Goal: Task Accomplishment & Management: Manage account settings

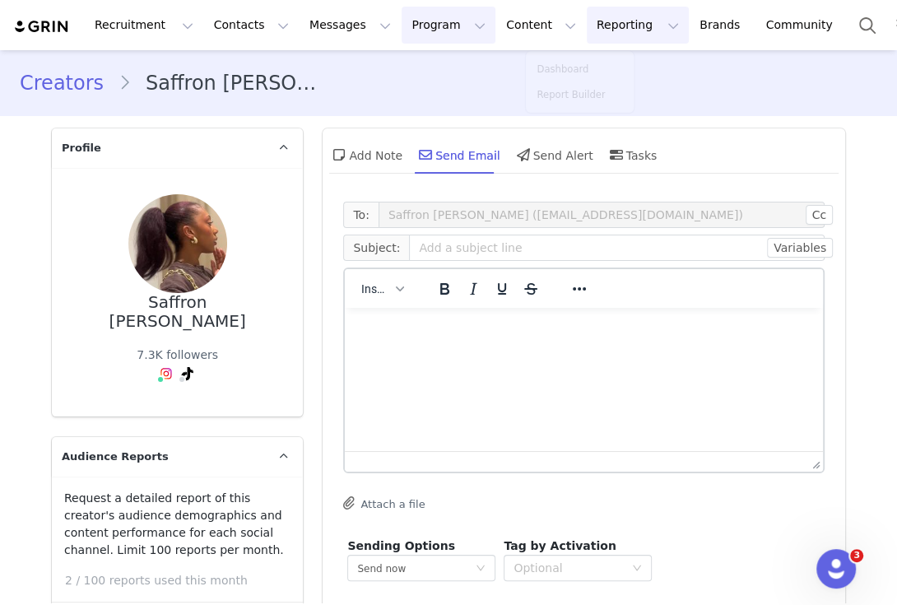
scroll to position [174, 0]
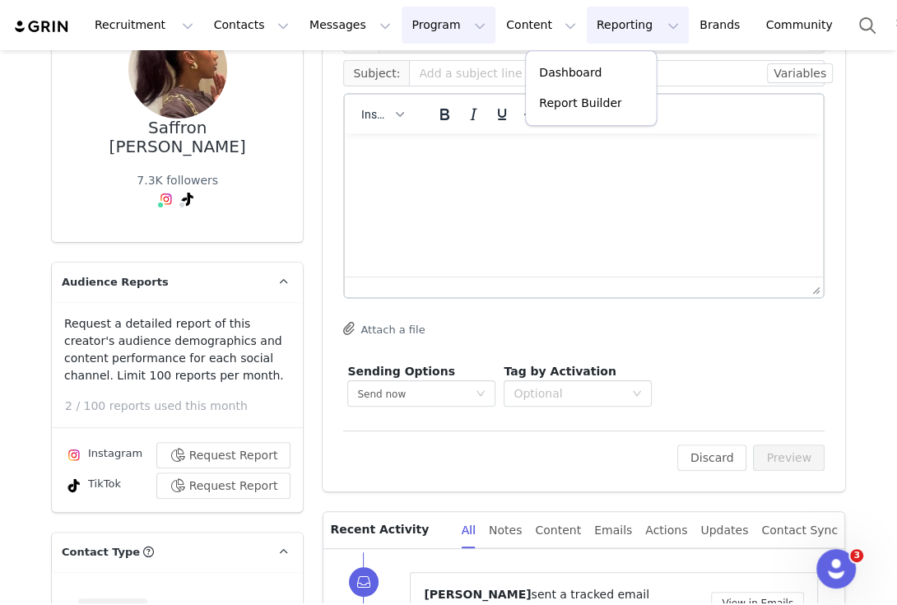
click at [401, 22] on button "Program Program" at bounding box center [448, 25] width 94 height 37
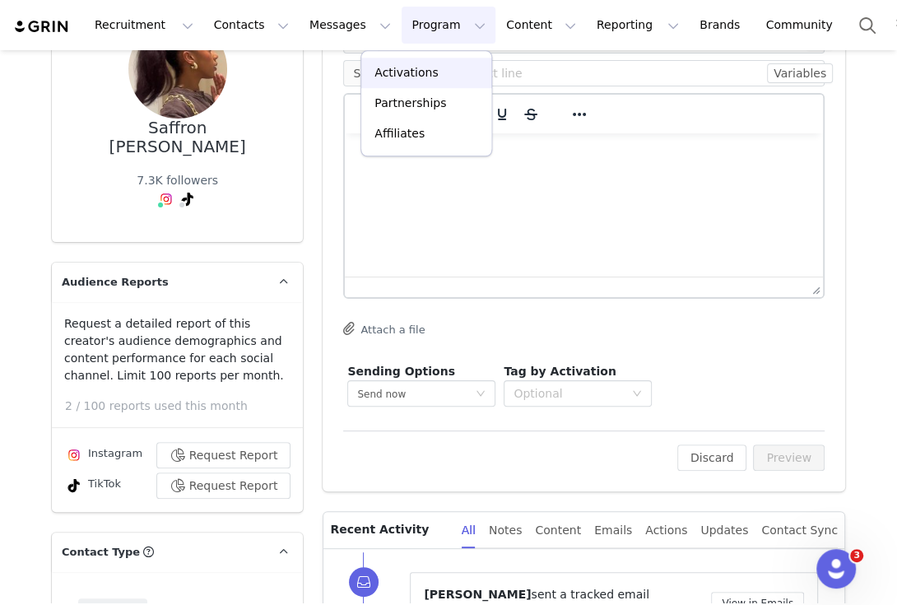
click at [413, 72] on p "Activations" at bounding box center [405, 72] width 63 height 17
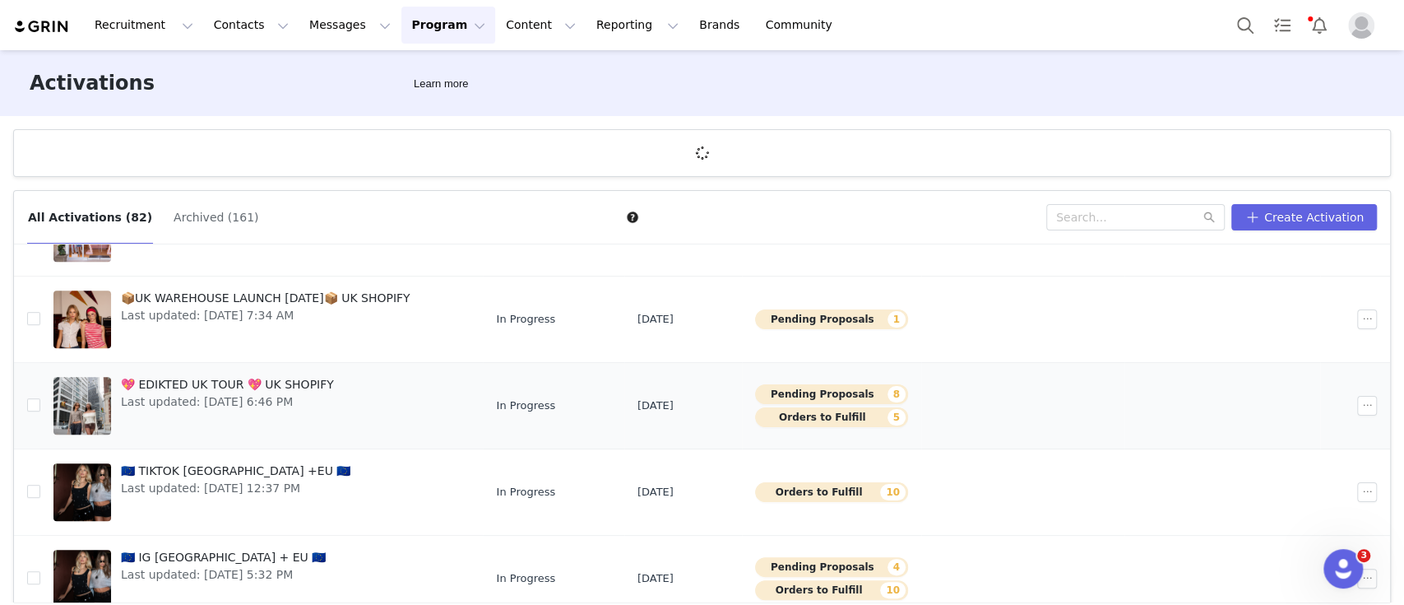
scroll to position [525, 0]
click at [448, 410] on link "💖 EDIKTED UK TOUR 💖 UK SHOPIFY Last updated: Sep 19, 2025 6:46 PM" at bounding box center [261, 407] width 416 height 66
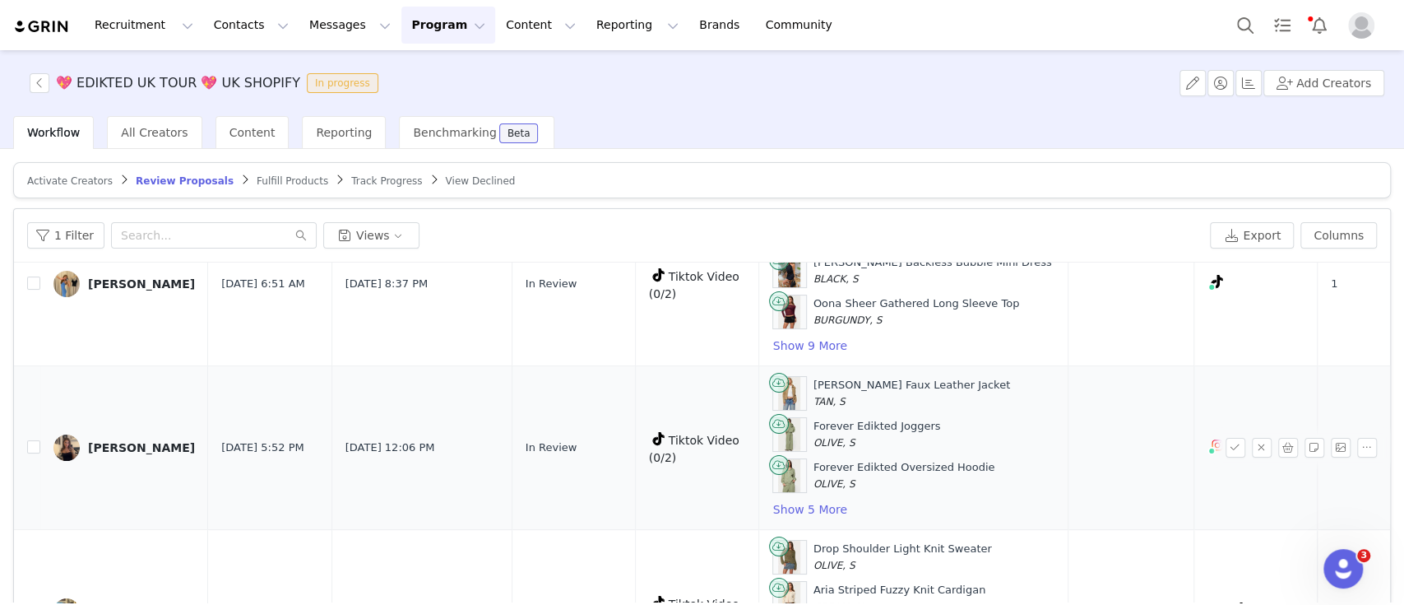
scroll to position [103, 0]
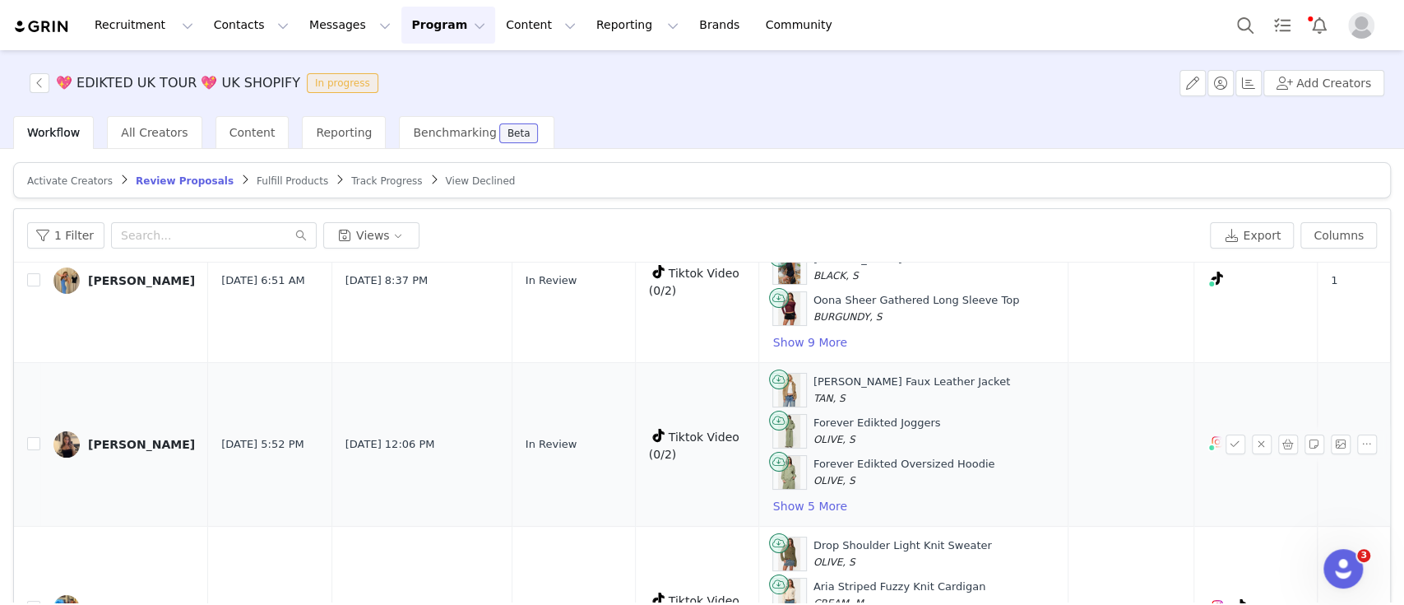
click at [74, 442] on img at bounding box center [66, 444] width 26 height 26
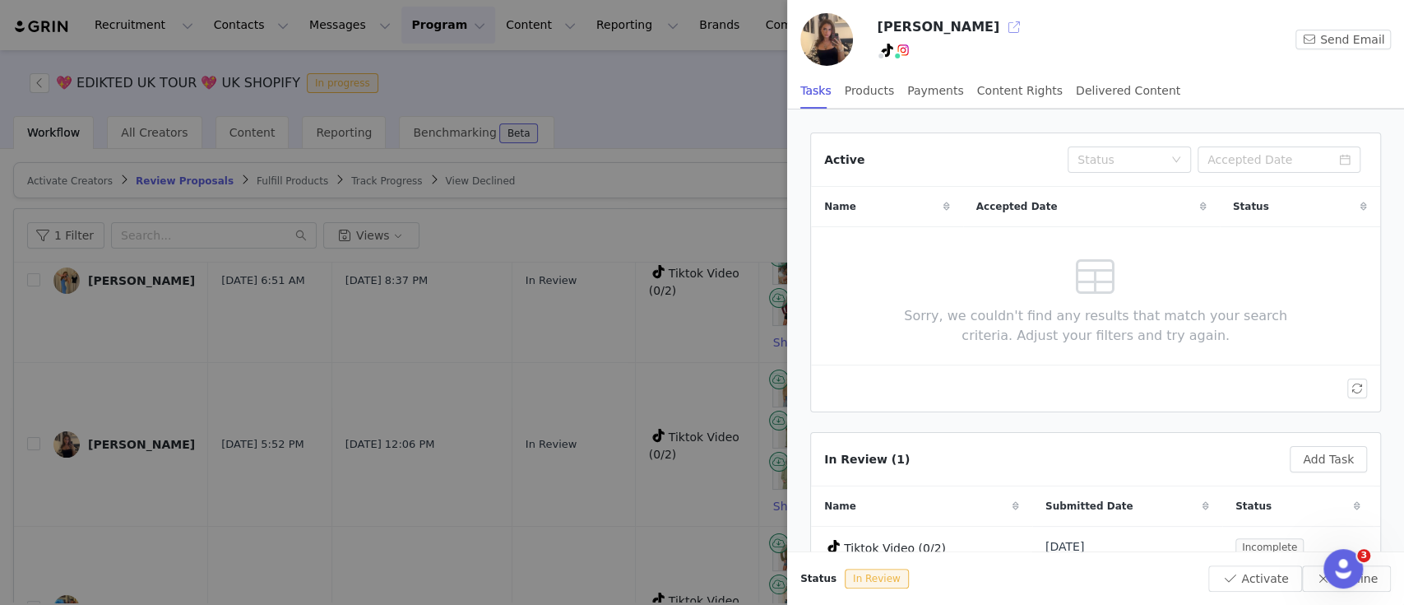
click at [896, 30] on button "button" at bounding box center [1014, 27] width 26 height 26
click at [401, 335] on div at bounding box center [702, 302] width 1404 height 605
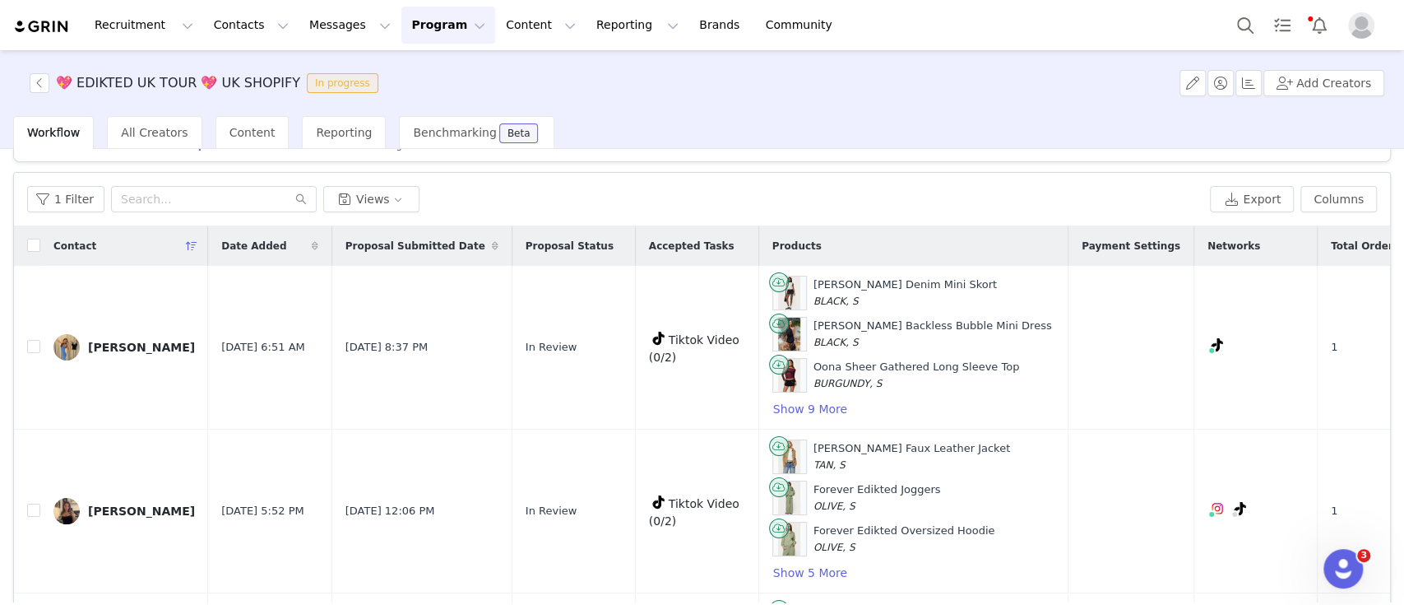
scroll to position [37, 0]
click at [35, 503] on input "checkbox" at bounding box center [33, 509] width 13 height 13
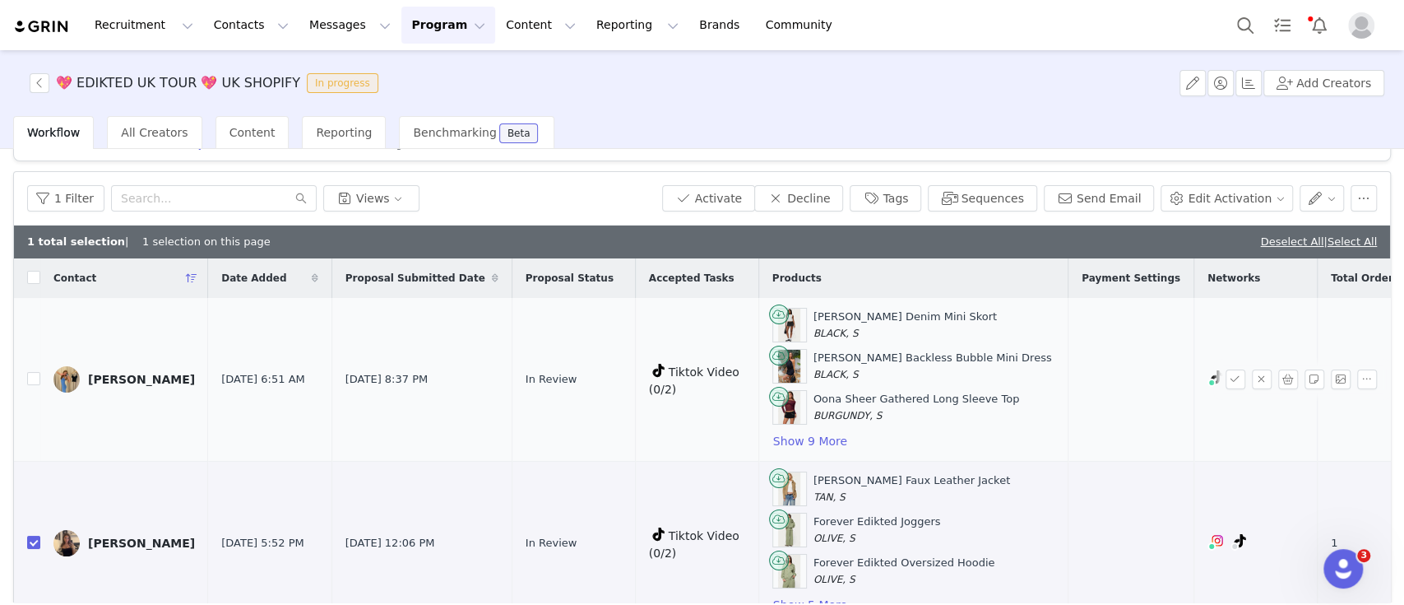
scroll to position [100, 0]
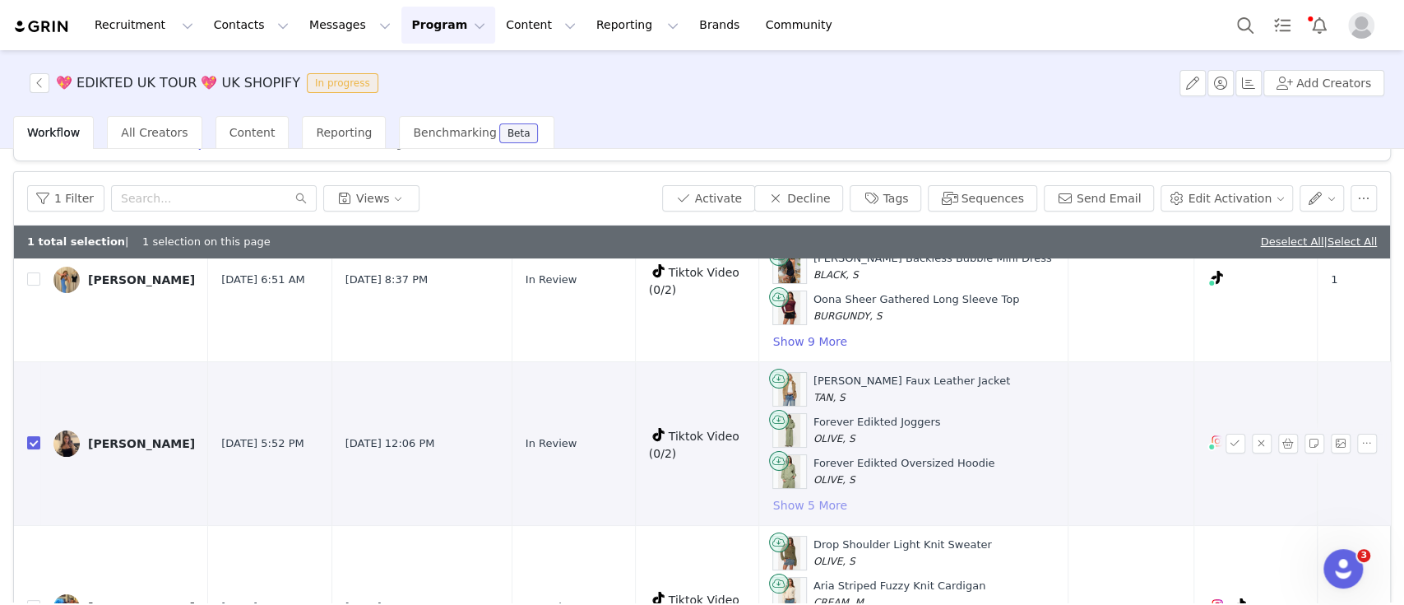
click at [772, 503] on button "Show 5 More" at bounding box center [810, 505] width 76 height 20
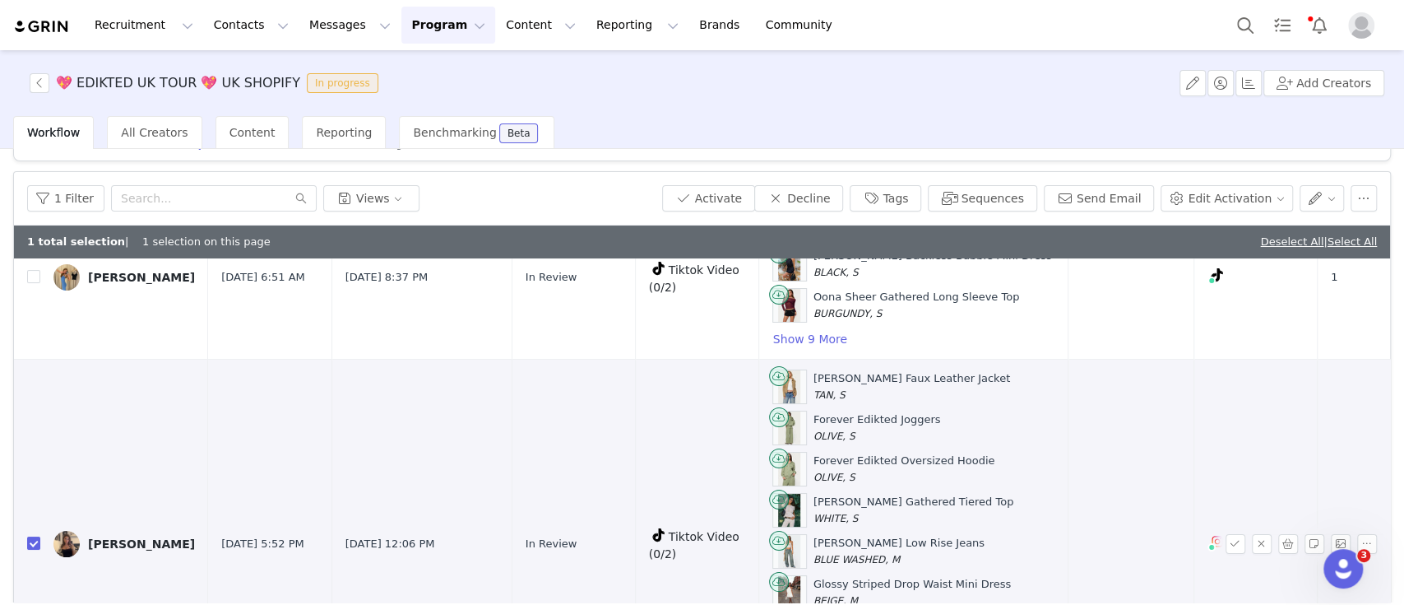
scroll to position [0, 0]
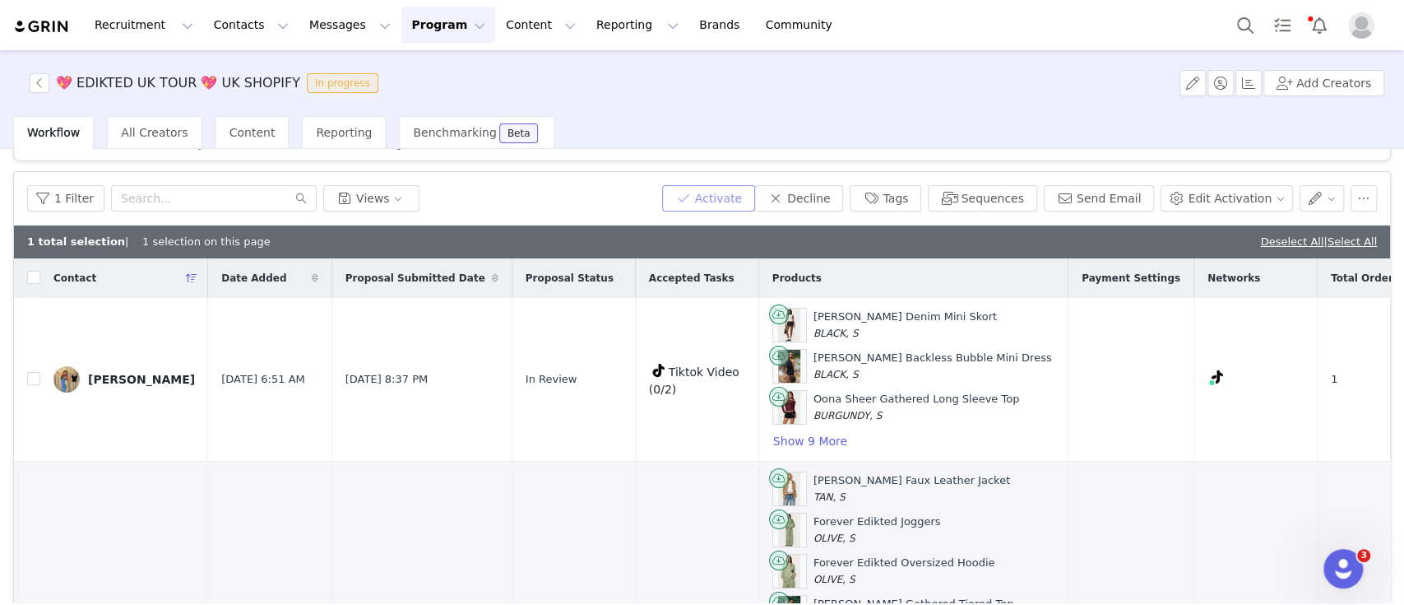
click at [750, 202] on button "Activate" at bounding box center [708, 198] width 93 height 26
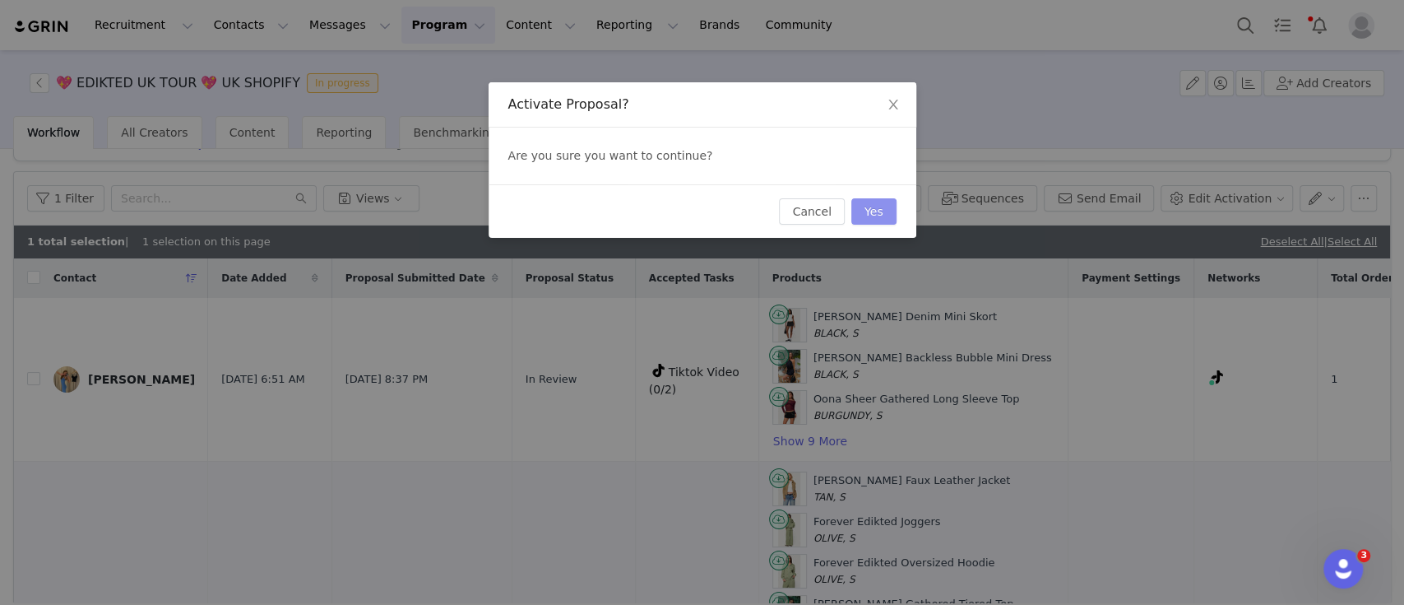
click at [869, 211] on button "Yes" at bounding box center [873, 211] width 45 height 26
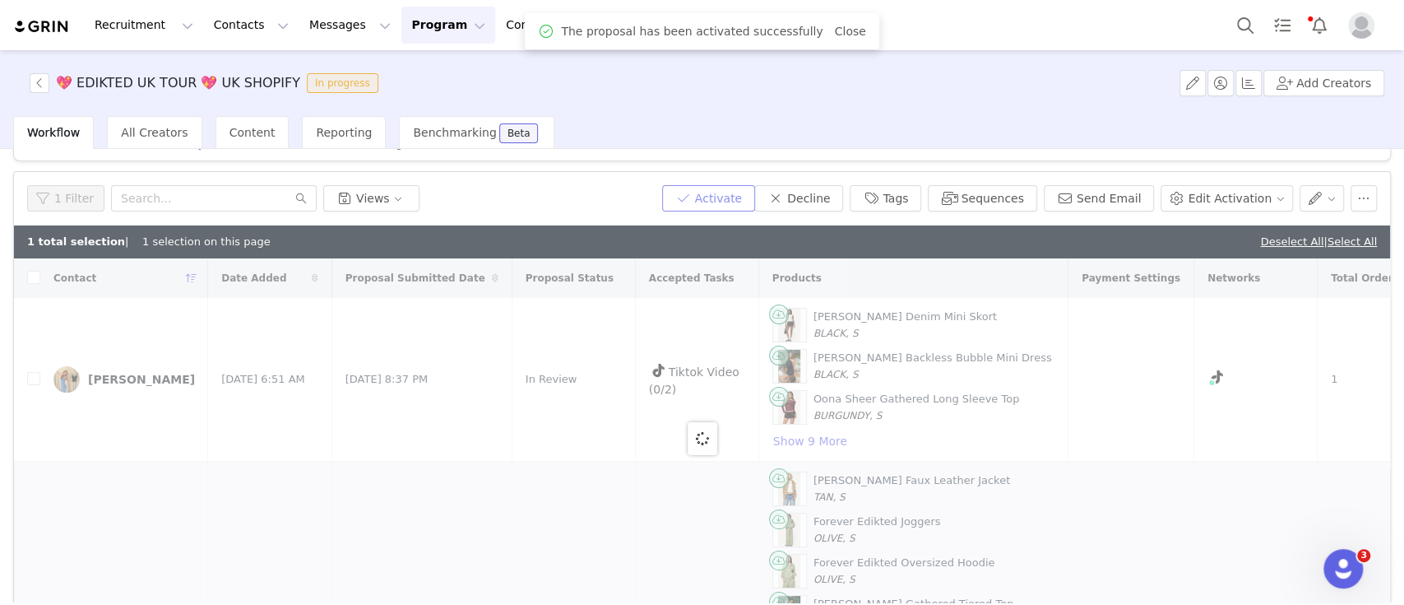
checkbox input "false"
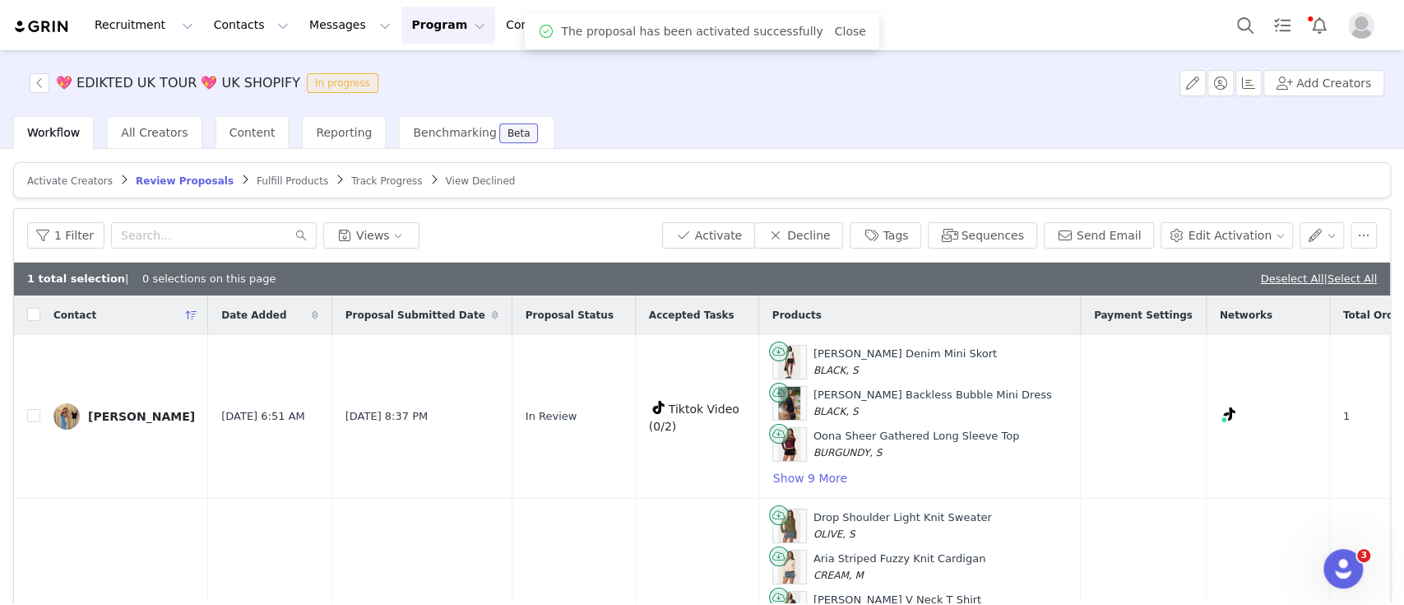
click at [285, 182] on span "Fulfill Products" at bounding box center [293, 181] width 72 height 12
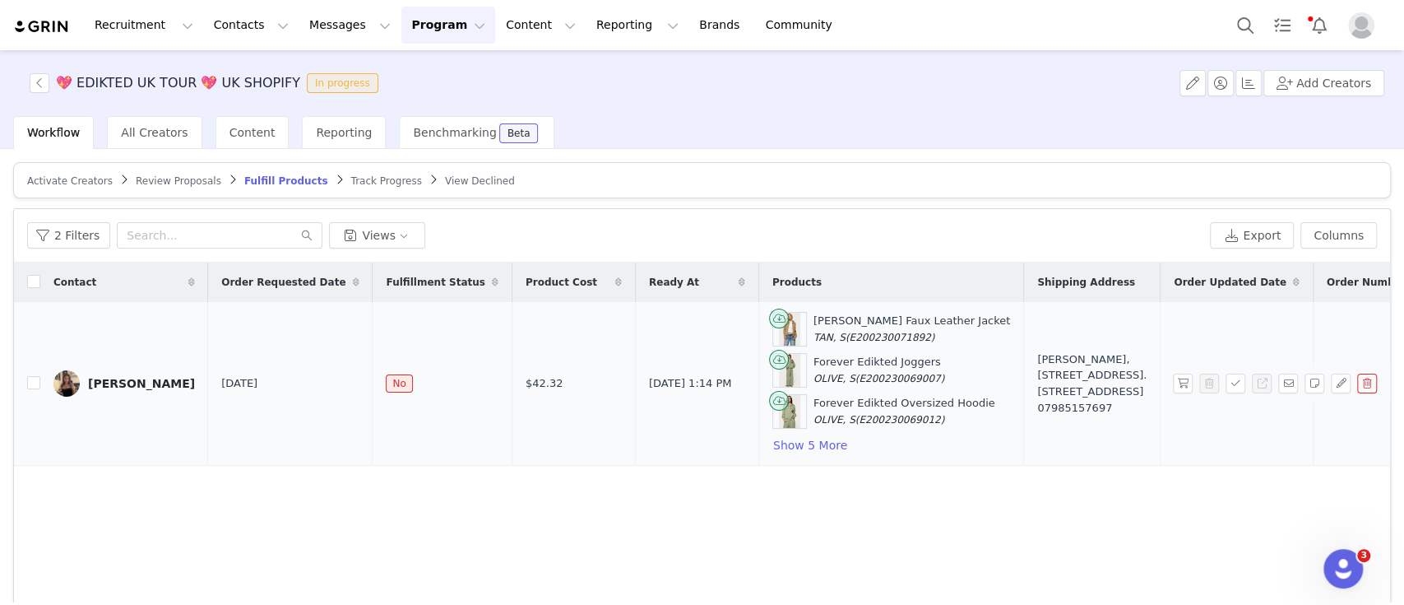
click at [40, 384] on td "Amber Logue" at bounding box center [124, 384] width 168 height 164
click at [30, 384] on input "checkbox" at bounding box center [33, 382] width 13 height 13
checkbox input "true"
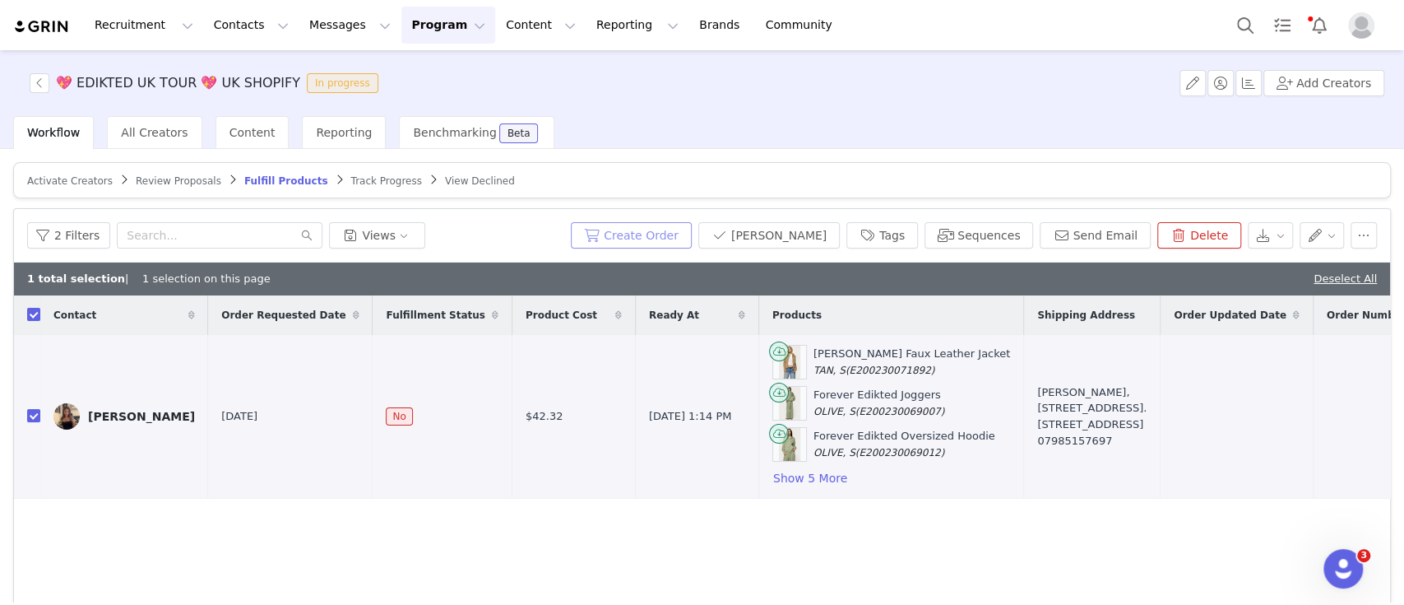
click at [689, 237] on button "Create Order" at bounding box center [631, 235] width 121 height 26
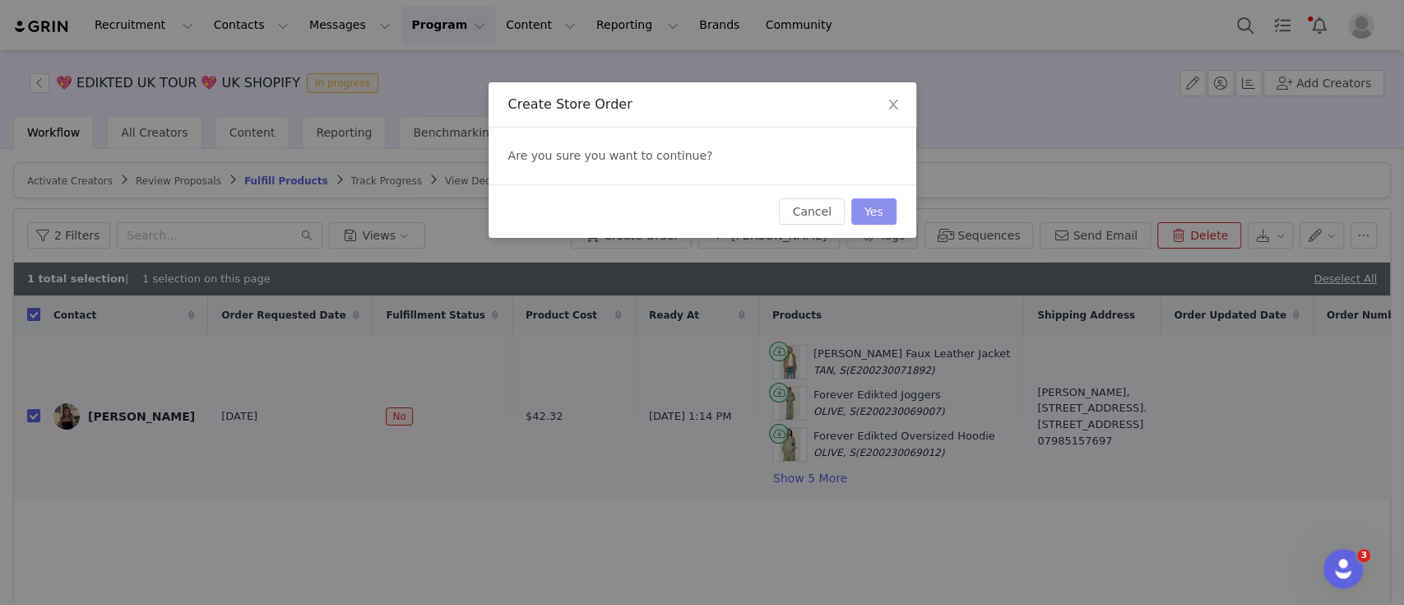
click at [878, 210] on button "Yes" at bounding box center [873, 211] width 45 height 26
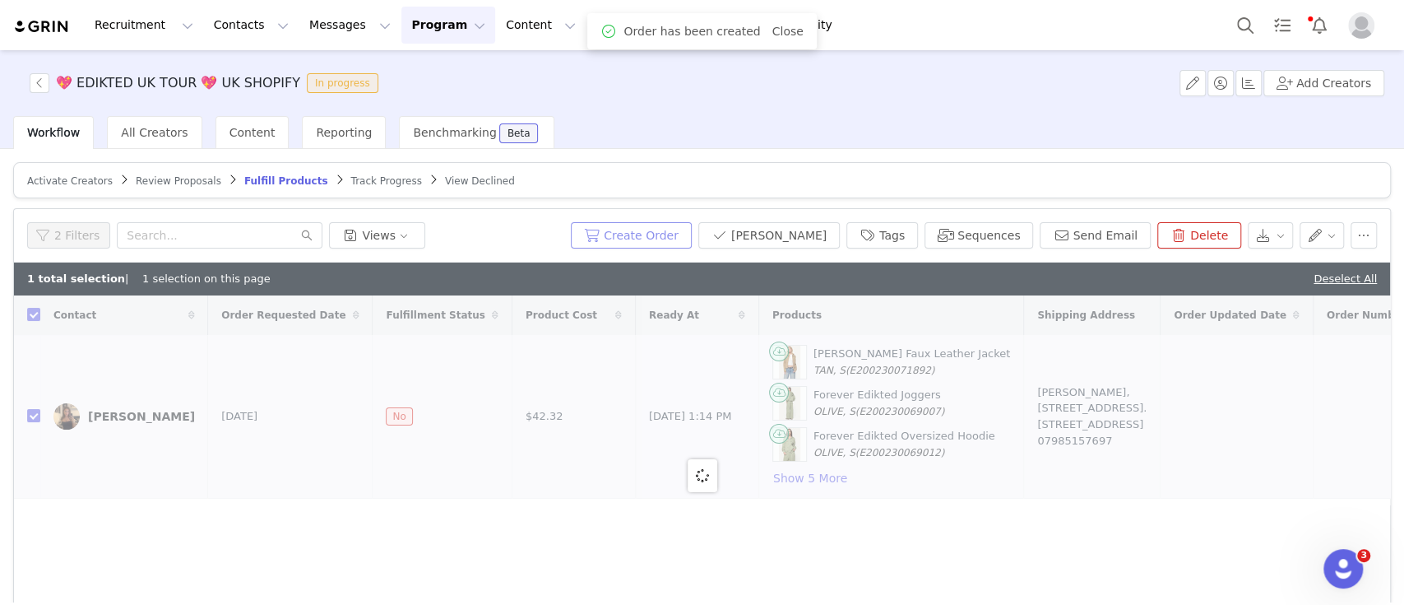
checkbox input "false"
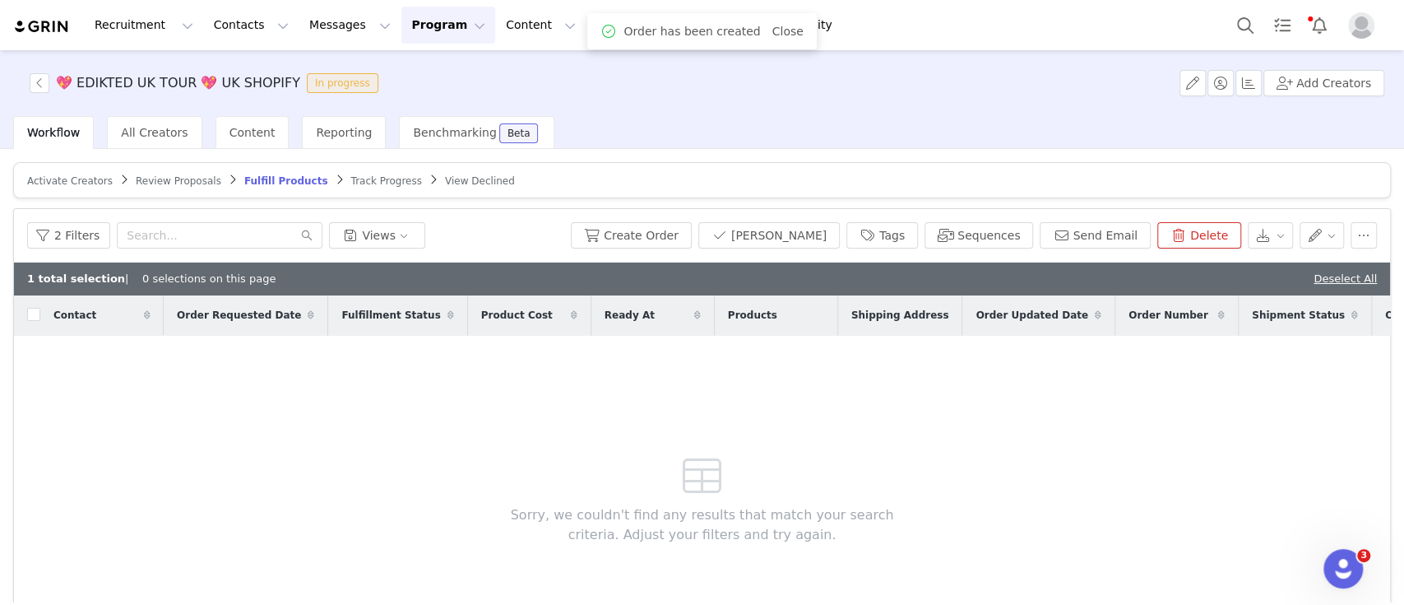
click at [155, 175] on span "Review Proposals" at bounding box center [179, 181] width 86 height 12
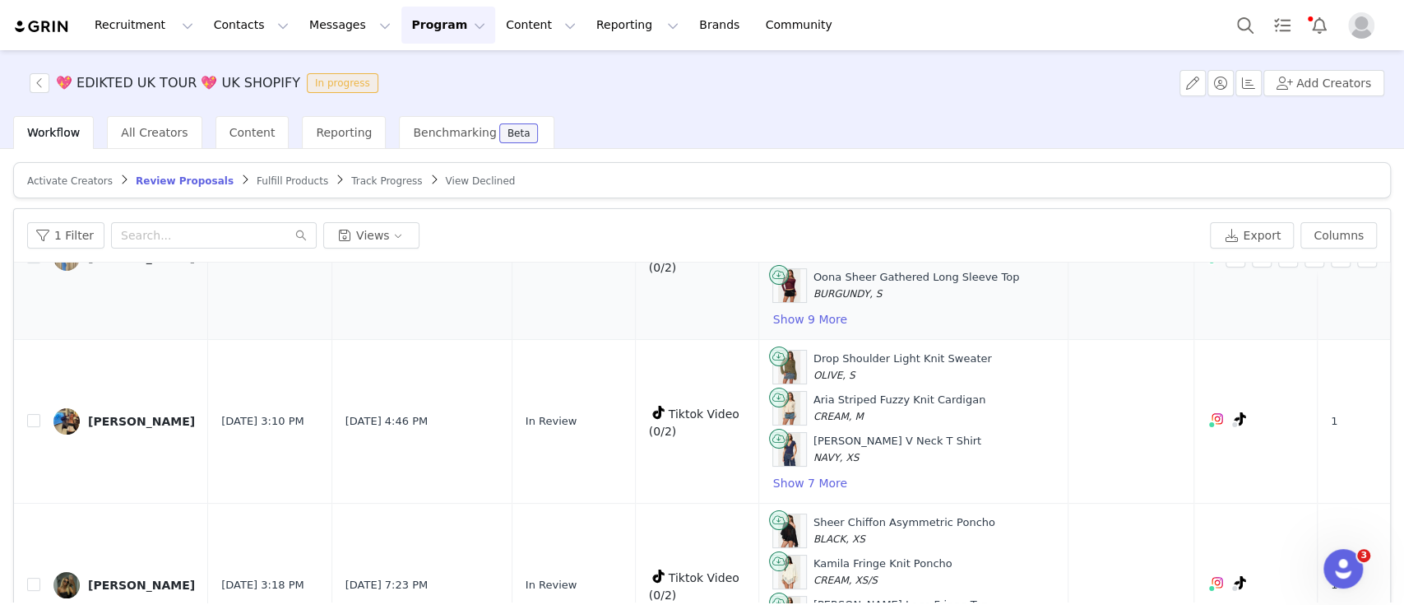
scroll to position [179, 0]
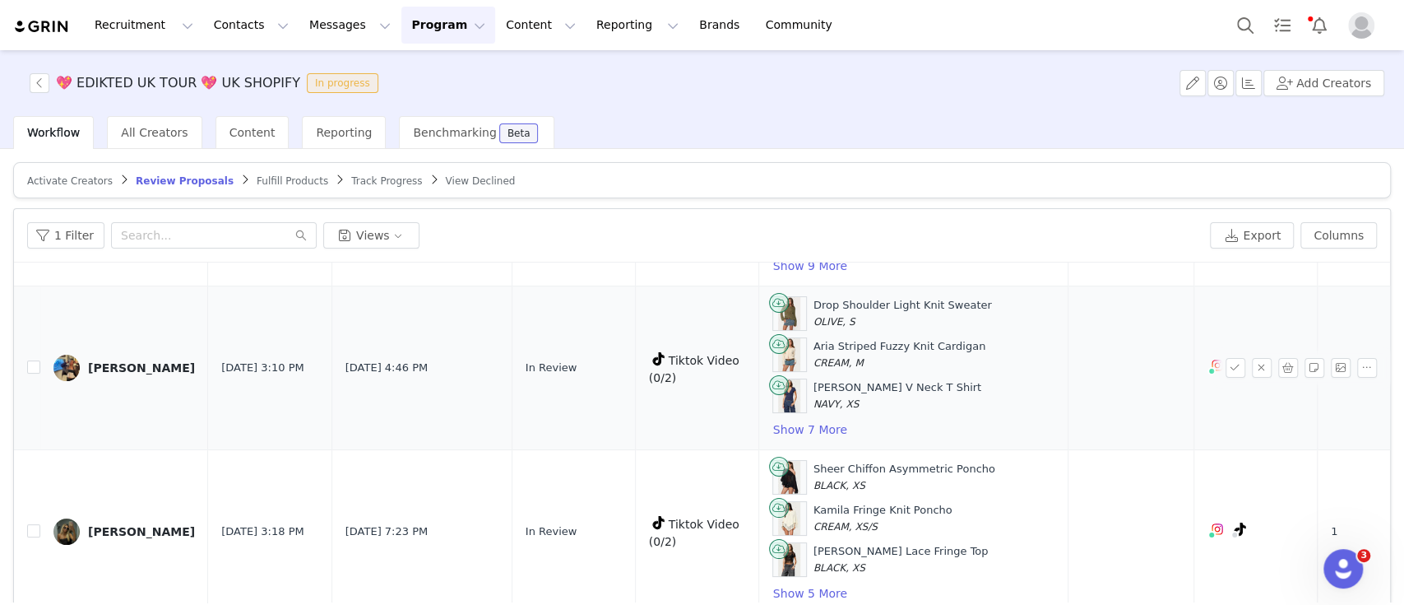
click at [60, 360] on img at bounding box center [66, 368] width 26 height 26
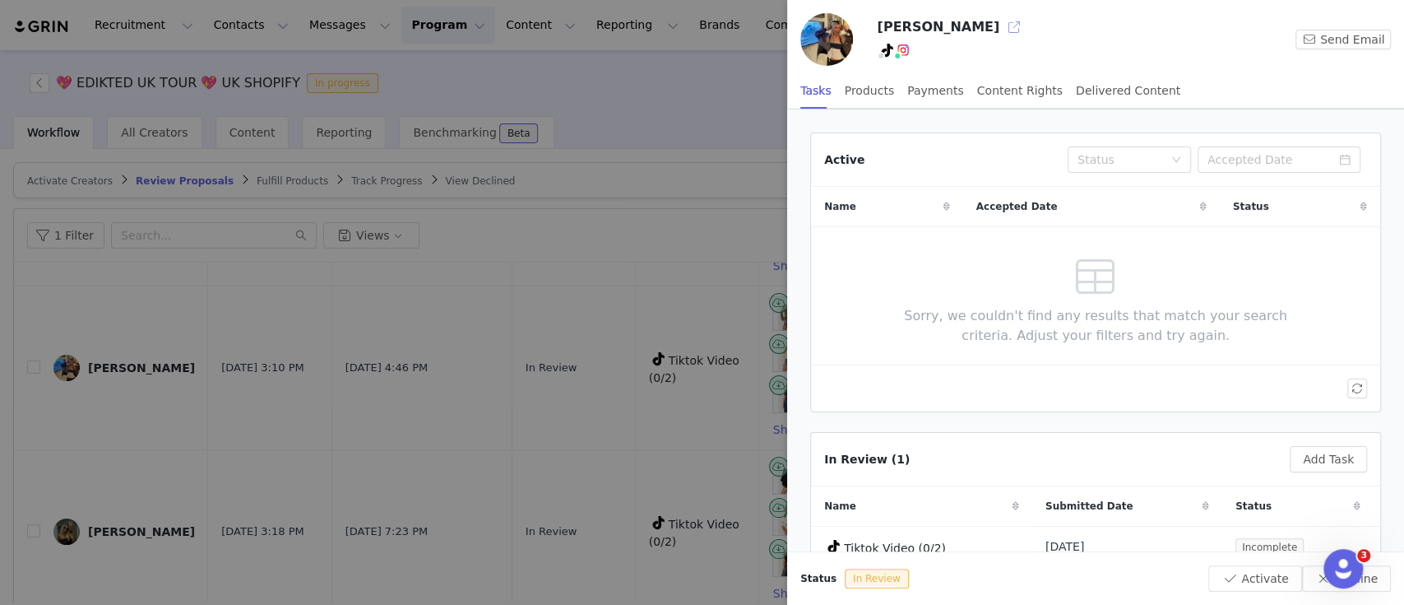
click at [896, 31] on button "button" at bounding box center [1014, 27] width 26 height 26
click at [578, 151] on div at bounding box center [702, 302] width 1404 height 605
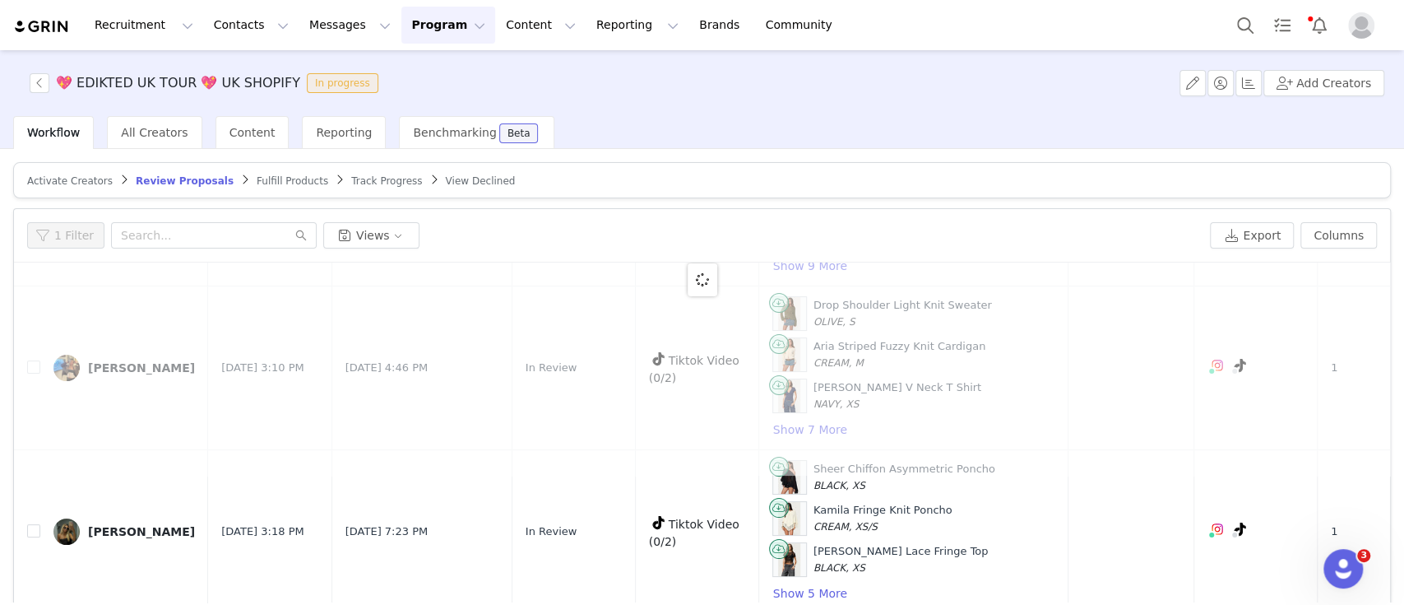
scroll to position [0, 0]
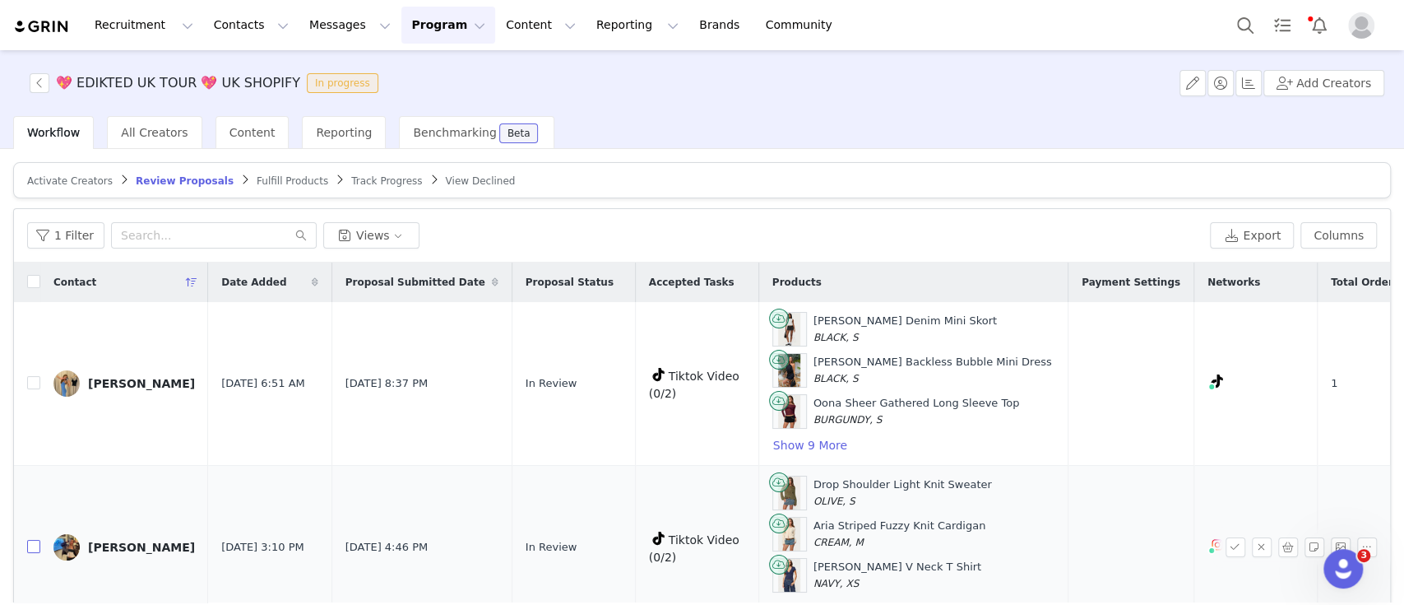
click at [33, 544] on input "checkbox" at bounding box center [33, 546] width 13 height 13
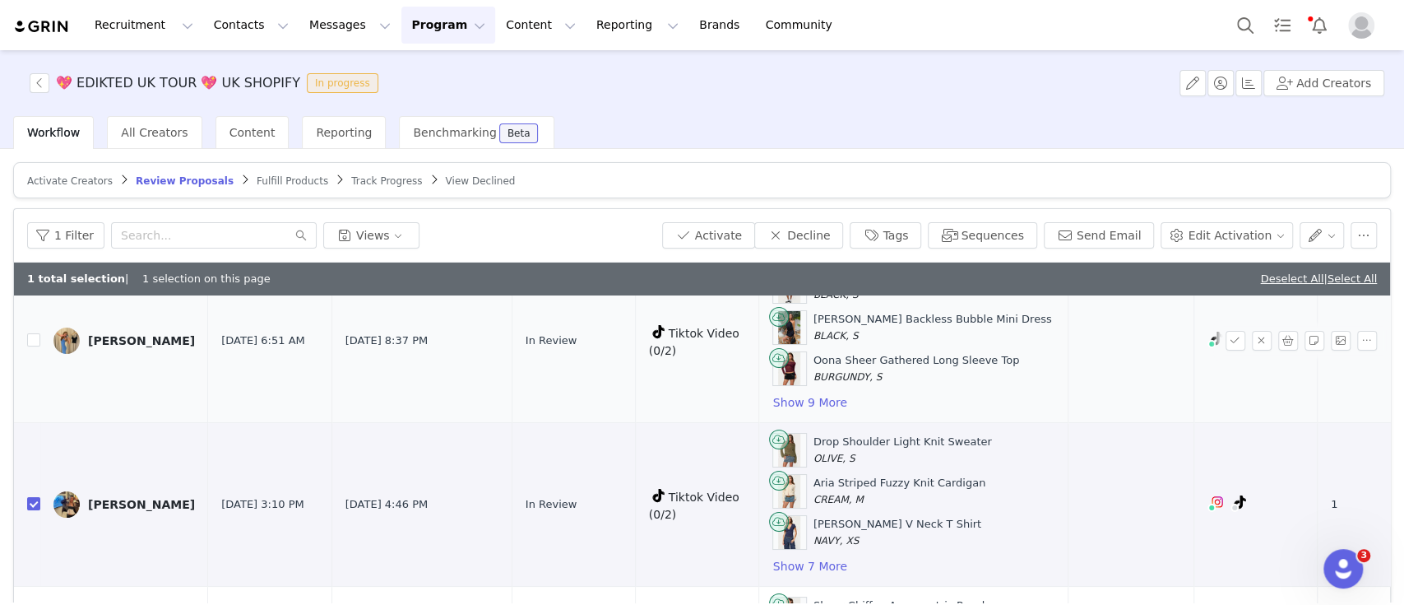
scroll to position [78, 0]
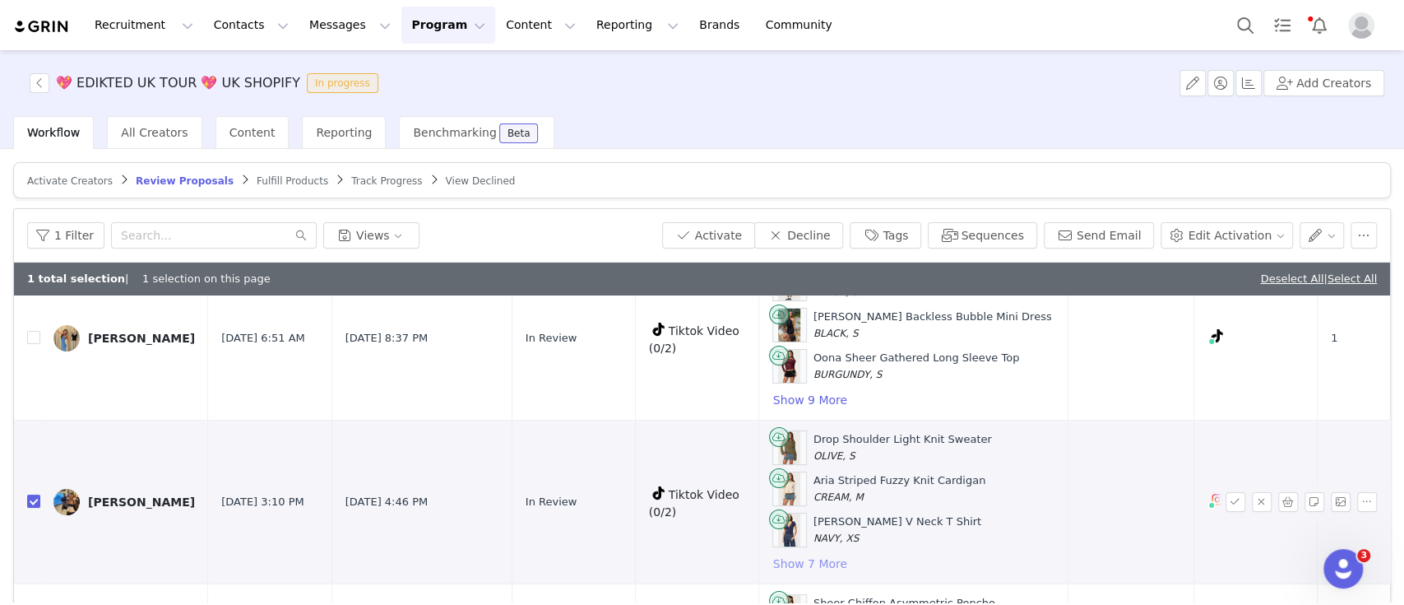
click at [772, 561] on button "Show 7 More" at bounding box center [810, 564] width 76 height 20
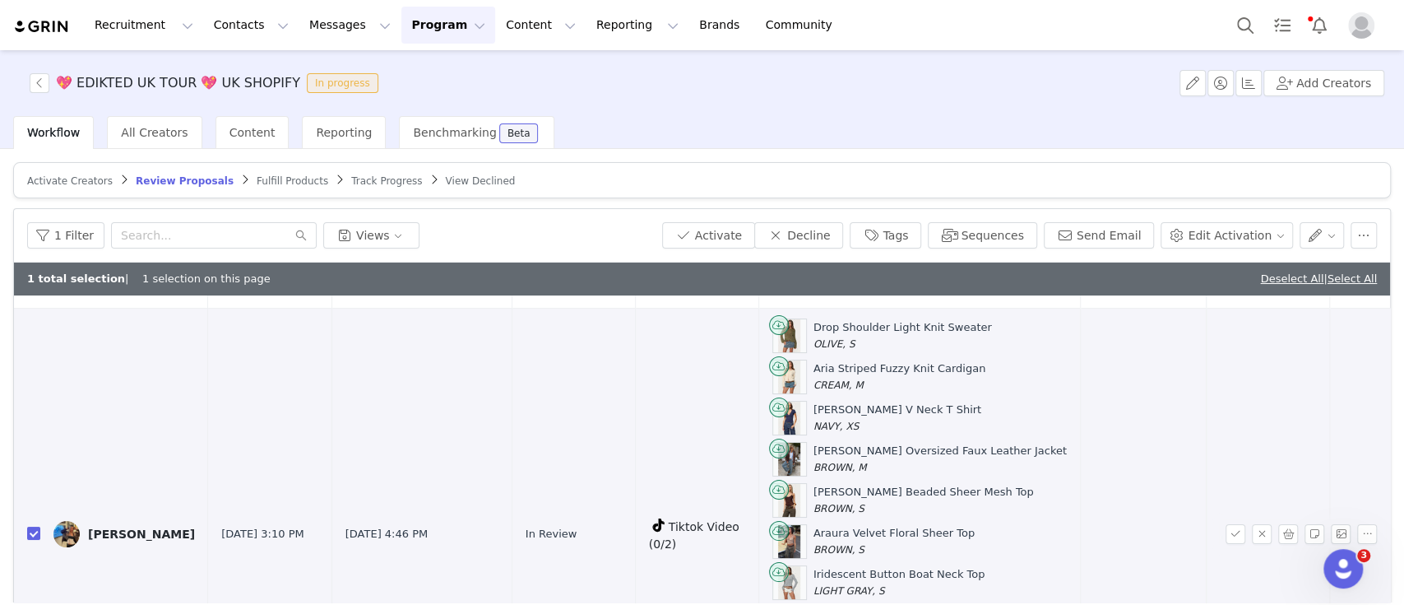
scroll to position [190, 0]
click at [75, 528] on img at bounding box center [66, 534] width 26 height 26
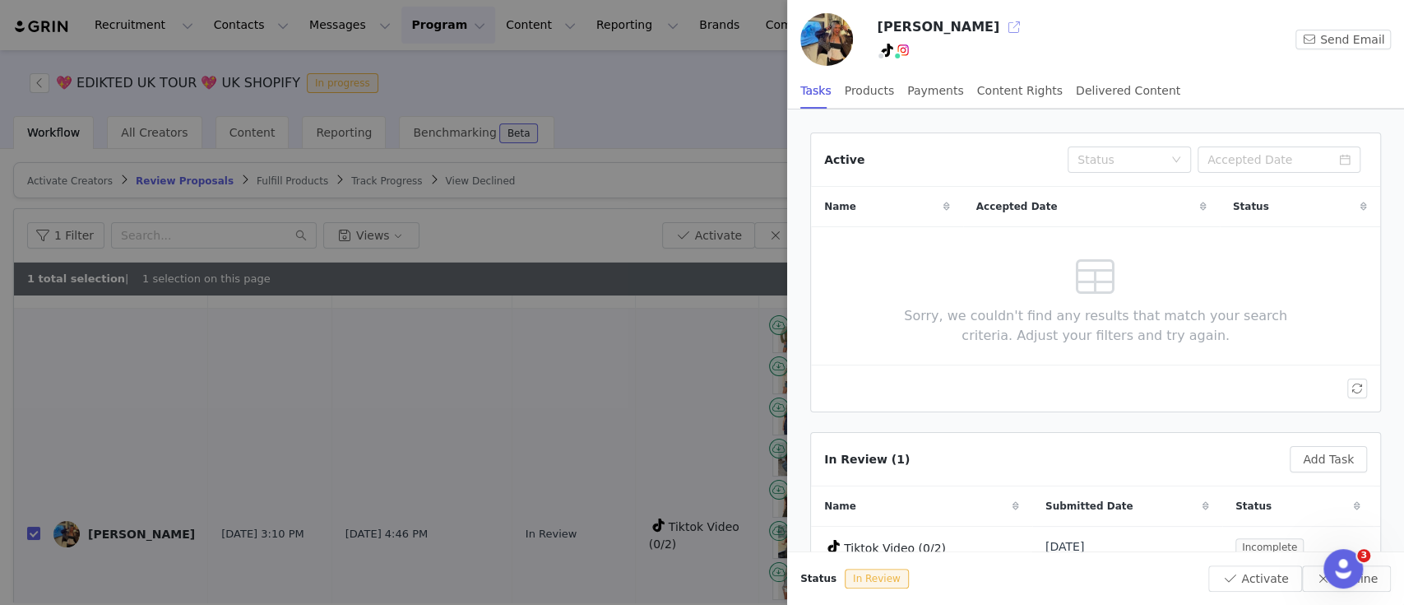
click at [896, 24] on button "button" at bounding box center [1014, 27] width 26 height 26
click at [349, 359] on div at bounding box center [702, 302] width 1404 height 605
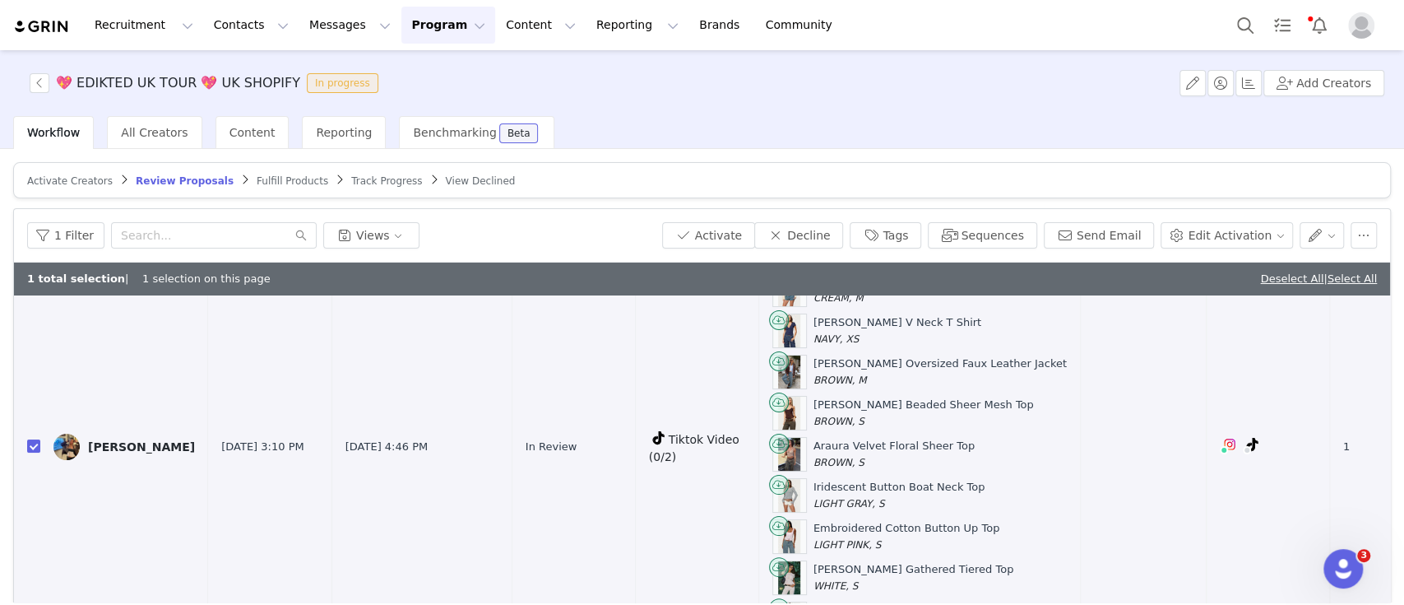
scroll to position [283, 0]
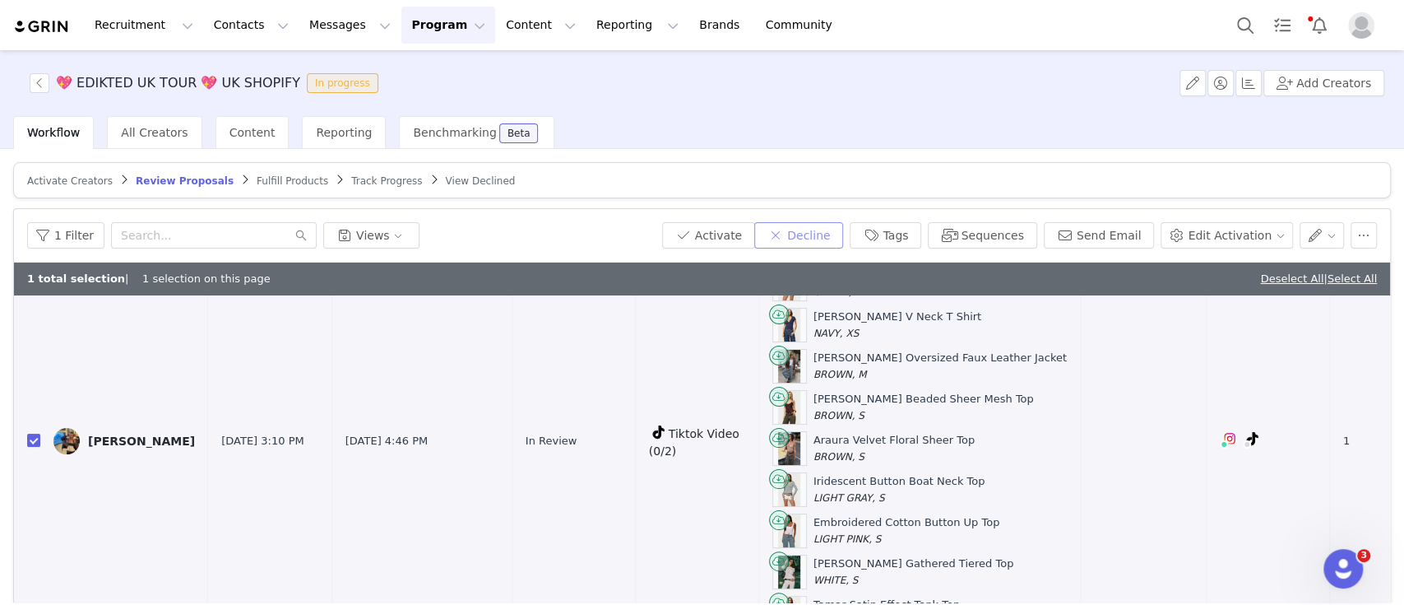
click at [823, 234] on button "Decline" at bounding box center [798, 235] width 89 height 26
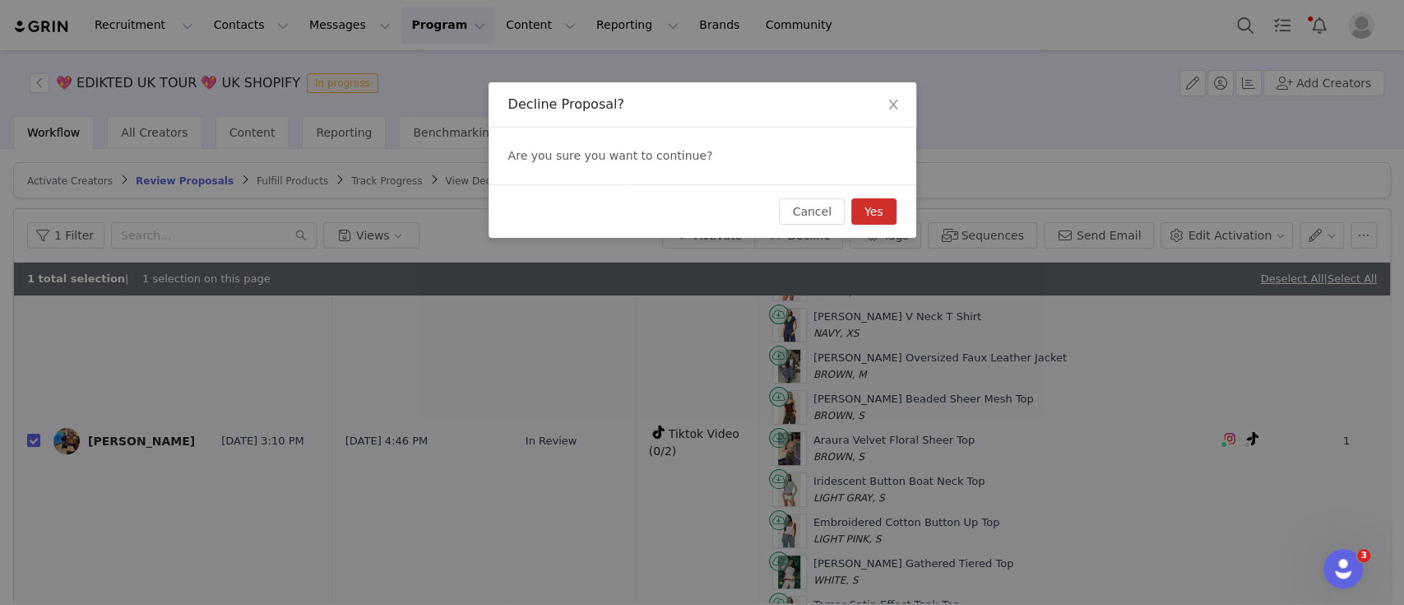
click at [882, 212] on button "Yes" at bounding box center [873, 211] width 45 height 26
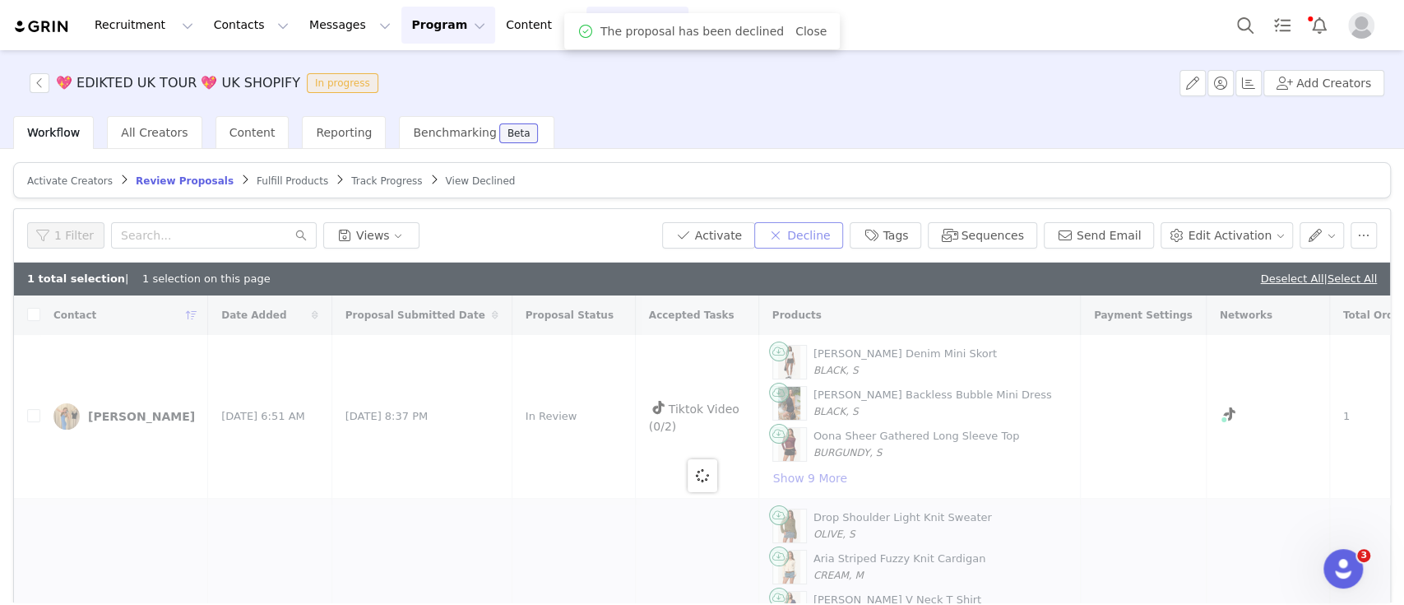
checkbox input "false"
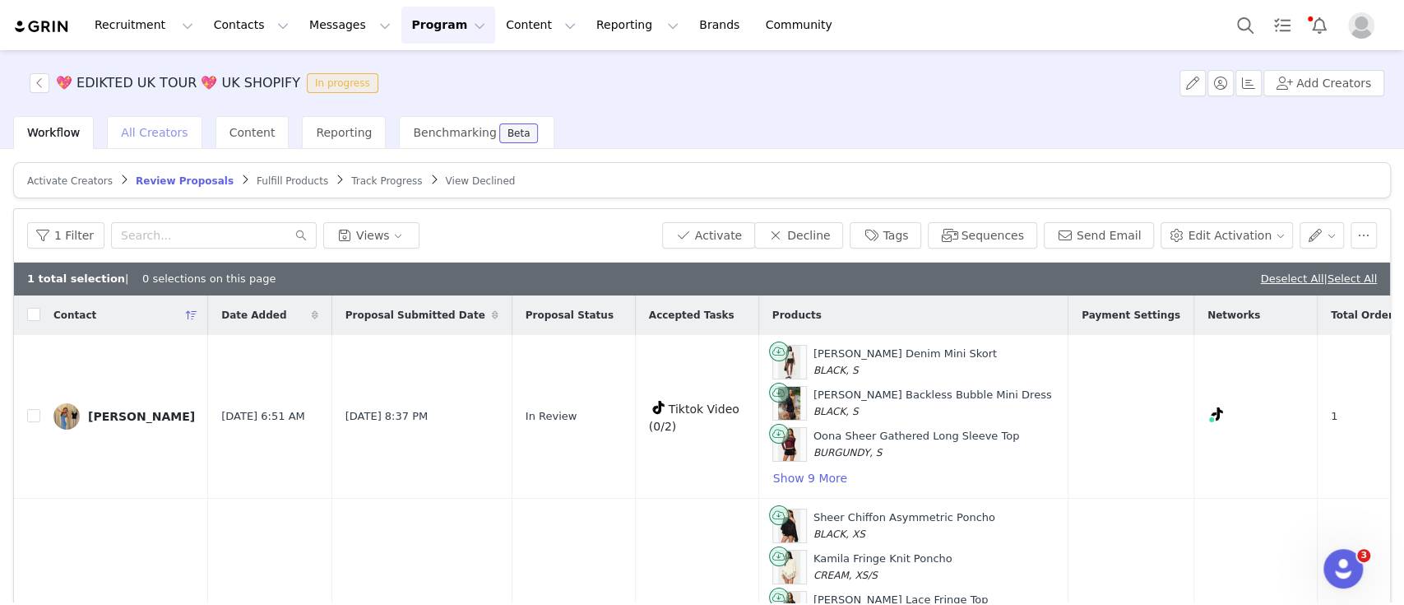
click at [158, 123] on div "All Creators" at bounding box center [154, 132] width 95 height 33
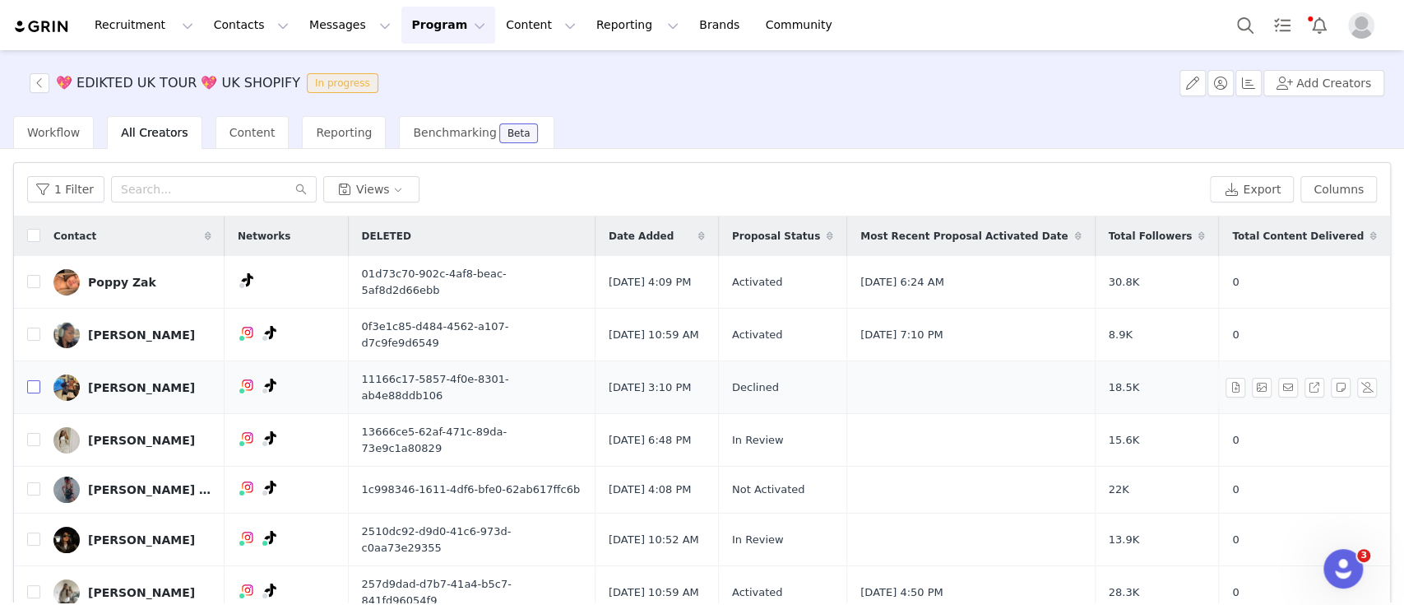
click at [33, 380] on input "checkbox" at bounding box center [33, 386] width 13 height 13
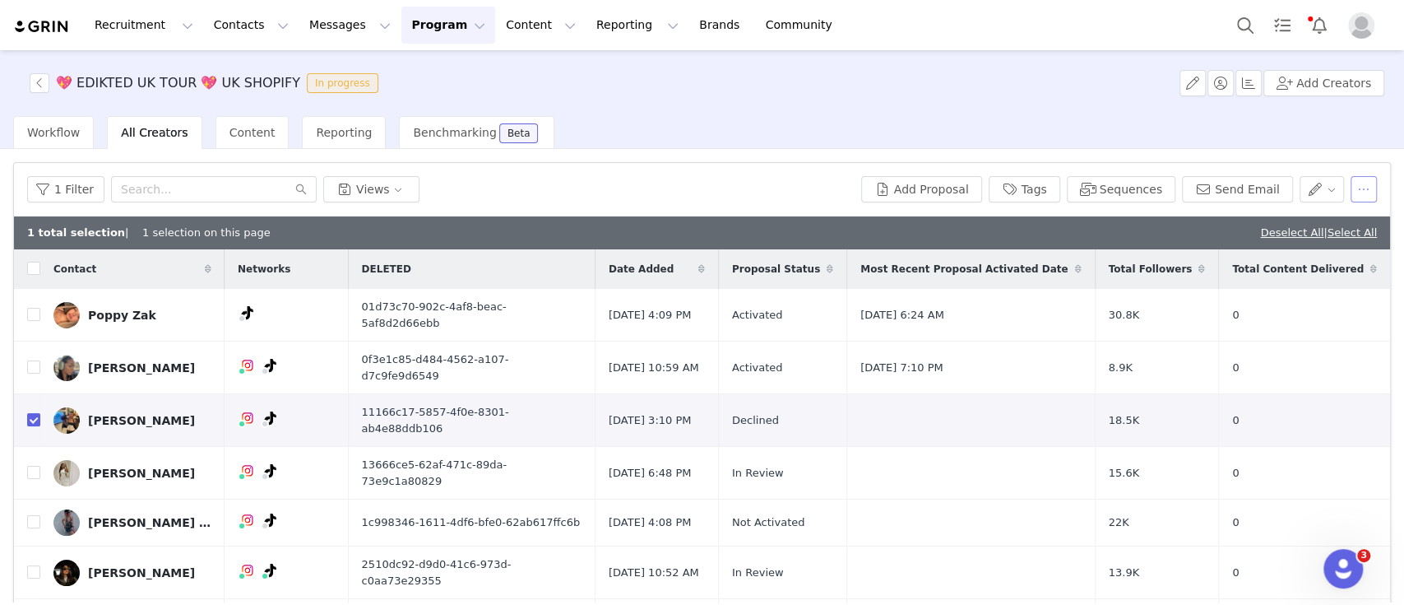
click at [896, 194] on button "button" at bounding box center [1364, 189] width 26 height 26
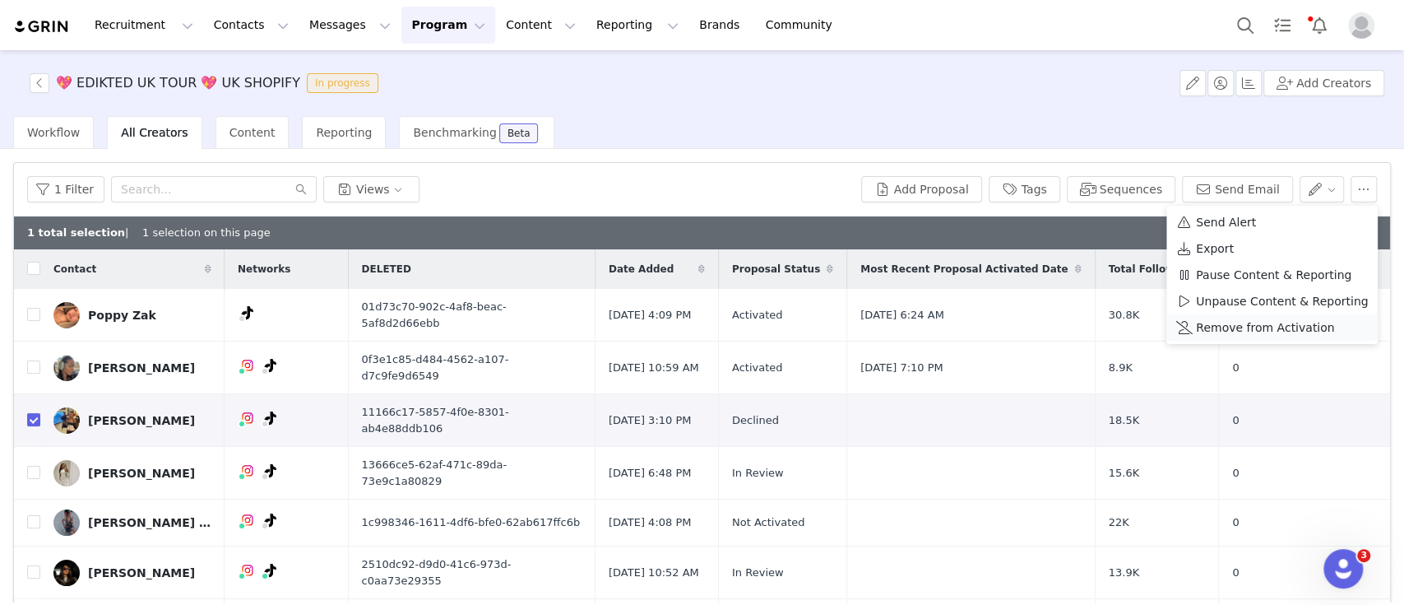
click at [896, 329] on span "Remove from Activation" at bounding box center [1265, 327] width 138 height 18
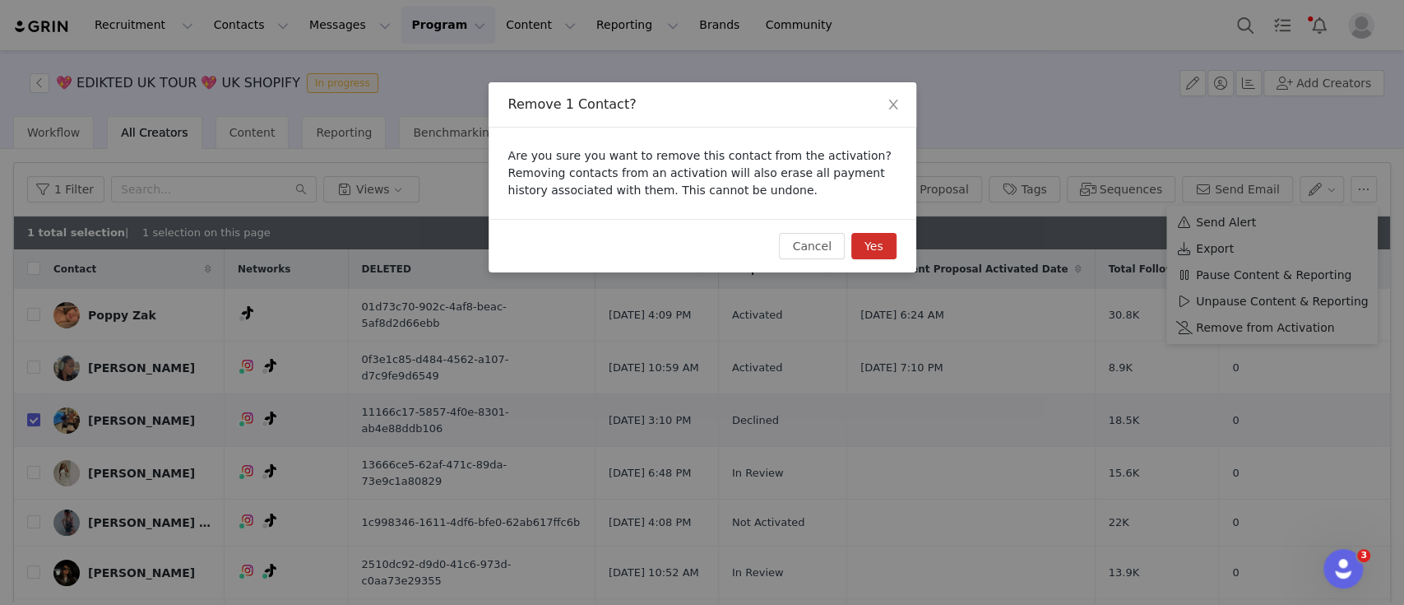
click at [880, 246] on button "Yes" at bounding box center [873, 246] width 45 height 26
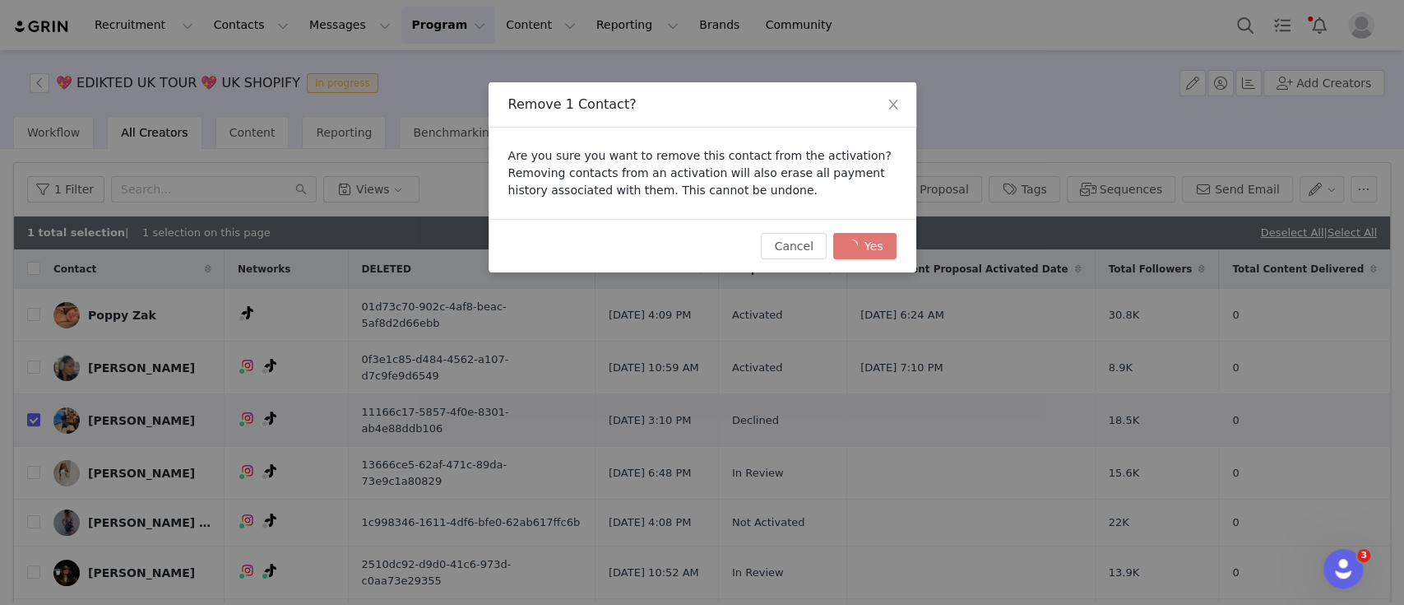
checkbox input "false"
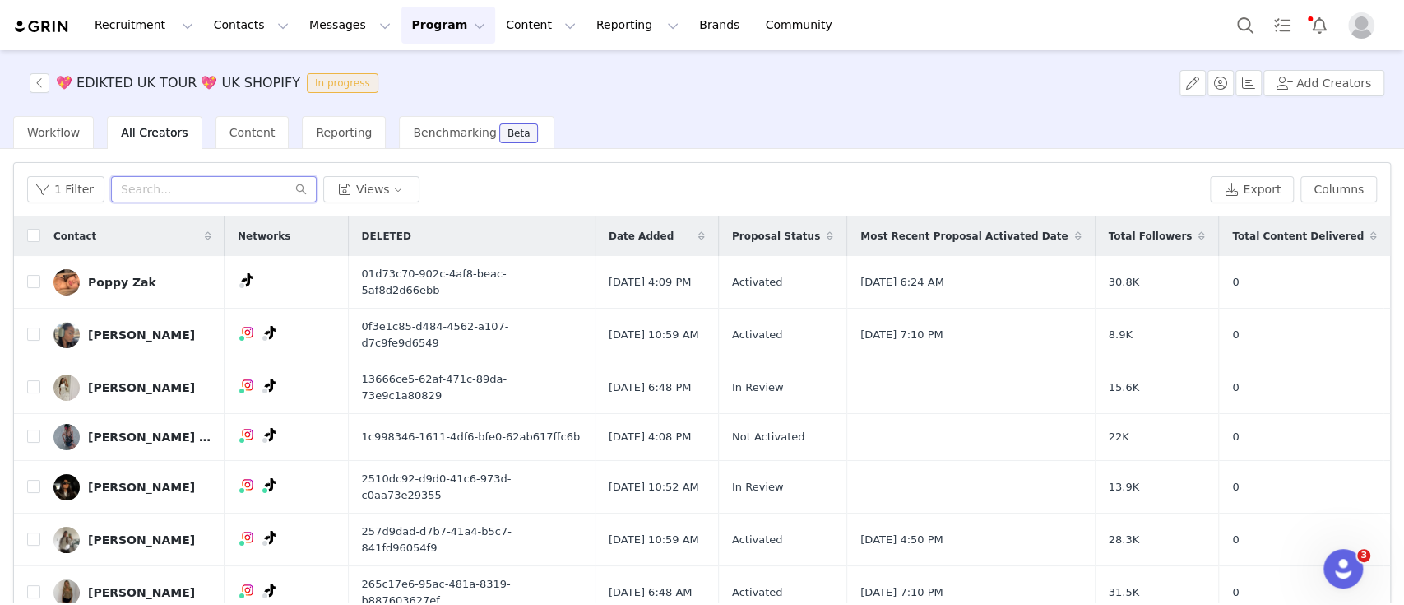
click at [174, 188] on input "text" at bounding box center [214, 189] width 206 height 26
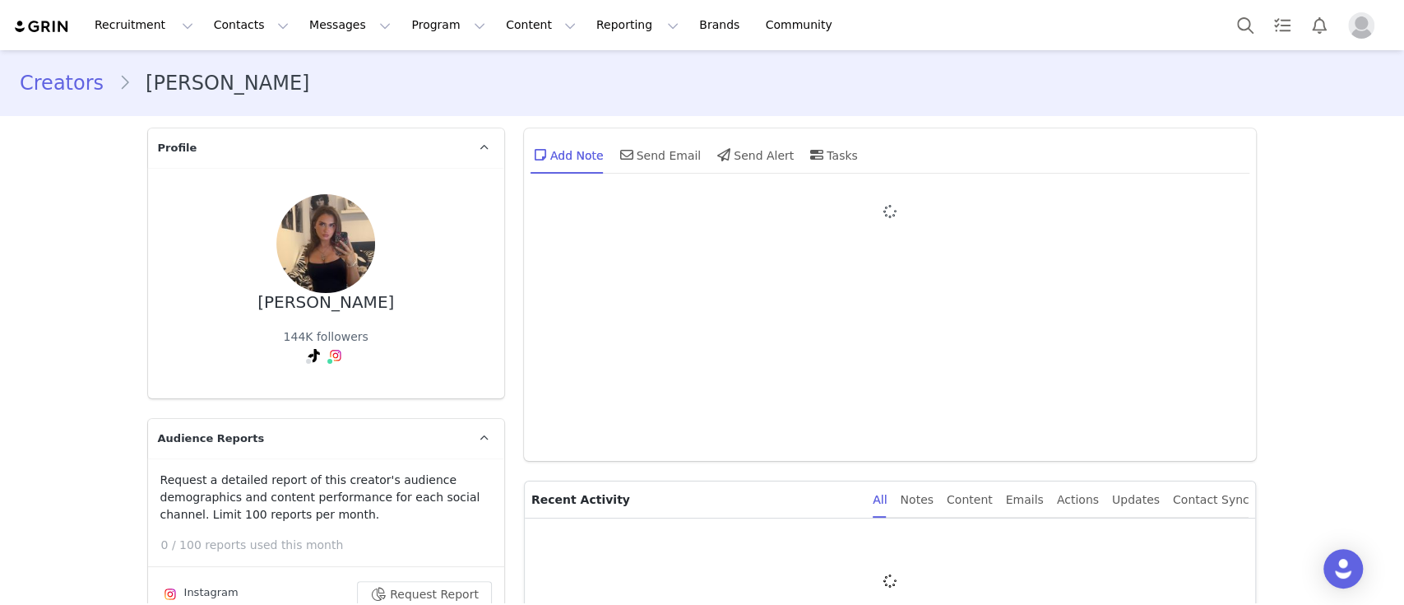
type input "+1 ([GEOGRAPHIC_DATA])"
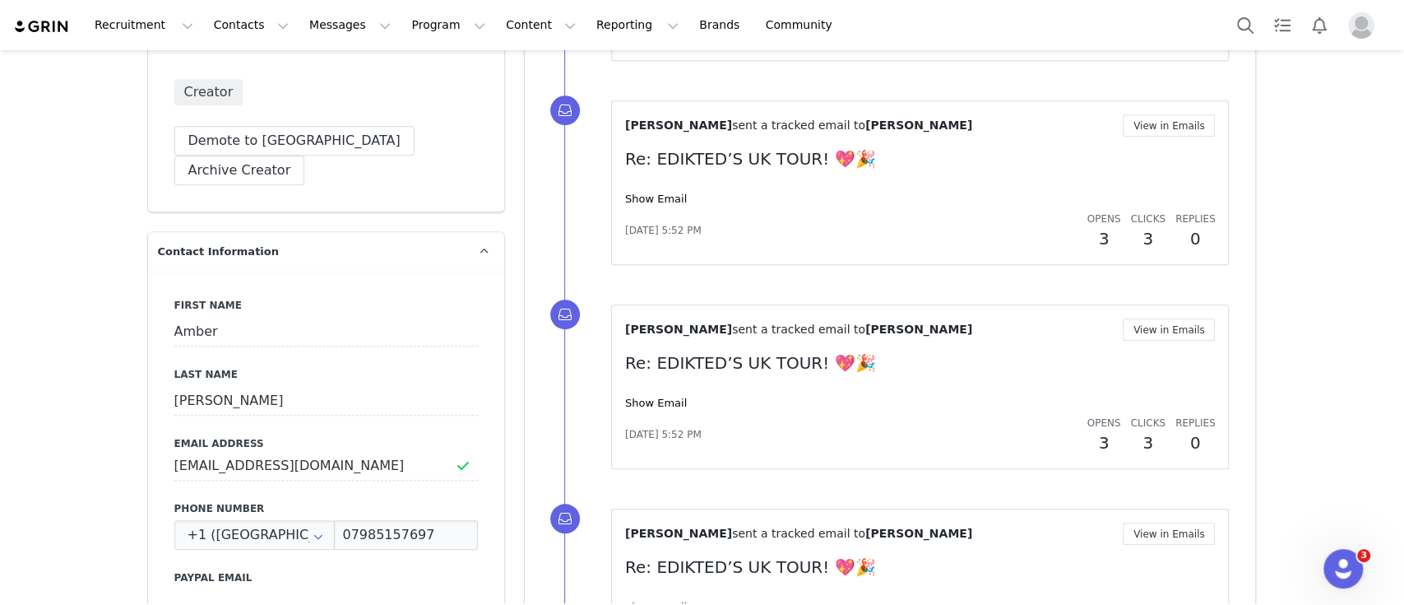
scroll to position [660, 0]
drag, startPoint x: 336, startPoint y: 430, endPoint x: 132, endPoint y: 430, distance: 204.0
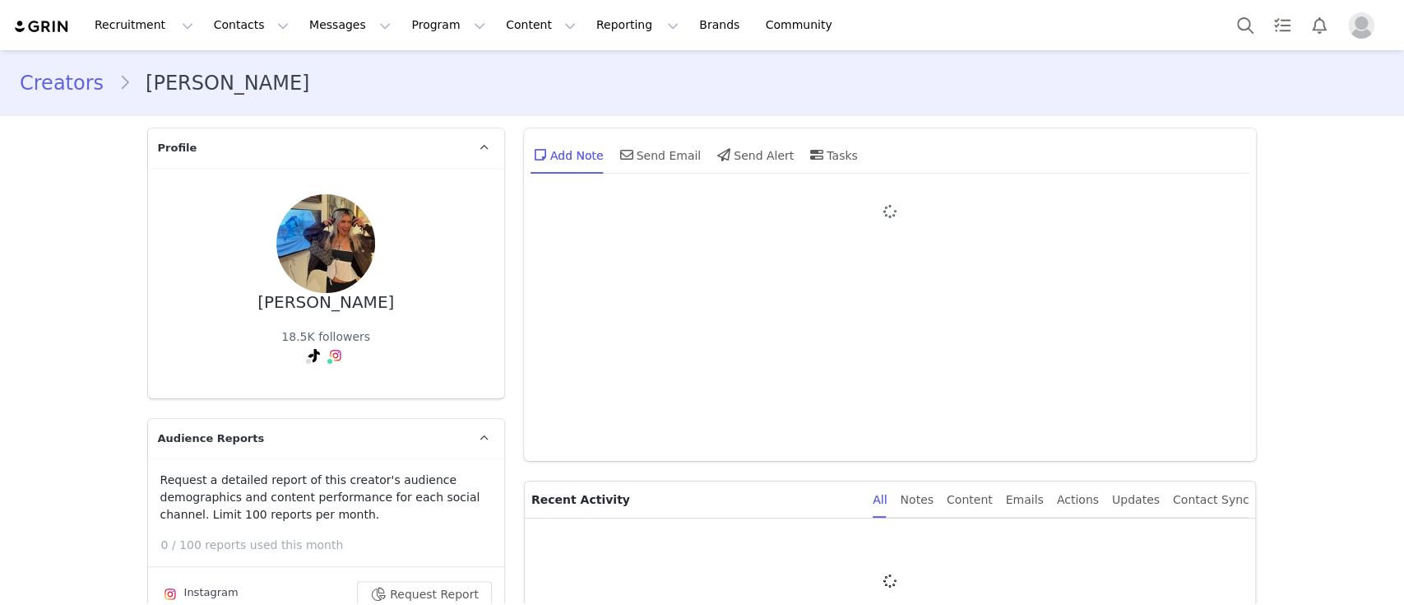
type input "+1 ([GEOGRAPHIC_DATA])"
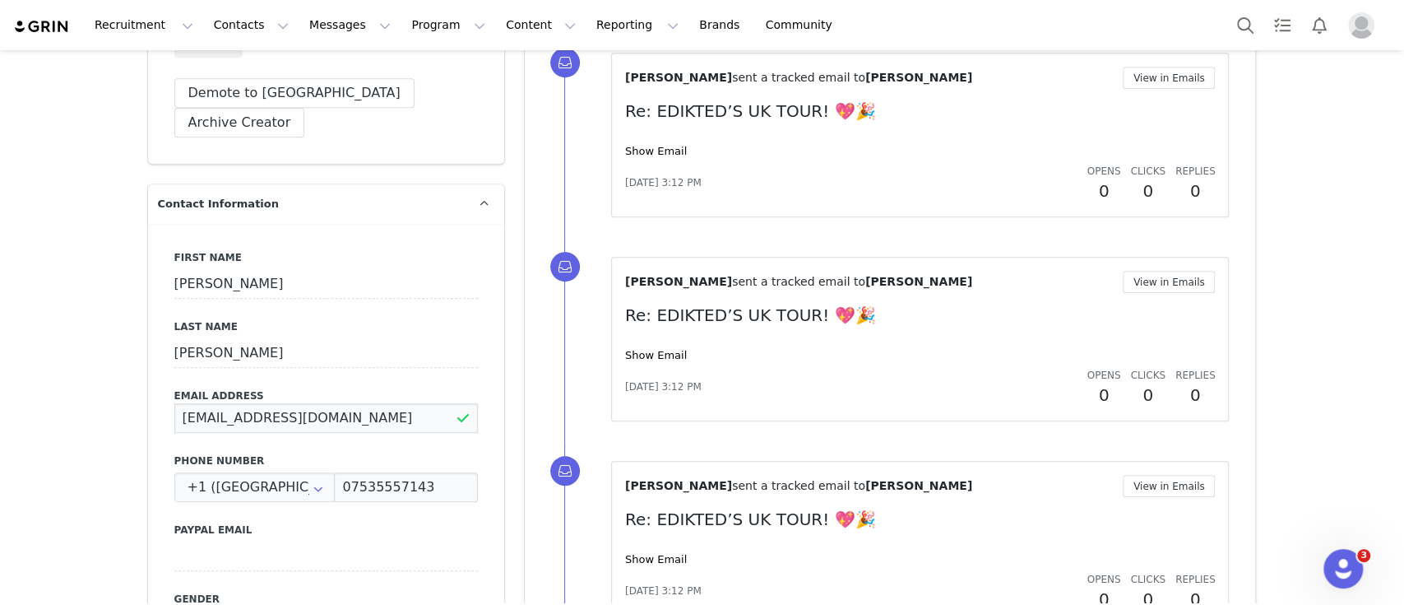
drag, startPoint x: 424, startPoint y: 398, endPoint x: 125, endPoint y: 396, distance: 298.6
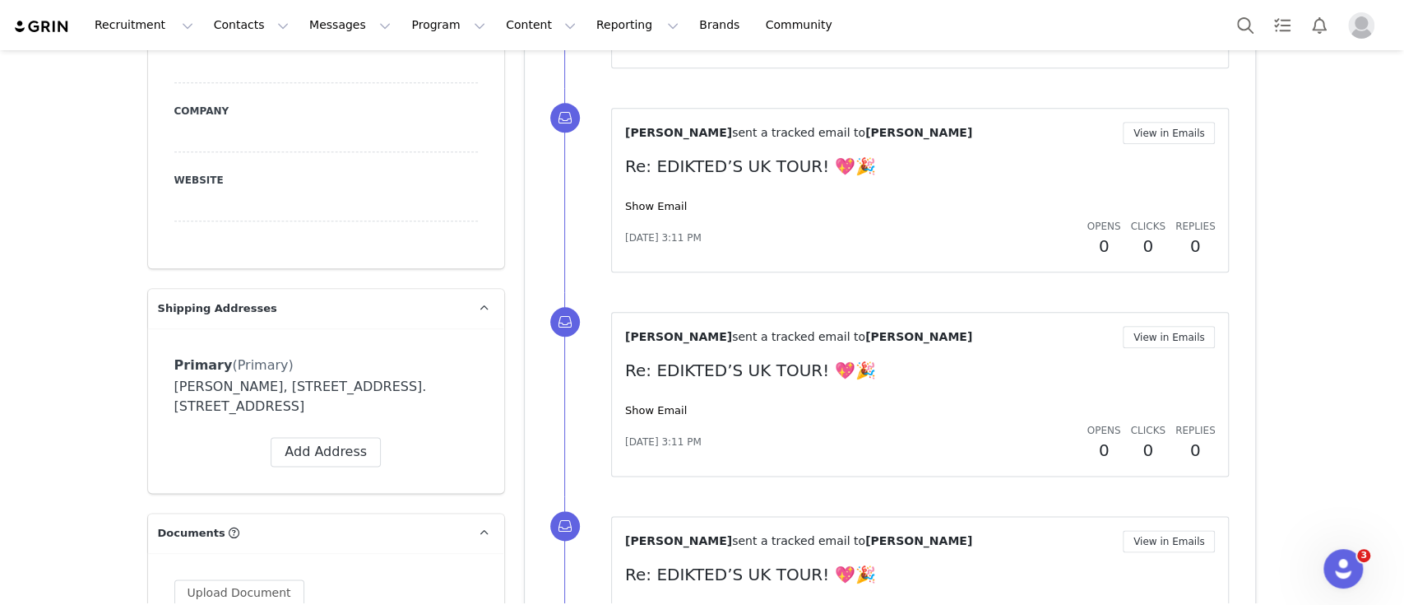
scroll to position [852, 0]
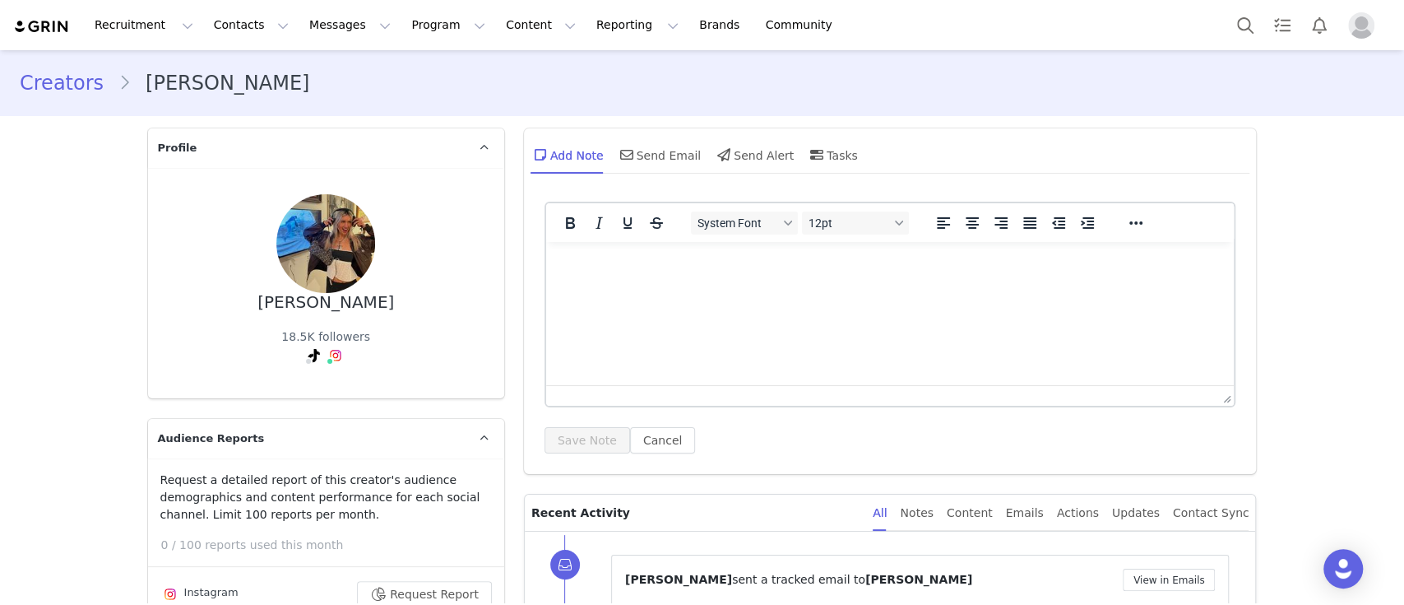
type input "+1 ([GEOGRAPHIC_DATA])"
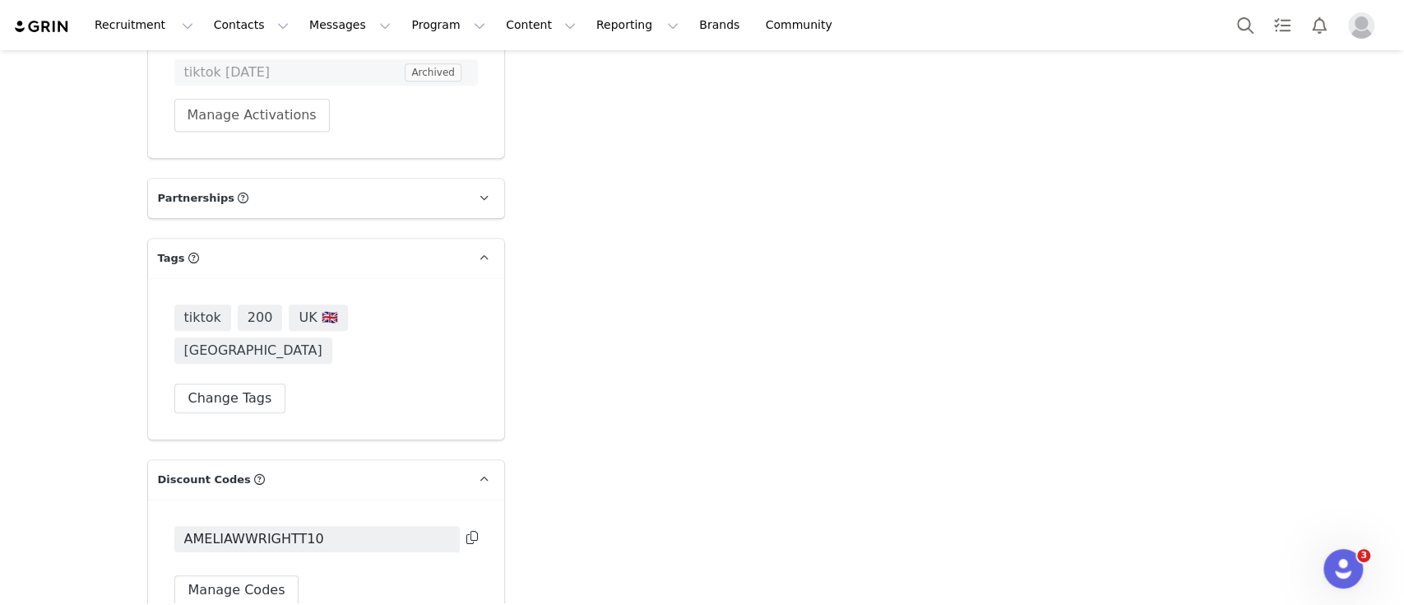
scroll to position [4435, 0]
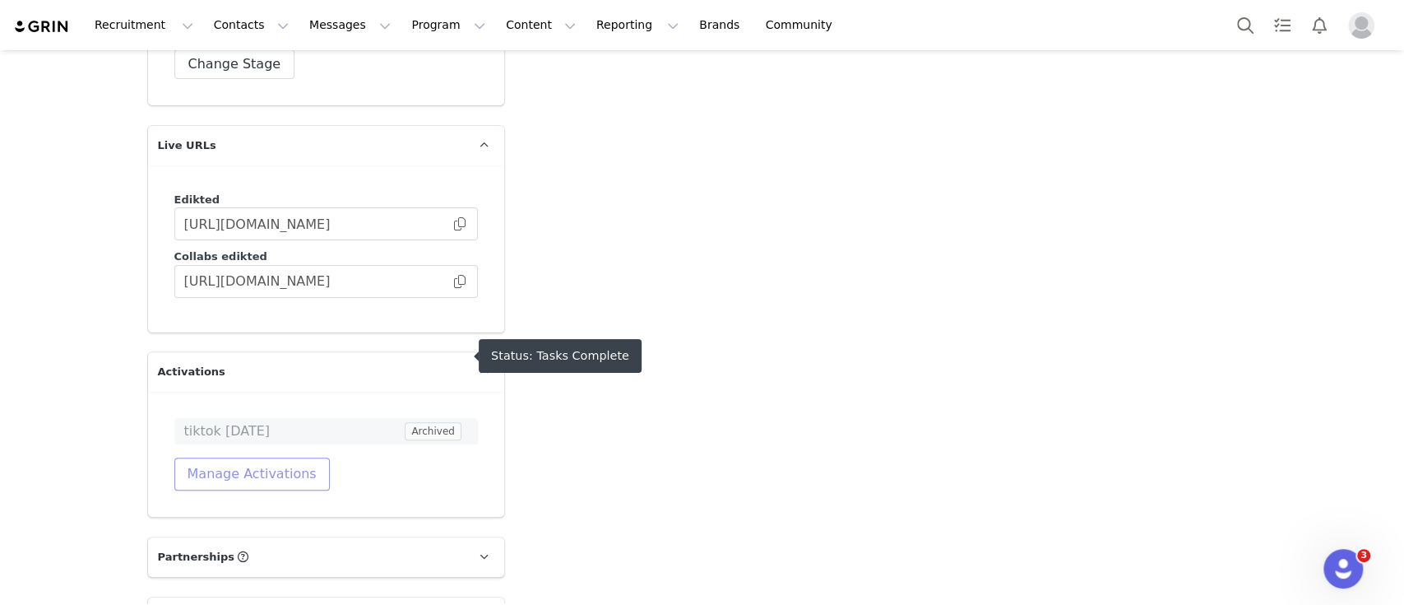
click at [243, 457] on button "Manage Activations" at bounding box center [251, 473] width 155 height 33
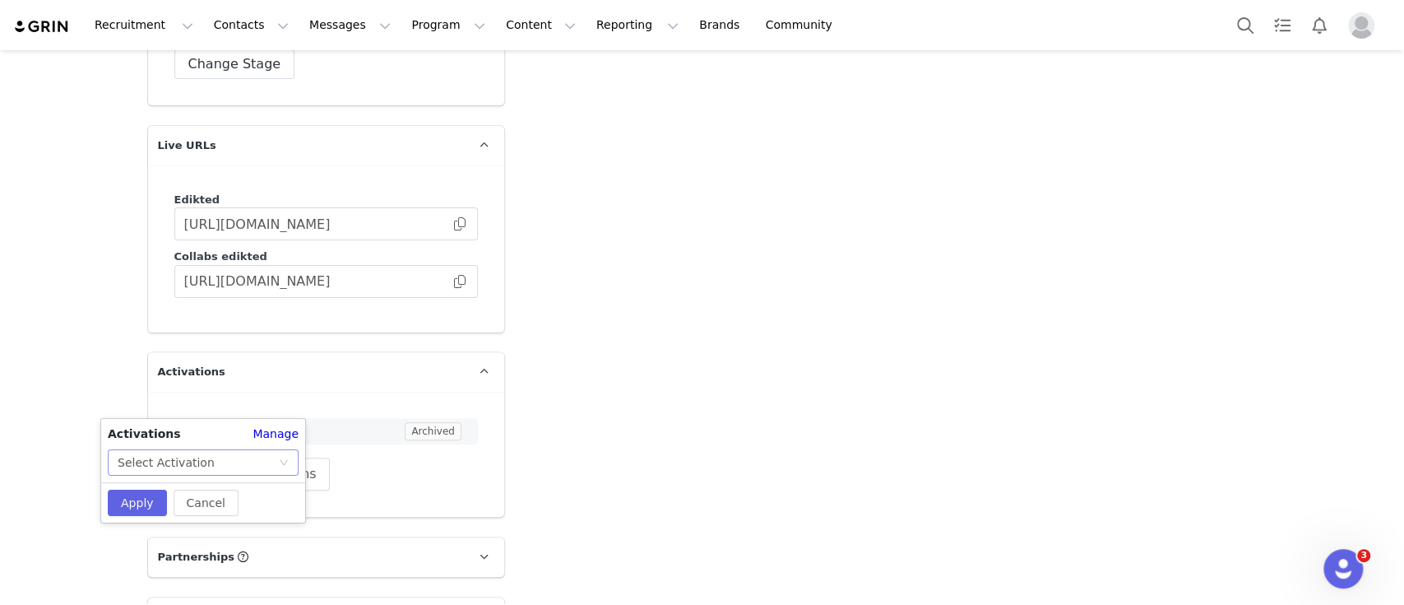
click at [271, 468] on div "Select Activation" at bounding box center [198, 462] width 160 height 25
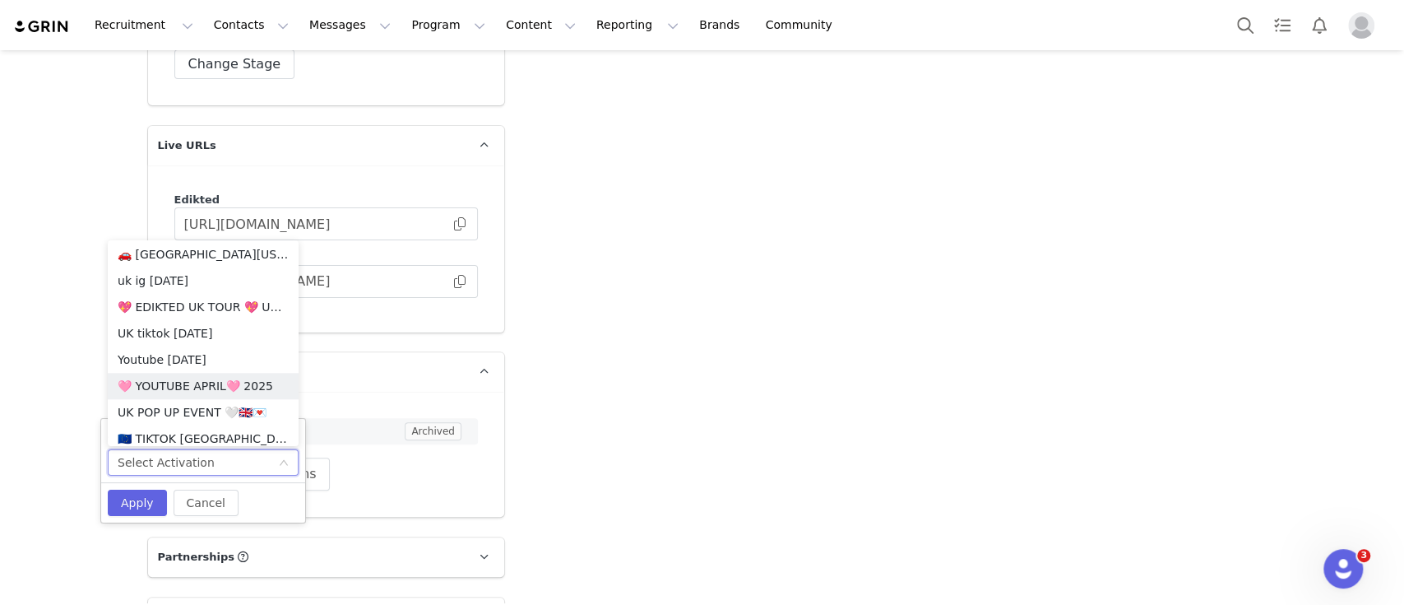
scroll to position [1220, 0]
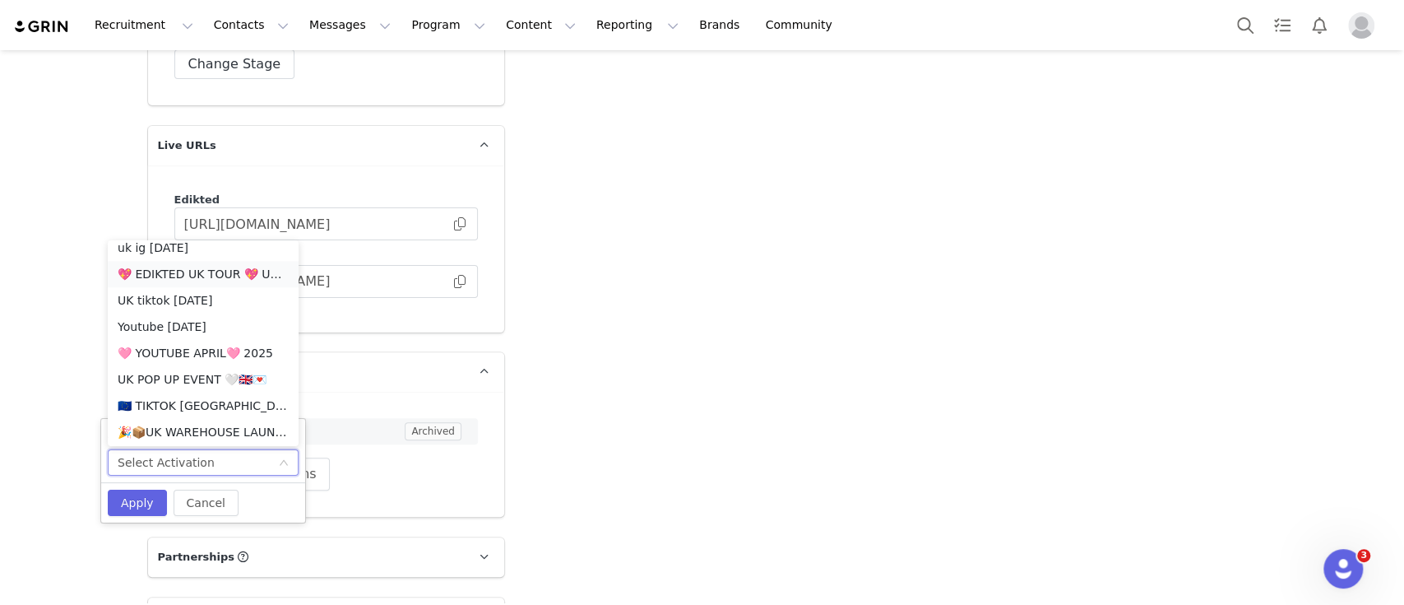
click at [213, 275] on li "💖 EDIKTED UK TOUR 💖 UK SHOPIFY" at bounding box center [203, 274] width 191 height 26
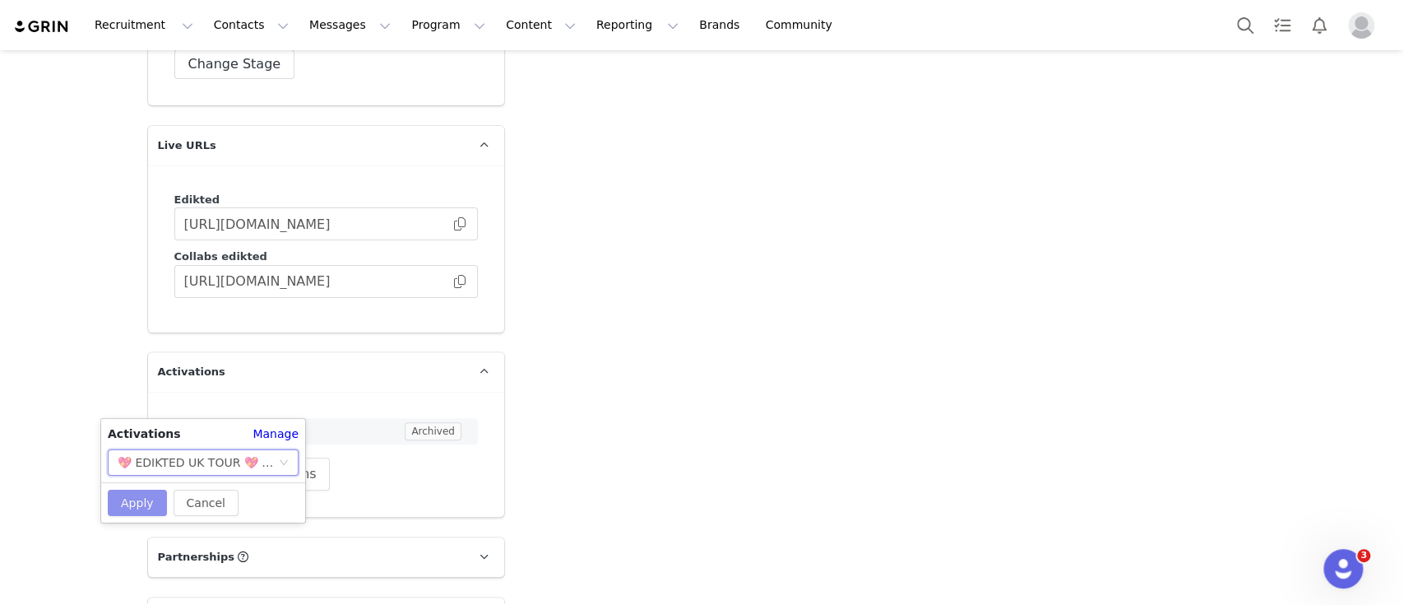
click at [140, 497] on button "Apply" at bounding box center [137, 502] width 59 height 26
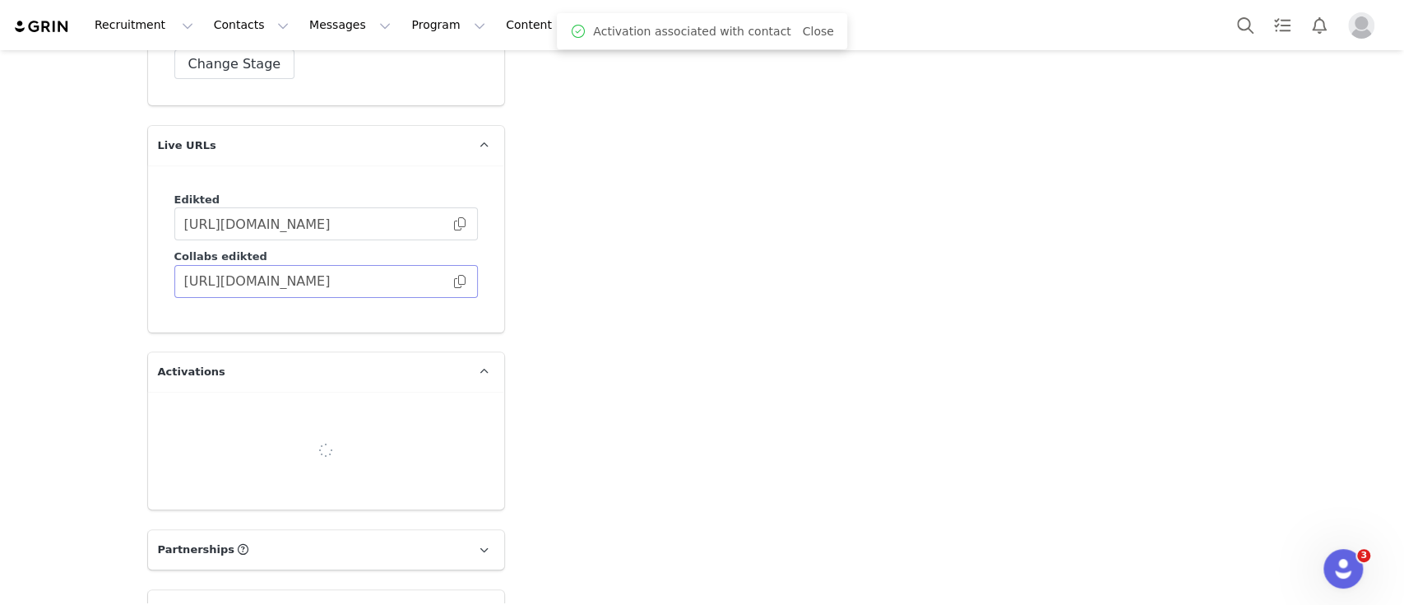
click at [452, 281] on span at bounding box center [460, 281] width 16 height 0
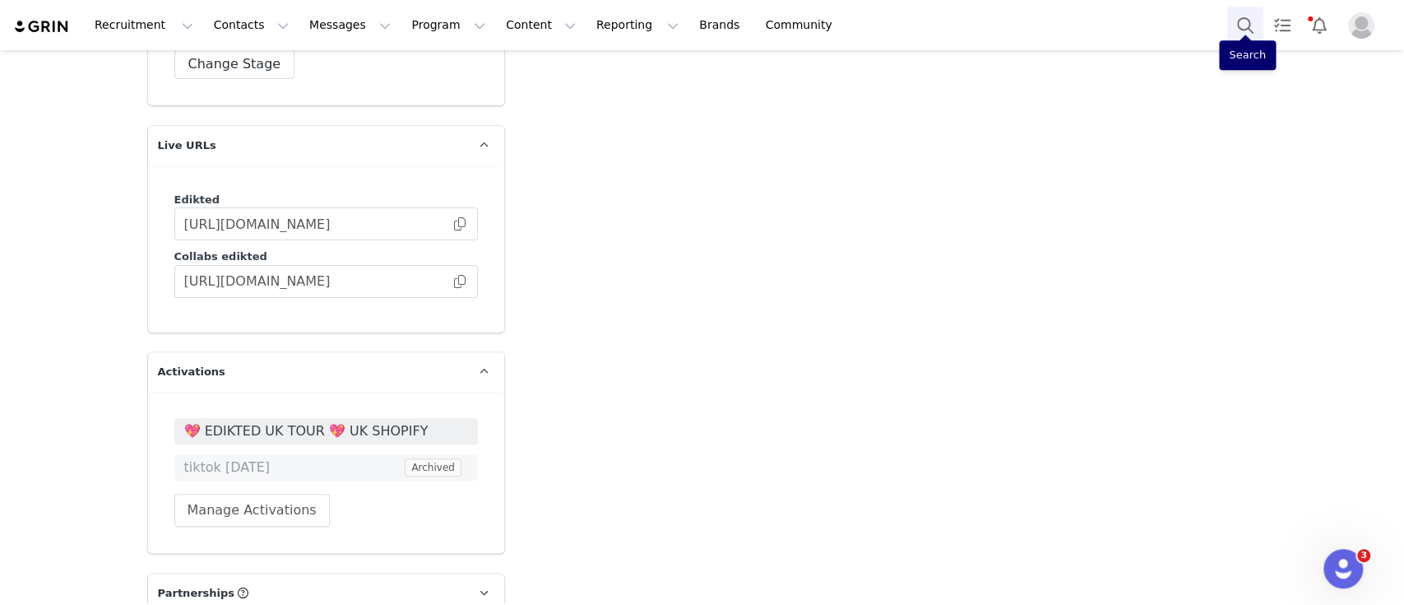
click at [1248, 33] on button "Search" at bounding box center [1245, 25] width 36 height 37
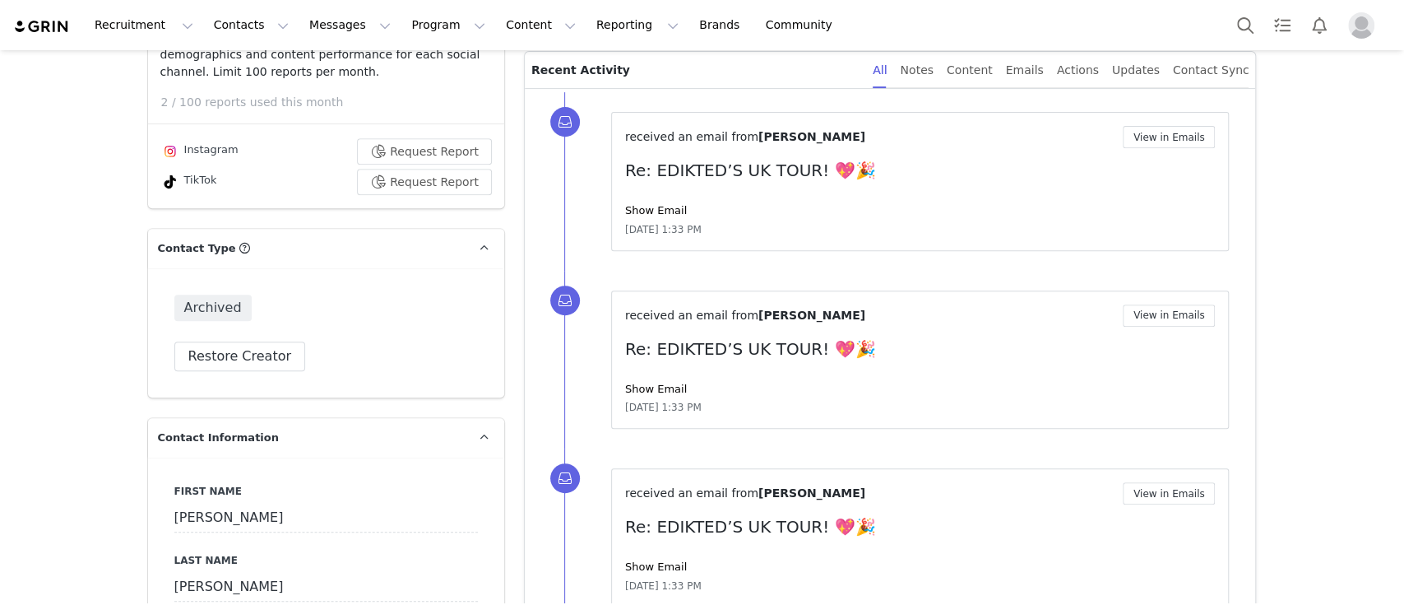
scroll to position [444, 0]
click at [228, 350] on button "Restore Creator" at bounding box center [239, 355] width 131 height 30
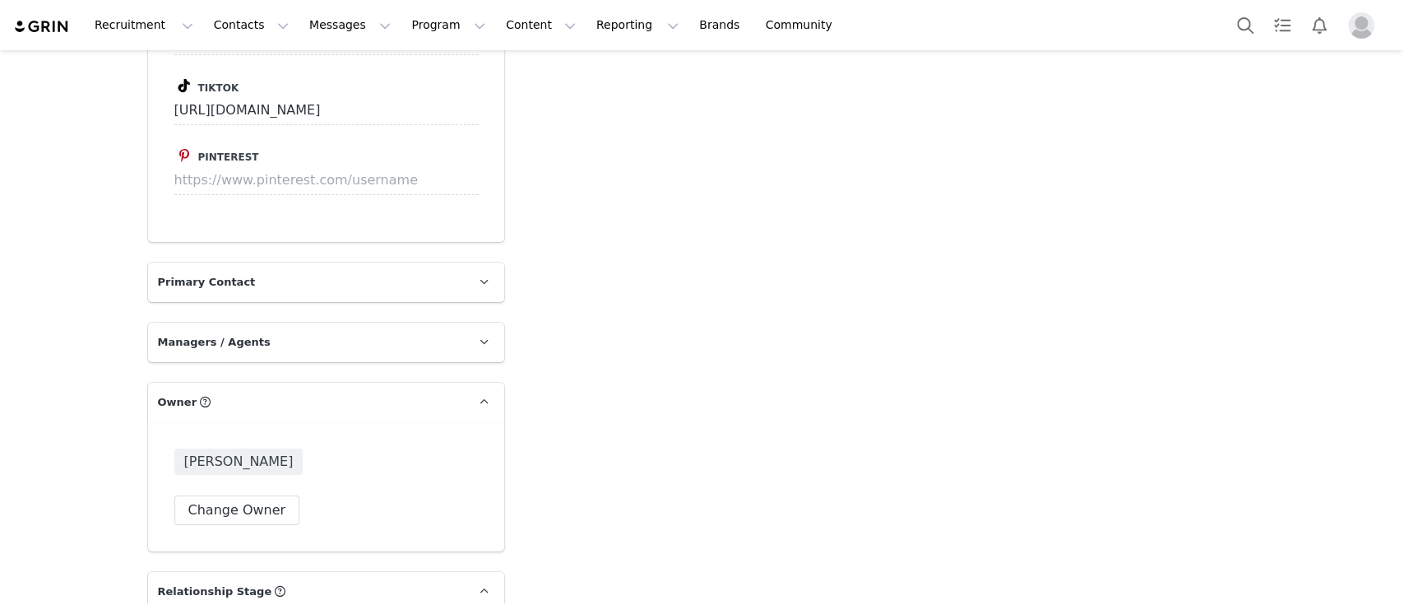
scroll to position [4041, 0]
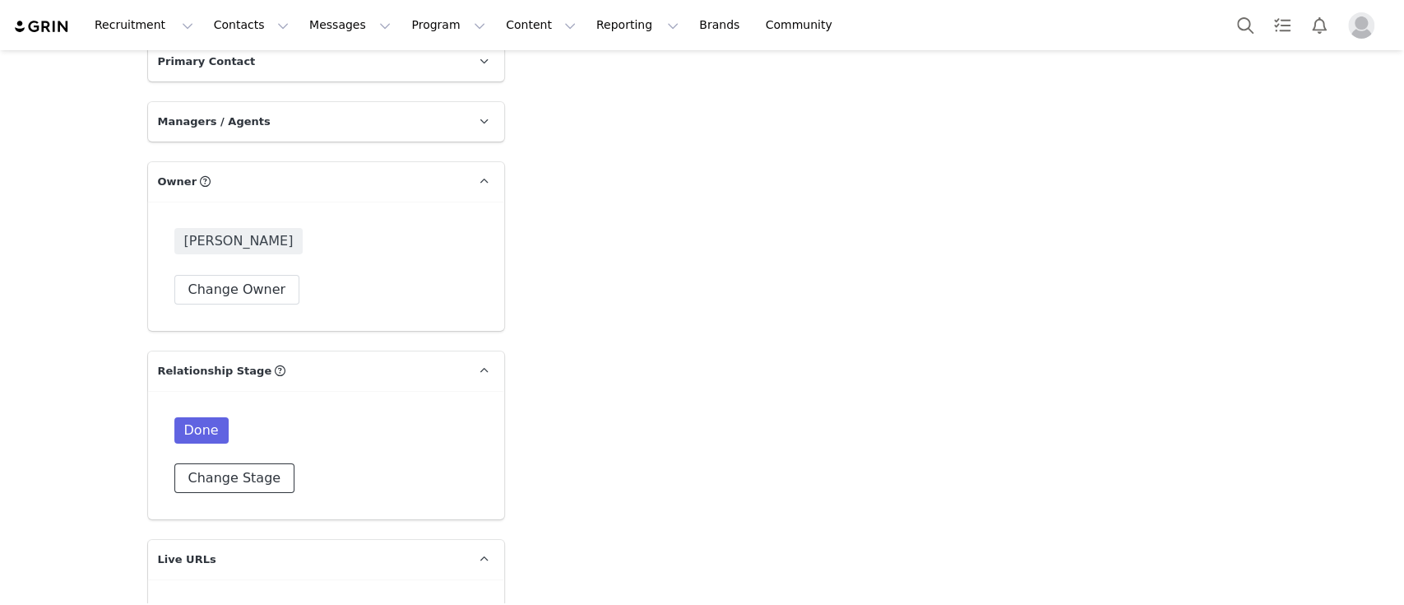
click at [247, 463] on button "Change Stage" at bounding box center [234, 478] width 121 height 30
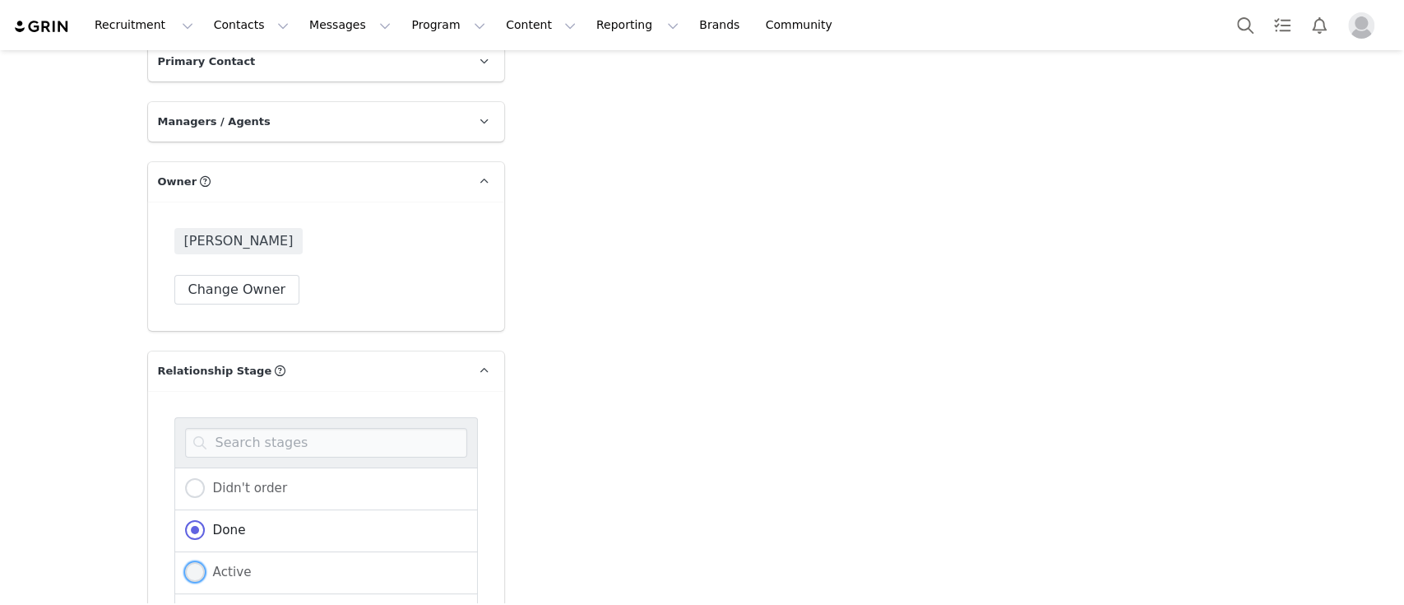
click at [218, 564] on span "Active" at bounding box center [228, 571] width 47 height 15
click at [205, 562] on input "Active" at bounding box center [195, 572] width 20 height 21
radio input "true"
radio input "false"
radio input "true"
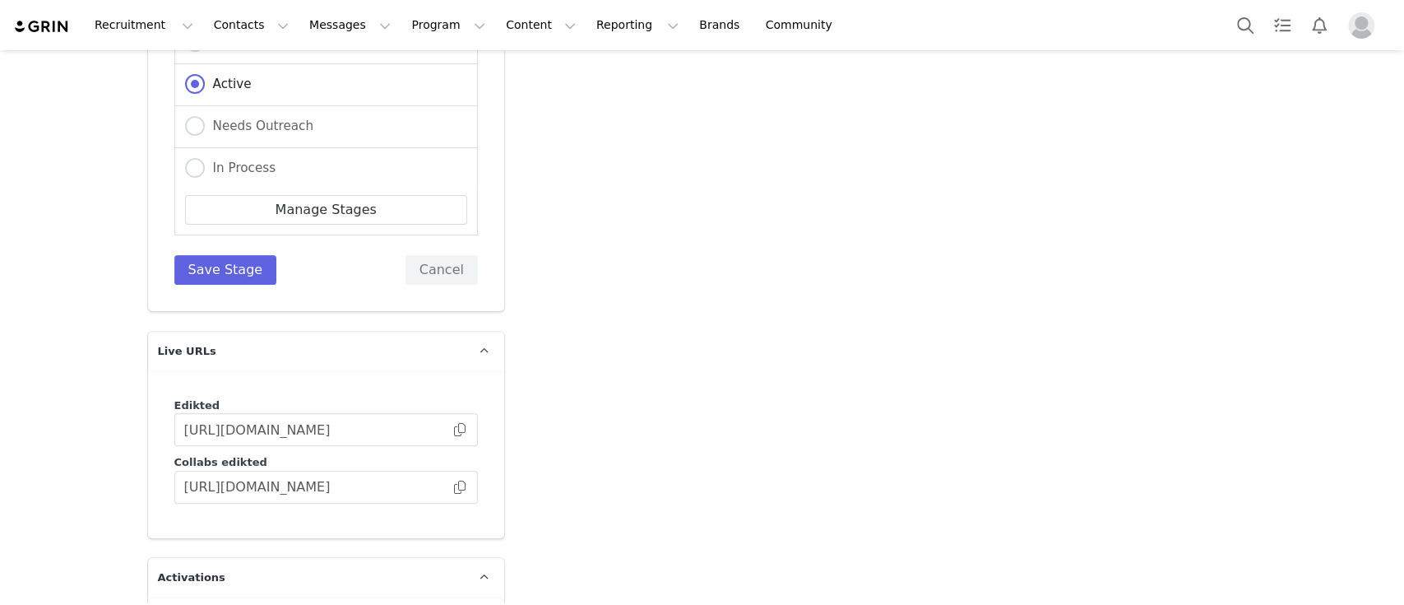
scroll to position [4546, 0]
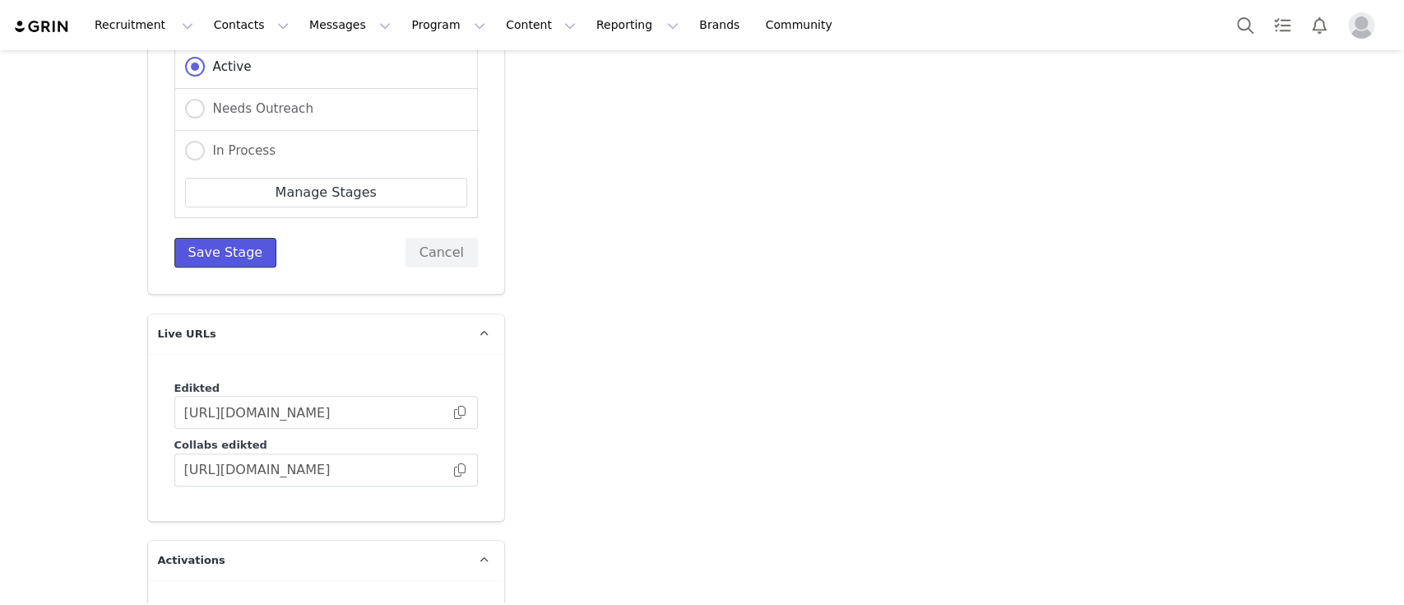
click at [206, 238] on button "Save Stage" at bounding box center [225, 253] width 103 height 30
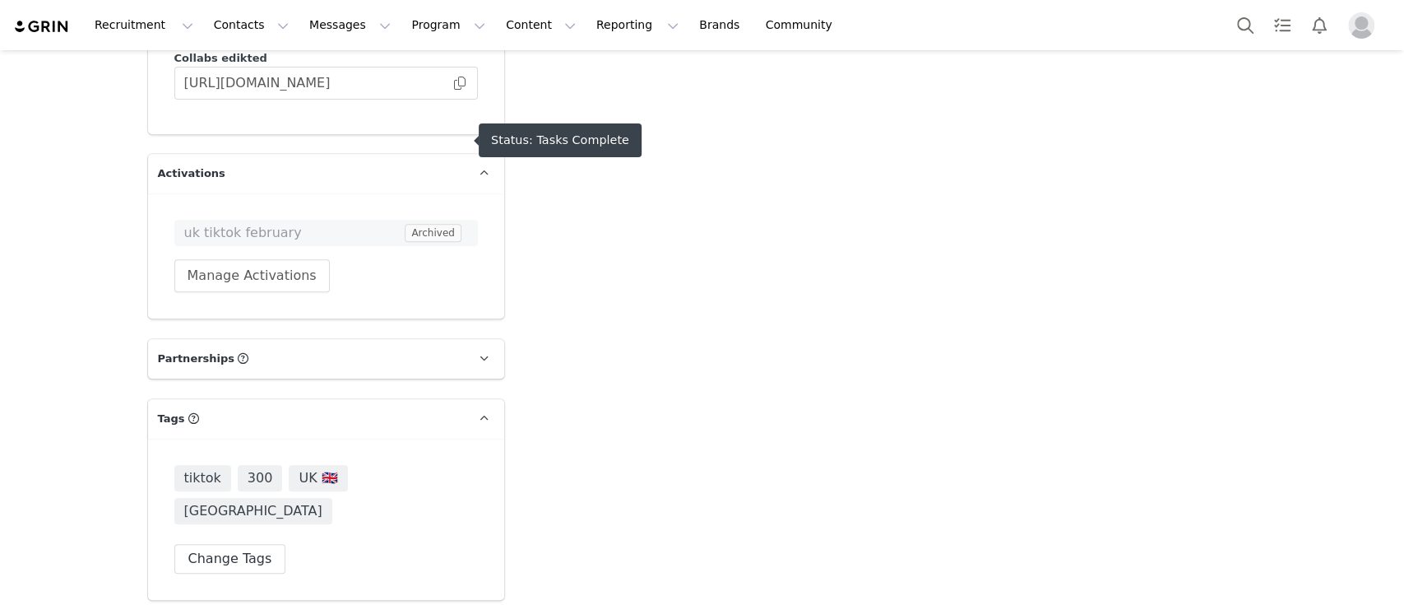
scroll to position [4650, 0]
click at [236, 262] on button "Manage Activations" at bounding box center [251, 278] width 155 height 33
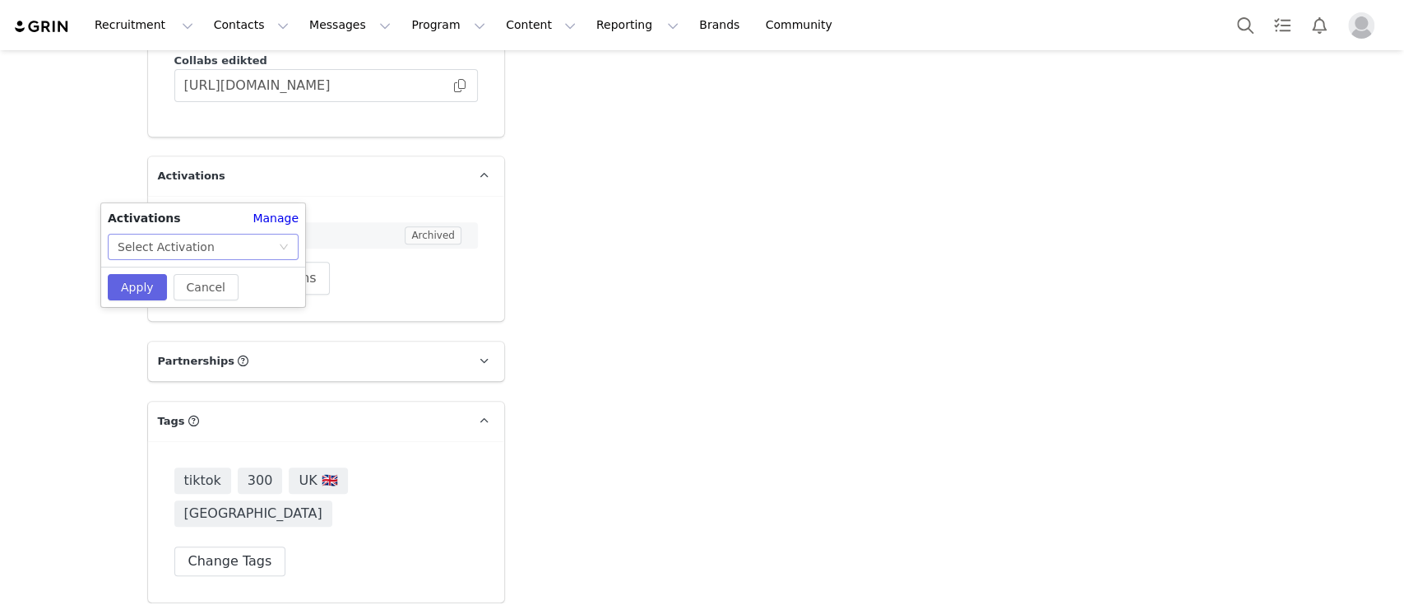
click at [283, 251] on icon "icon: down" at bounding box center [284, 247] width 10 height 10
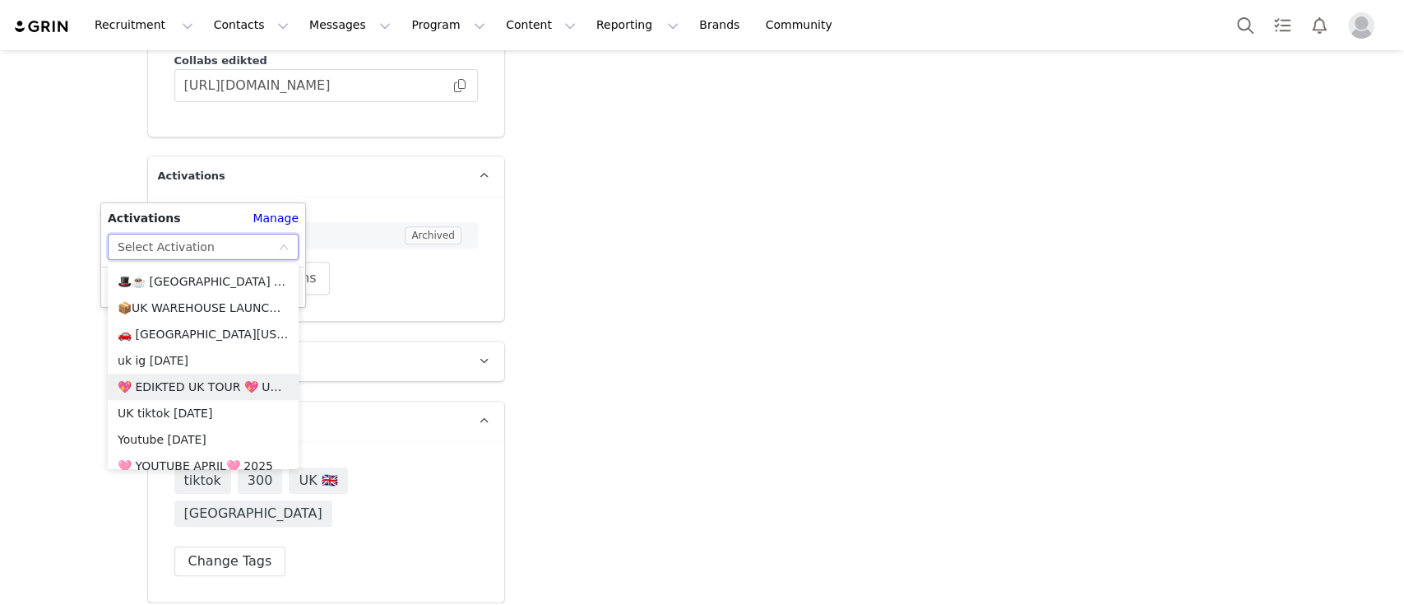
scroll to position [1132, 0]
click at [221, 385] on li "💖 EDIKTED UK TOUR 💖 UK SHOPIFY" at bounding box center [203, 385] width 191 height 26
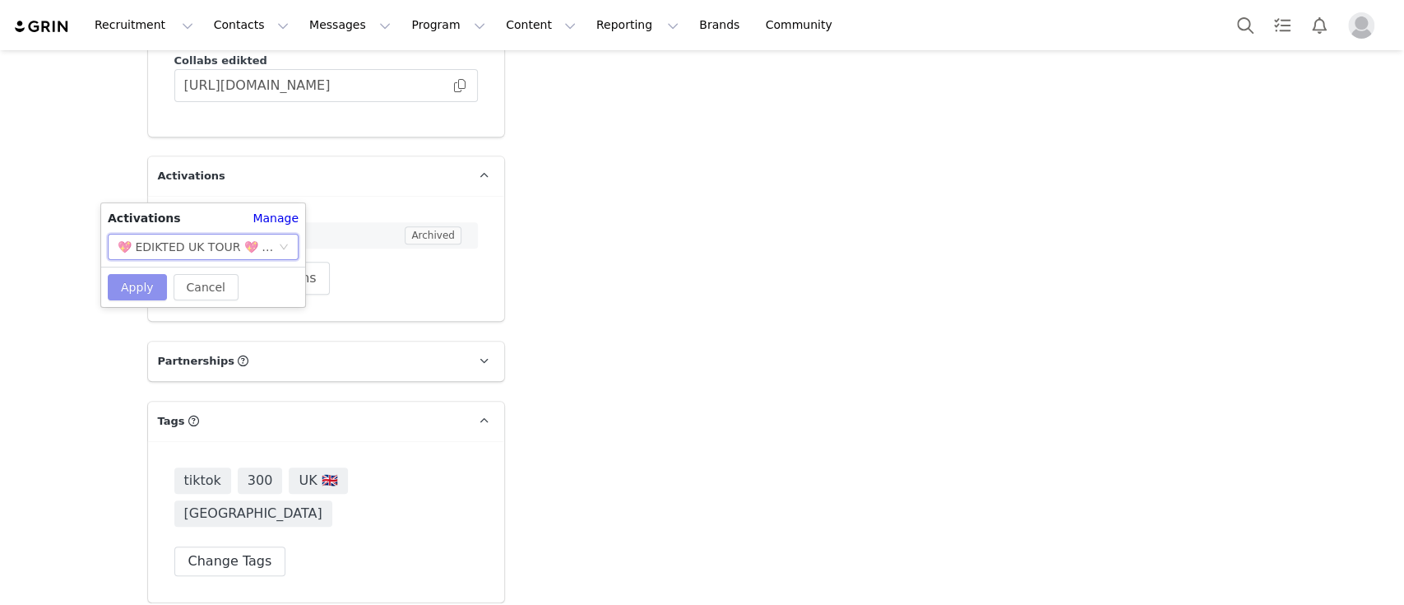
click at [125, 294] on button "Apply" at bounding box center [137, 287] width 59 height 26
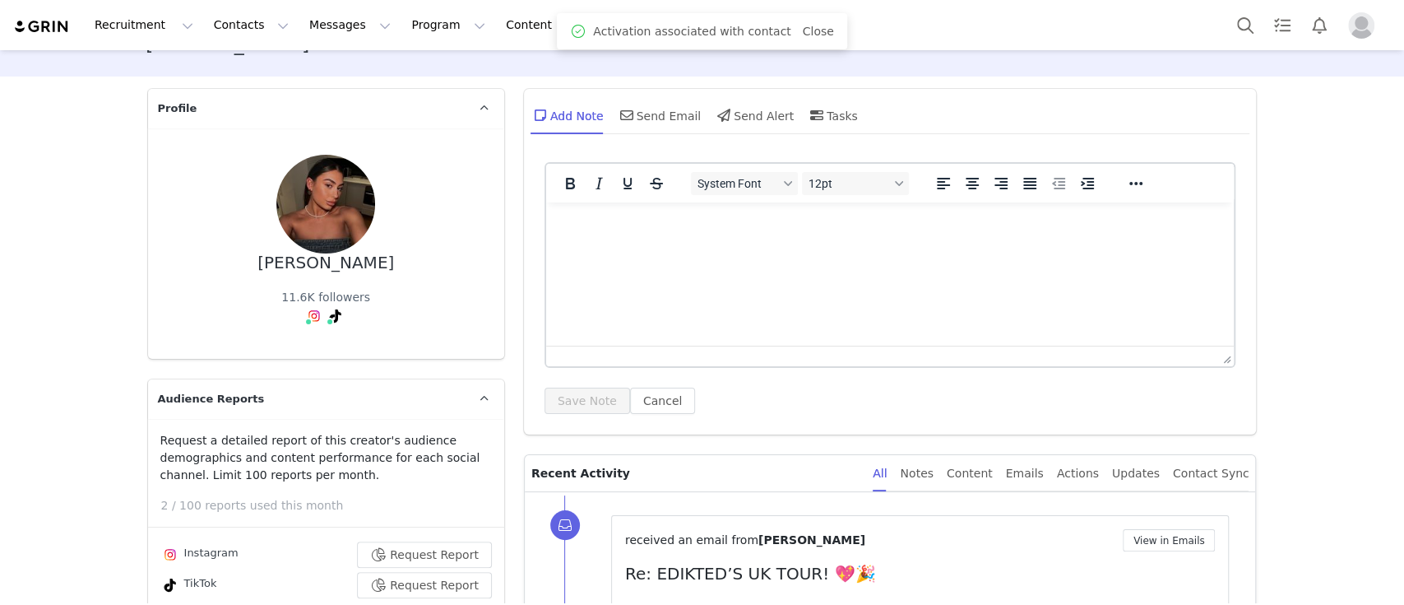
scroll to position [0, 0]
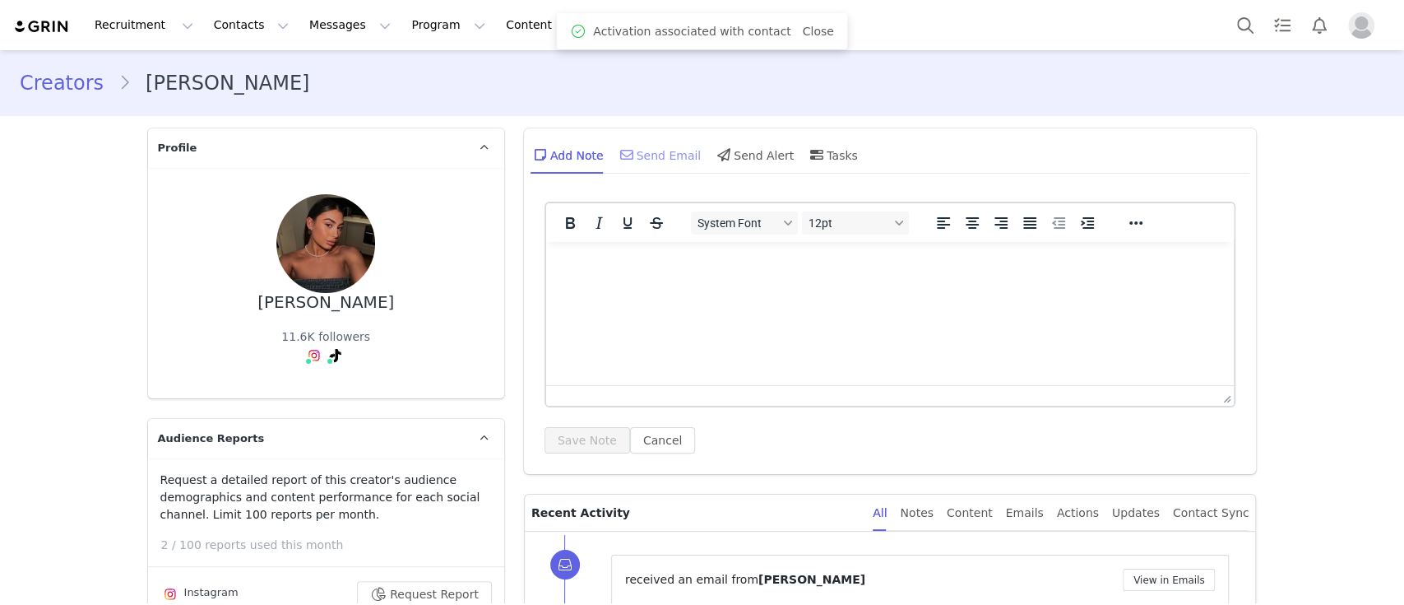
click at [651, 157] on div "Send Email" at bounding box center [659, 154] width 85 height 39
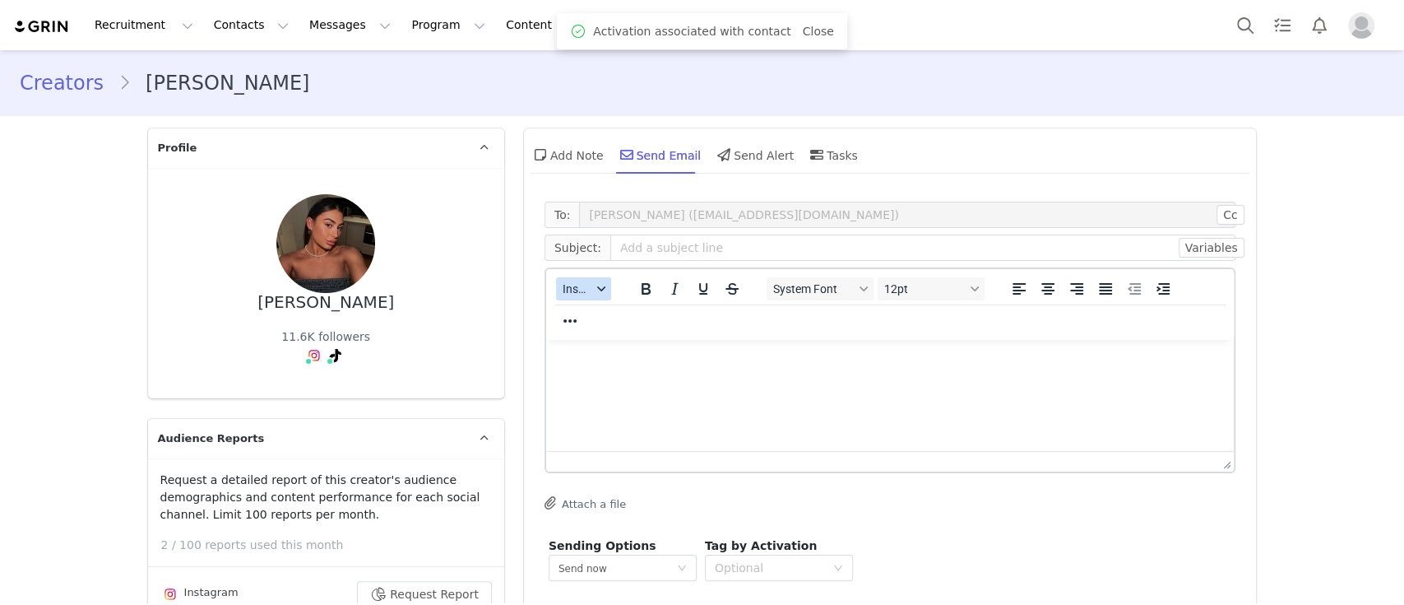
click at [596, 289] on icon "button" at bounding box center [600, 288] width 8 height 5
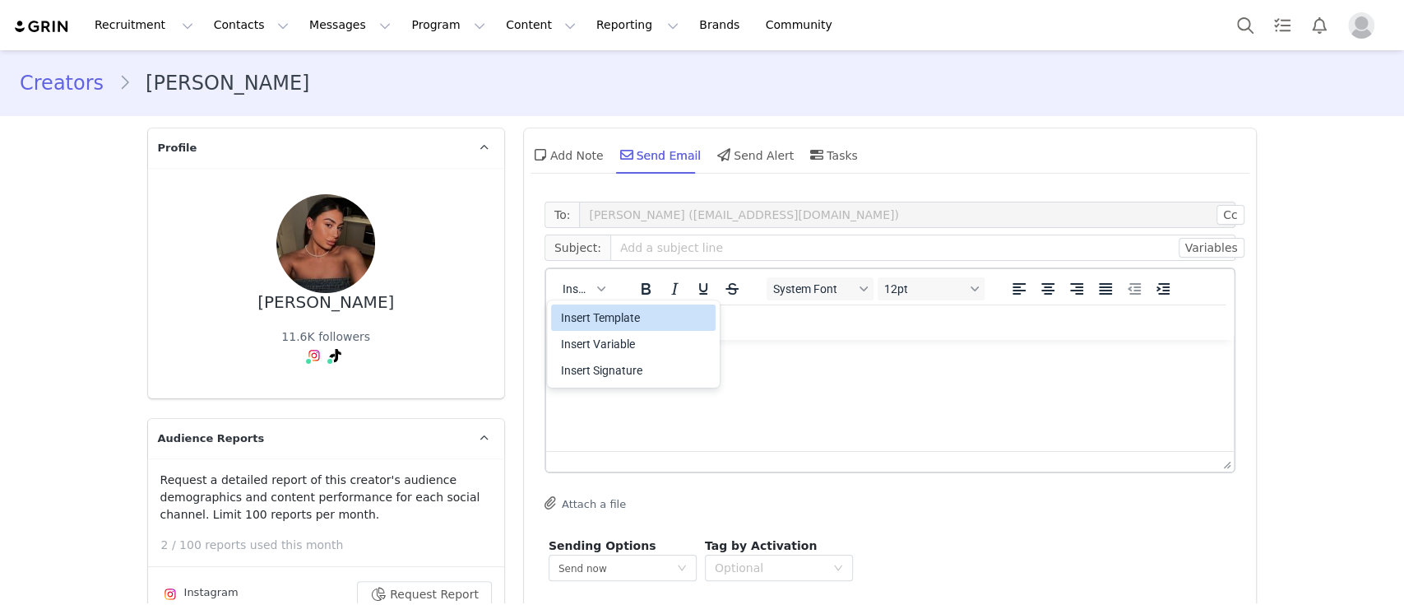
click at [628, 319] on div "Insert Template" at bounding box center [635, 318] width 148 height 20
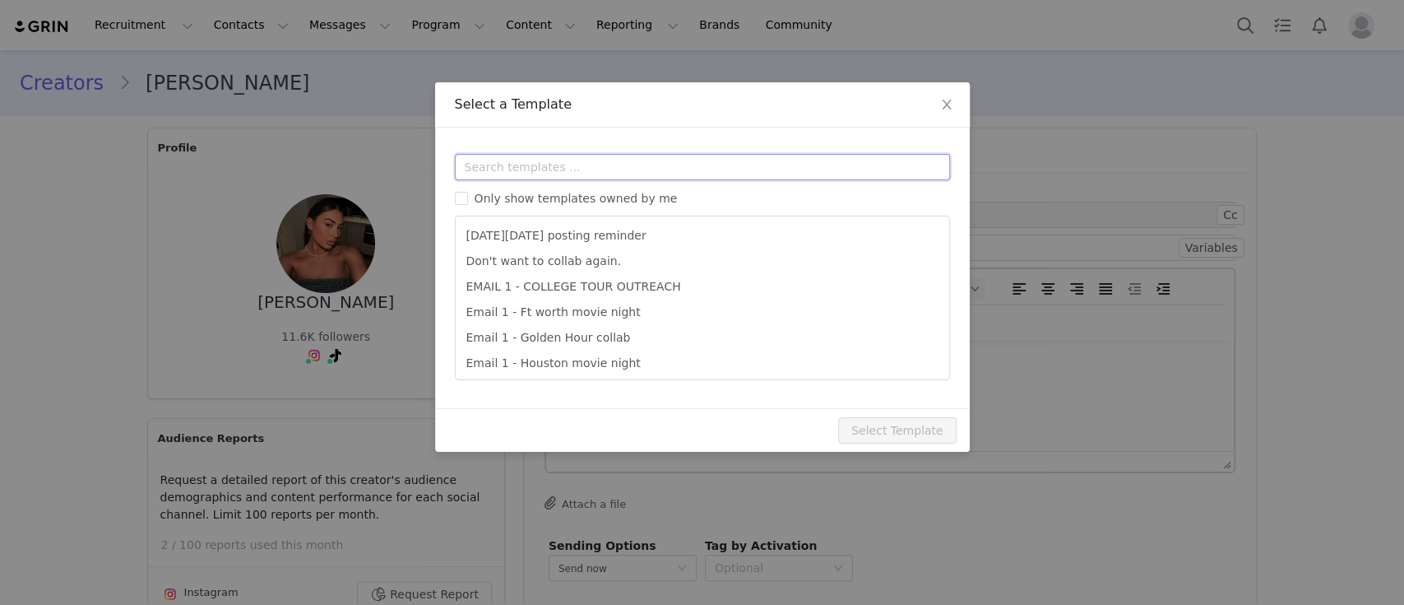
click at [591, 174] on input "text" at bounding box center [702, 167] width 495 height 26
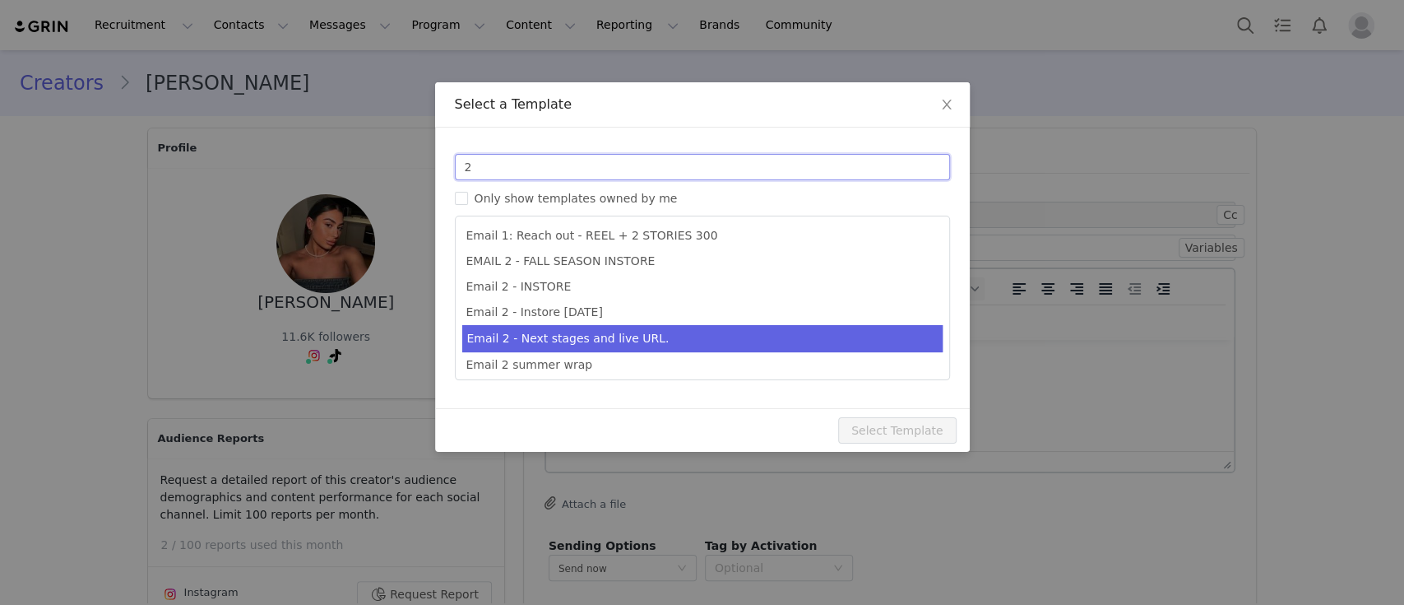
type input "2"
type input "Collab with Edikted"
click at [605, 333] on li "Email 2 - Next stages and live URL." at bounding box center [702, 338] width 480 height 27
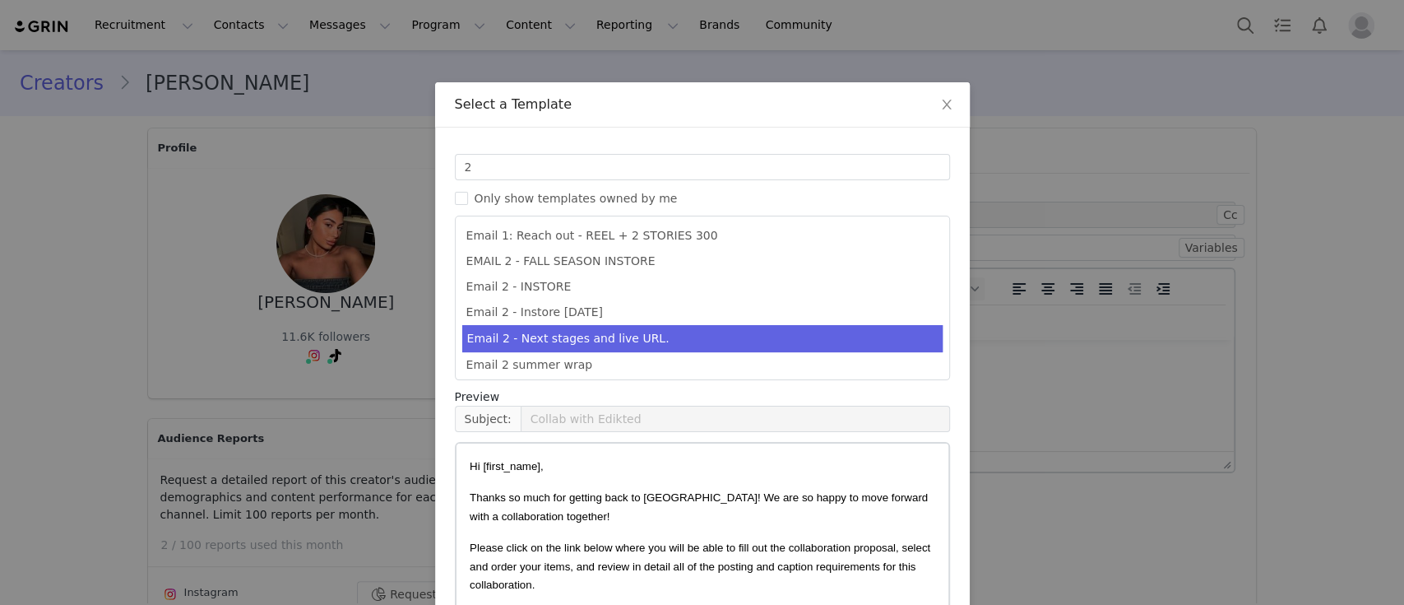
scroll to position [125, 0]
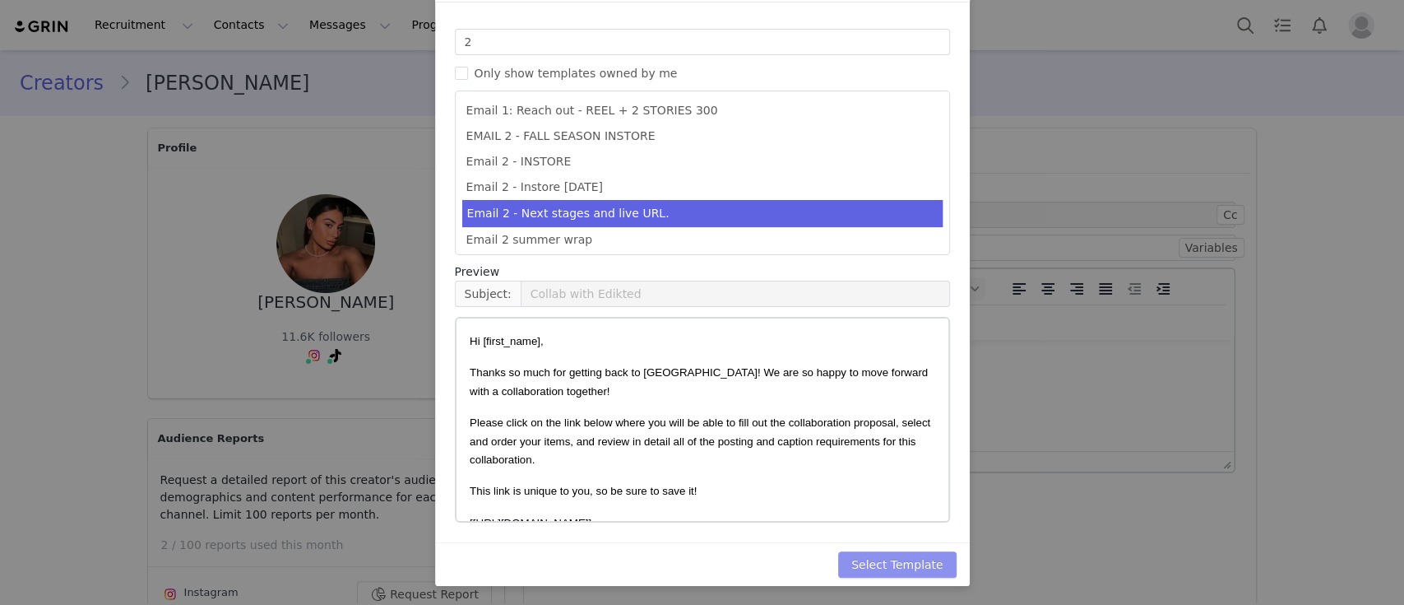
click at [915, 556] on button "Select Template" at bounding box center [897, 564] width 118 height 26
type input "Collab with Edikted"
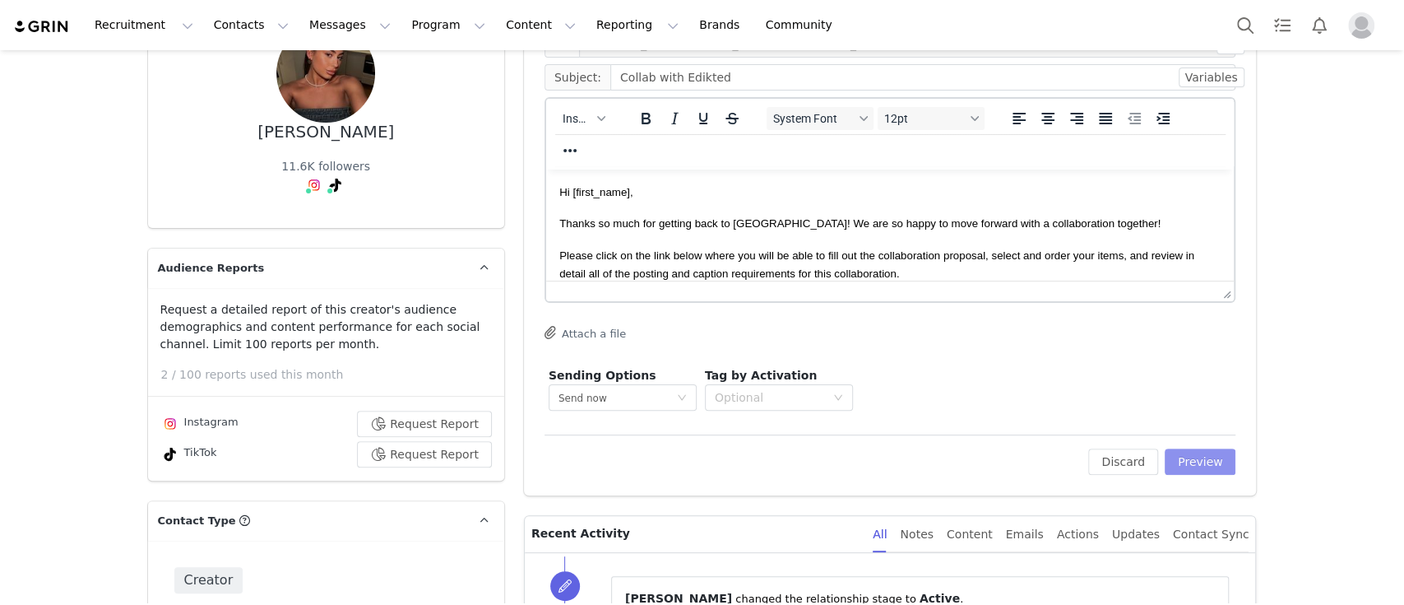
scroll to position [172, 0]
click at [1184, 466] on button "Preview" at bounding box center [1201, 460] width 72 height 26
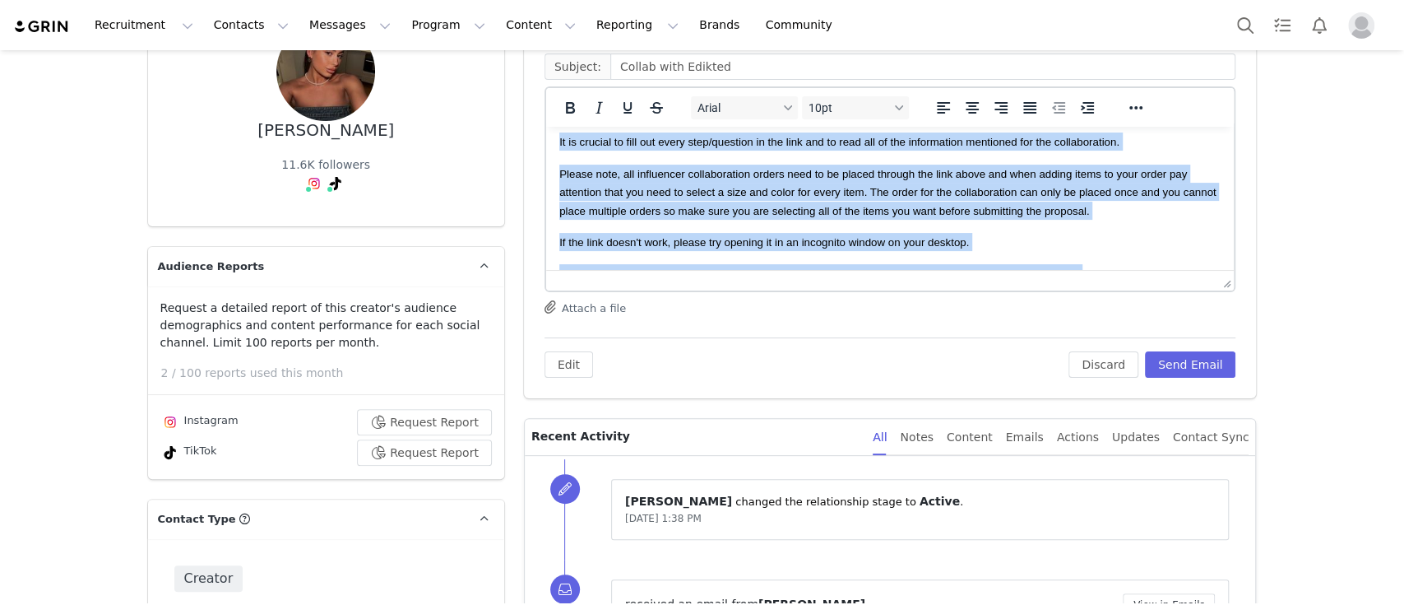
scroll to position [385, 0]
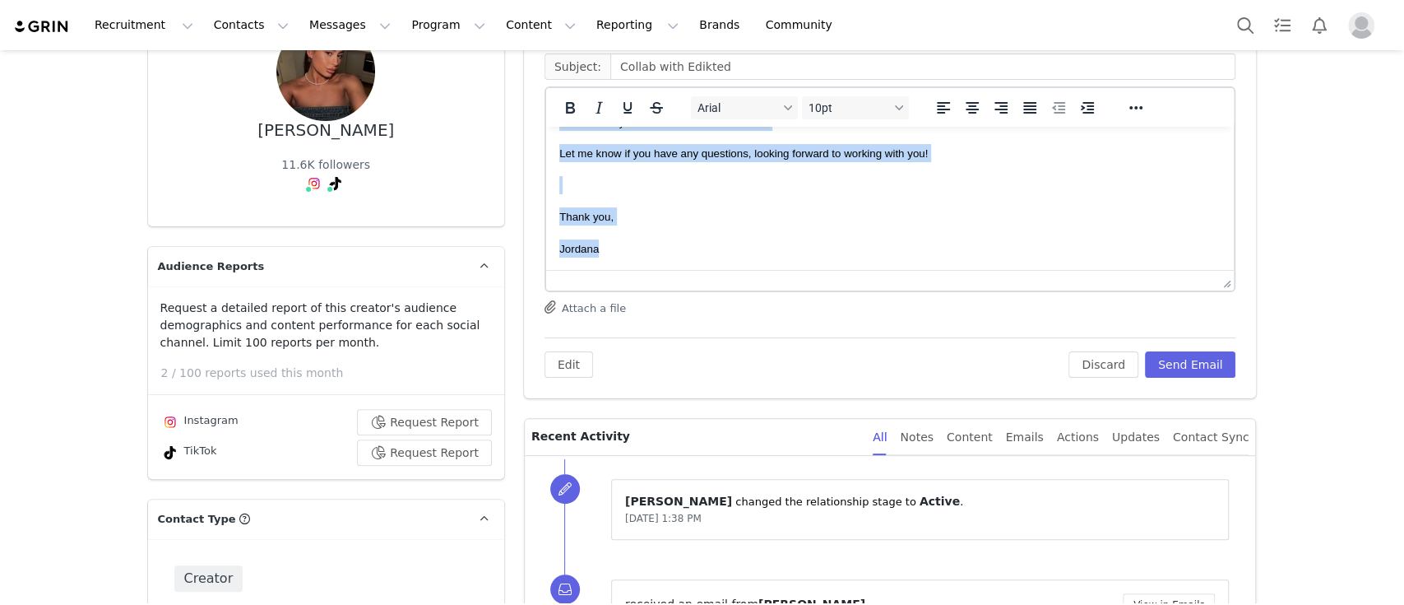
drag, startPoint x: 560, startPoint y: 146, endPoint x: 875, endPoint y: 407, distance: 408.9
click at [875, 271] on html "Hi Robyn, Thanks so much for getting back to us! We are so happy to move forwar…" at bounding box center [889, 6] width 688 height 529
copy body "Hi Robyn, Thanks so much for getting back to us! We are so happy to move forwar…"
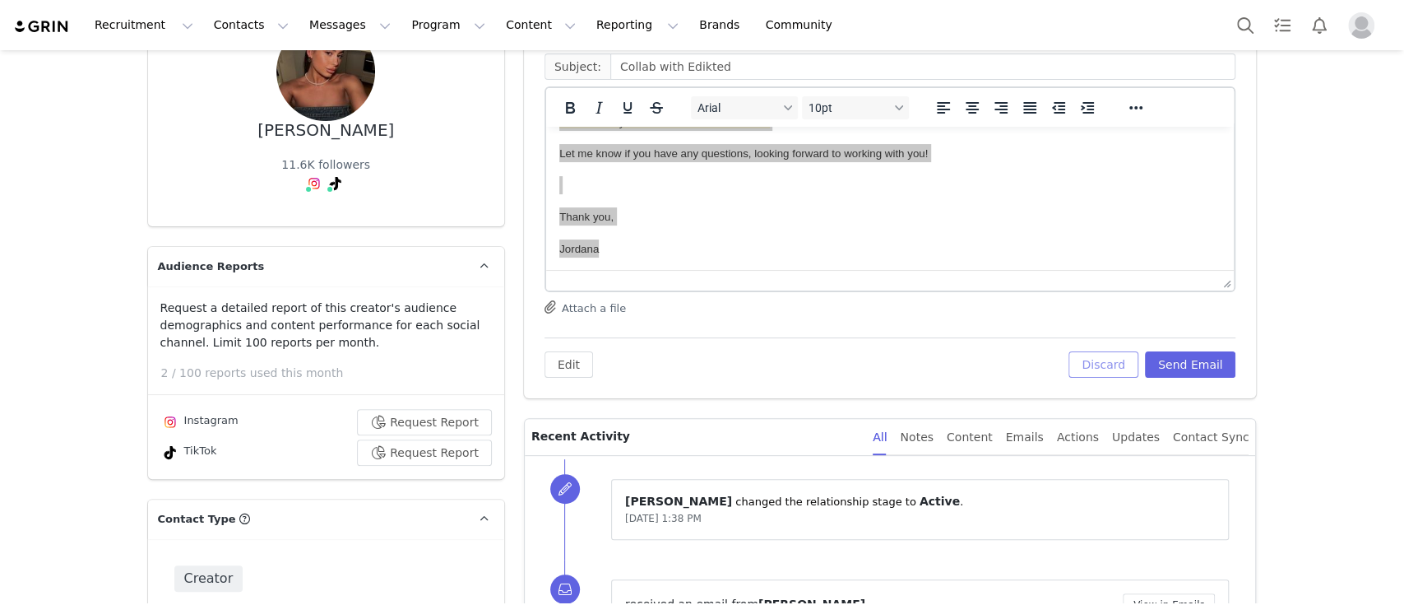
click at [1095, 369] on button "Discard" at bounding box center [1103, 364] width 70 height 26
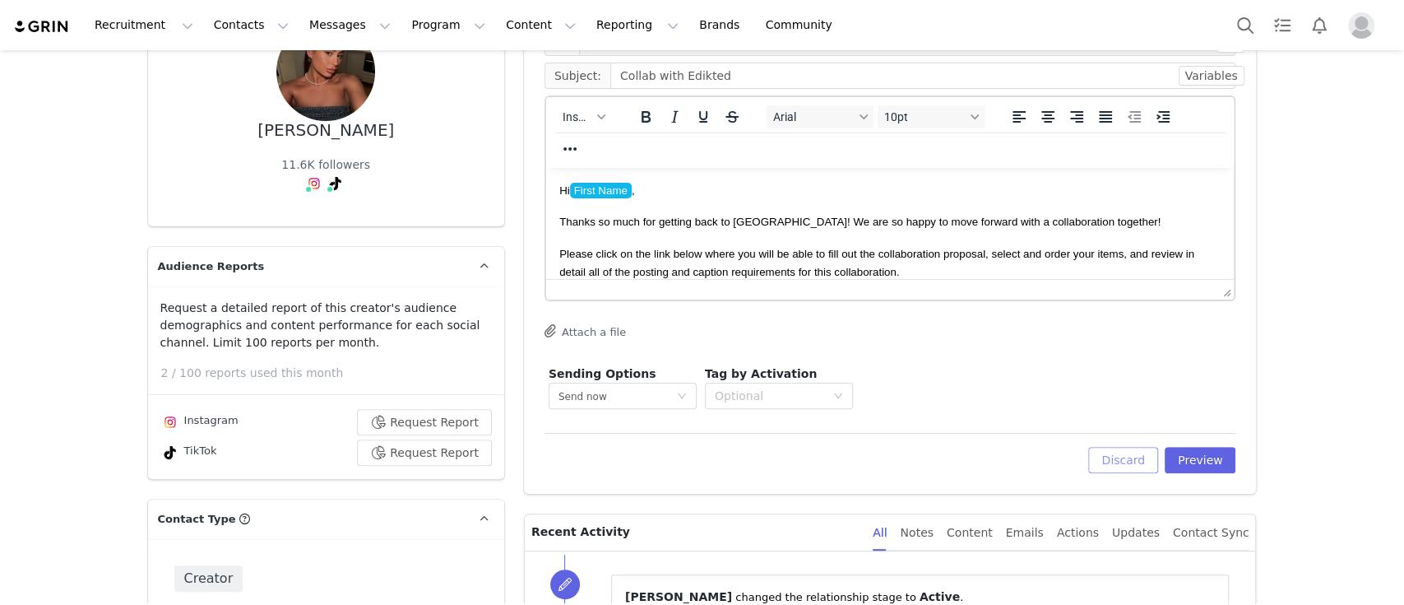
scroll to position [0, 0]
click at [1119, 460] on button "Discard" at bounding box center [1123, 460] width 70 height 26
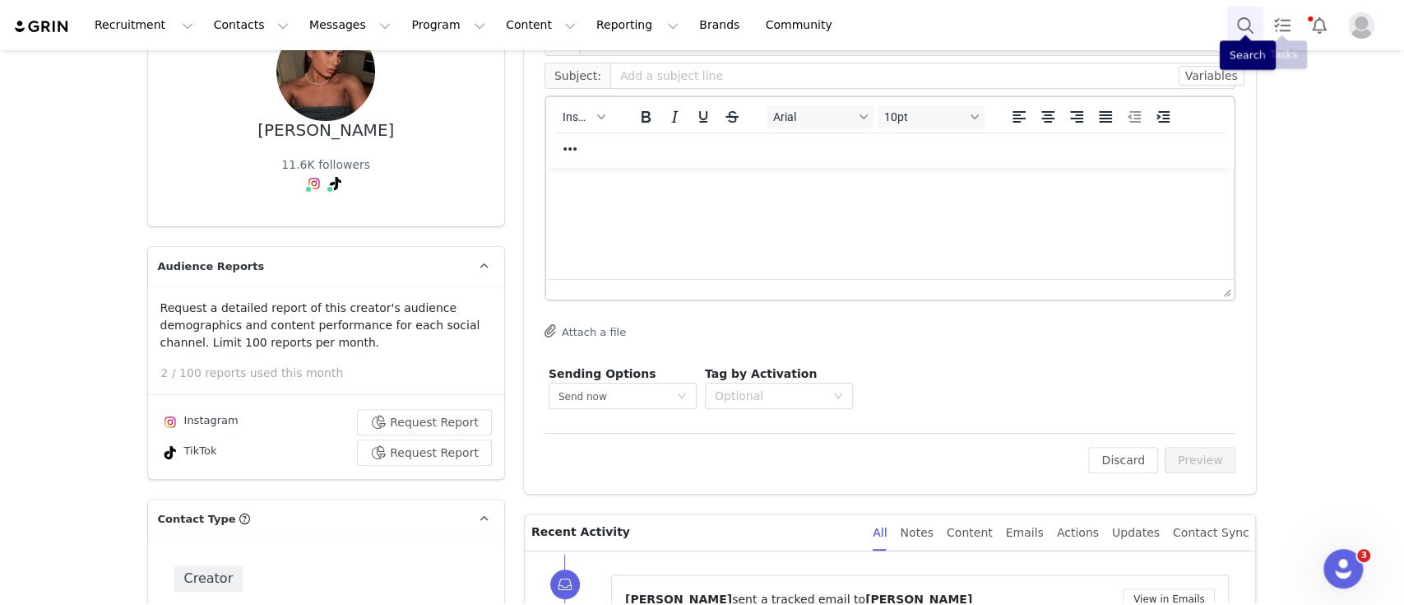
click at [1241, 25] on button "Search" at bounding box center [1245, 25] width 36 height 37
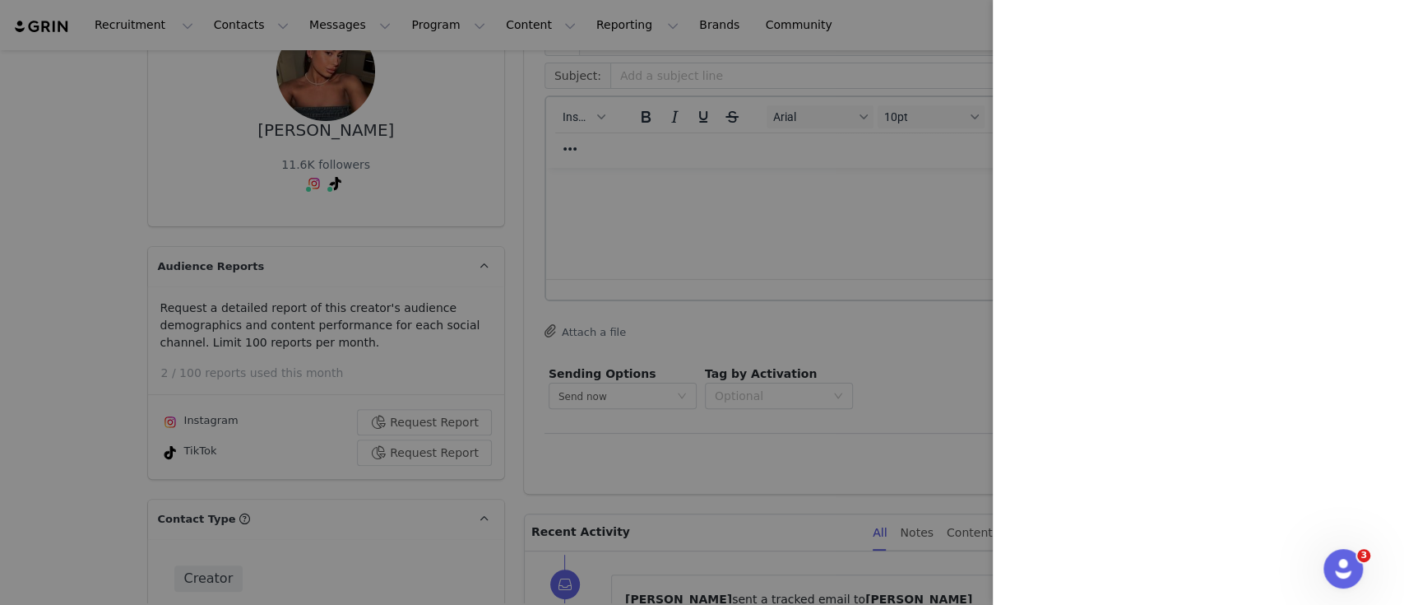
click at [212, 26] on div at bounding box center [702, 302] width 1404 height 605
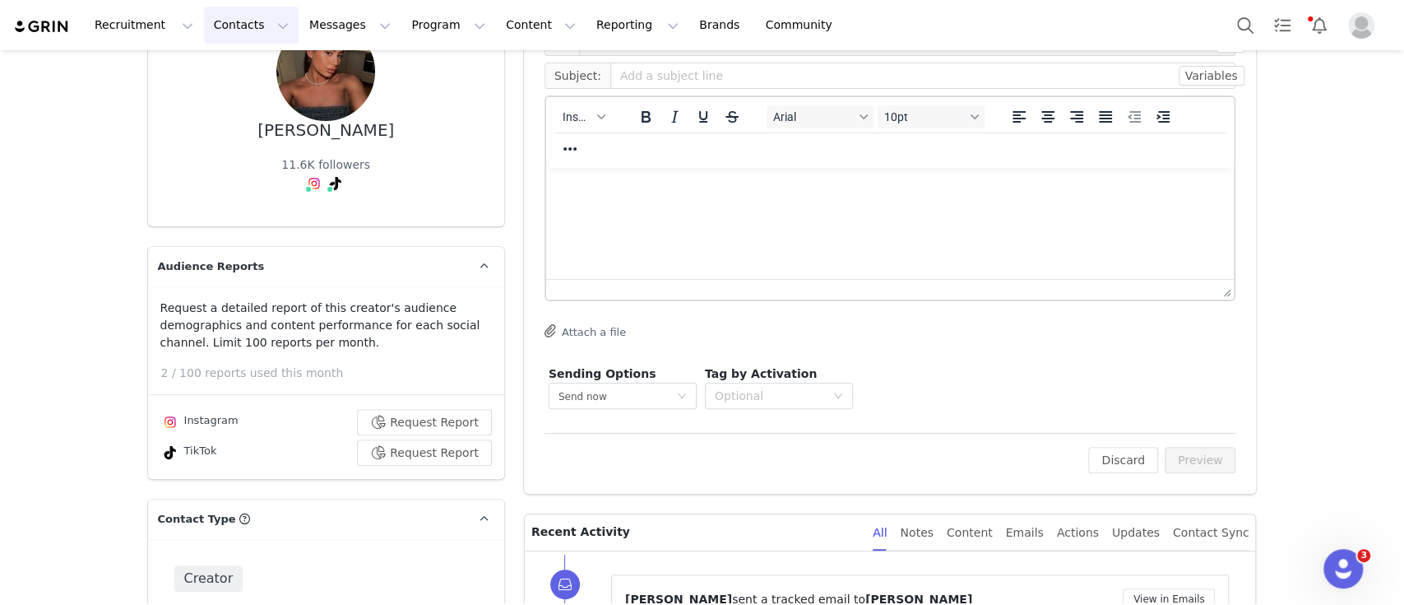
click at [226, 30] on button "Contacts Contacts" at bounding box center [251, 25] width 95 height 37
click at [243, 105] on p "Prospects" at bounding box center [229, 103] width 55 height 17
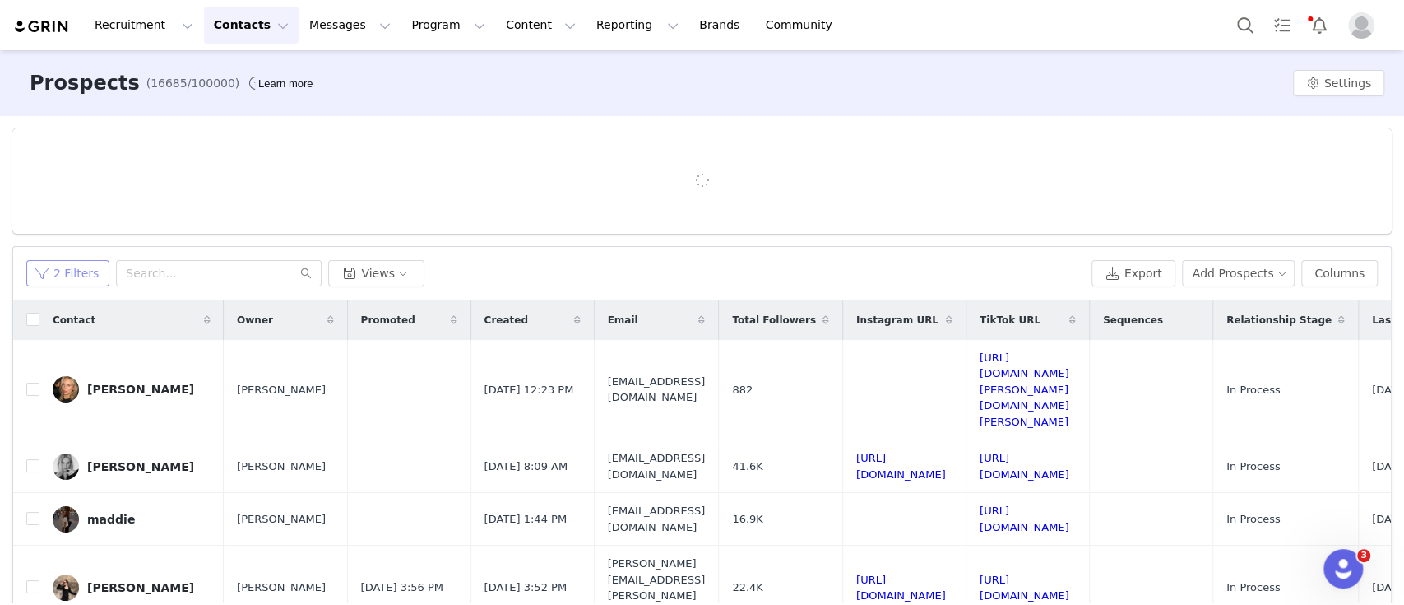
click at [54, 276] on button "2 Filters" at bounding box center [67, 273] width 83 height 26
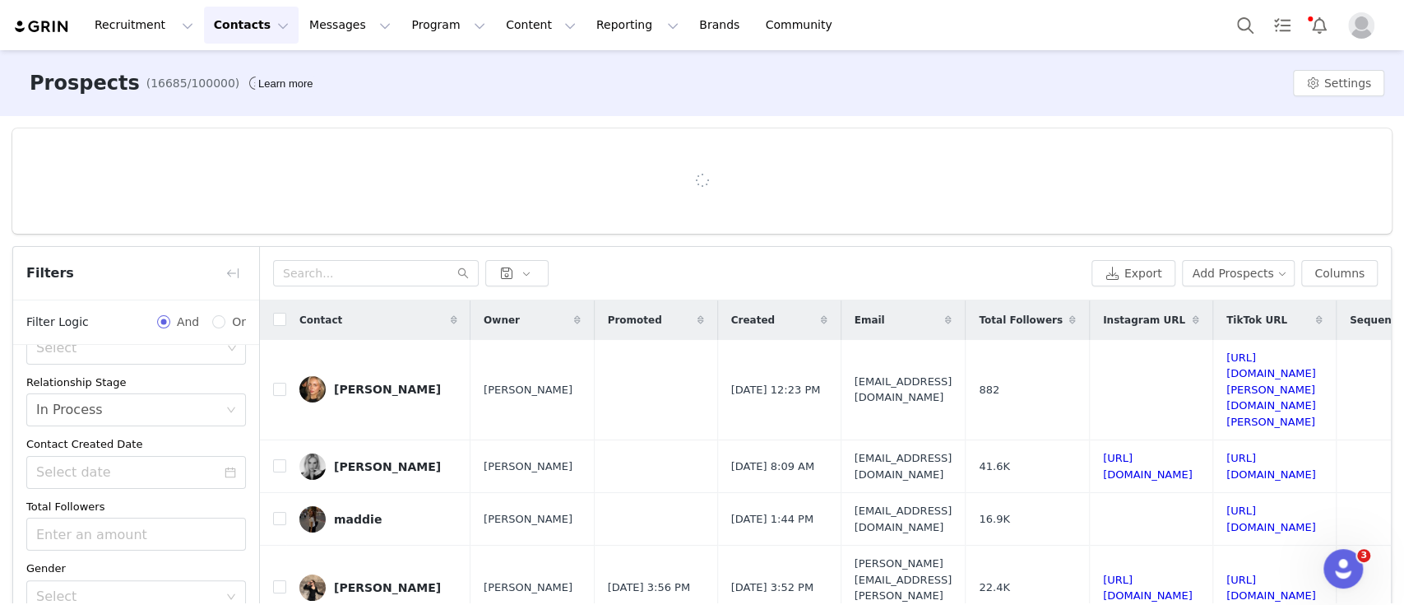
scroll to position [149, 0]
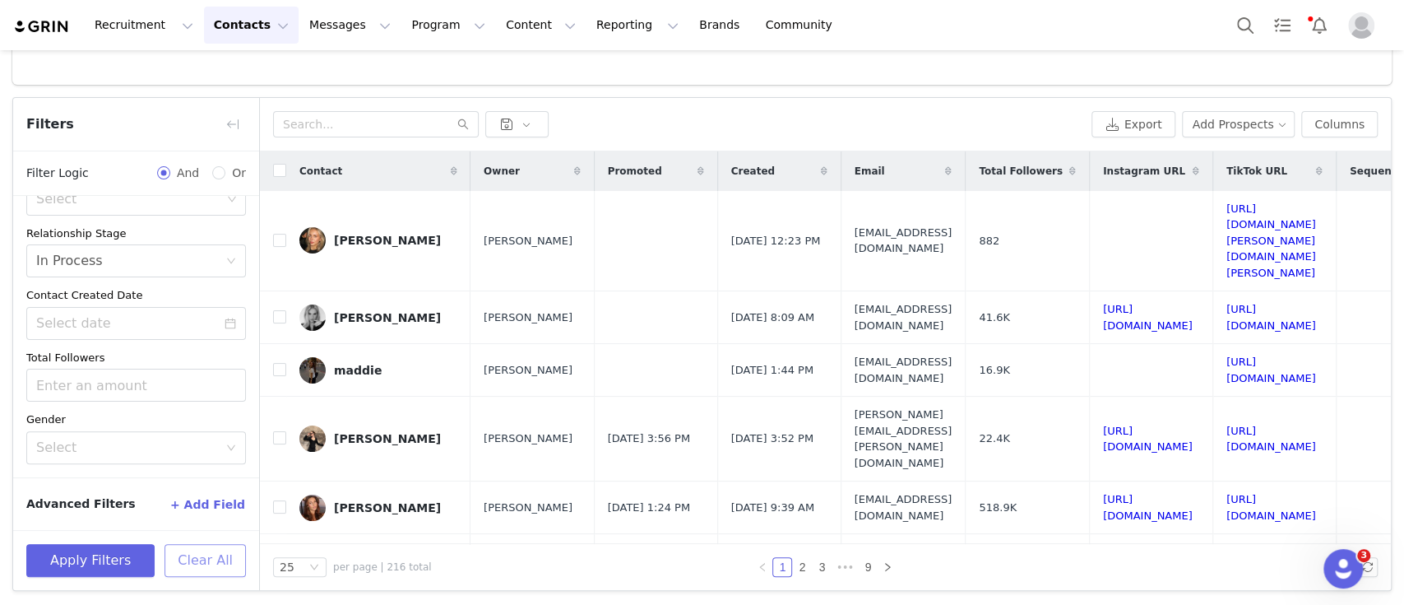
click at [204, 572] on button "Clear All" at bounding box center [205, 560] width 81 height 33
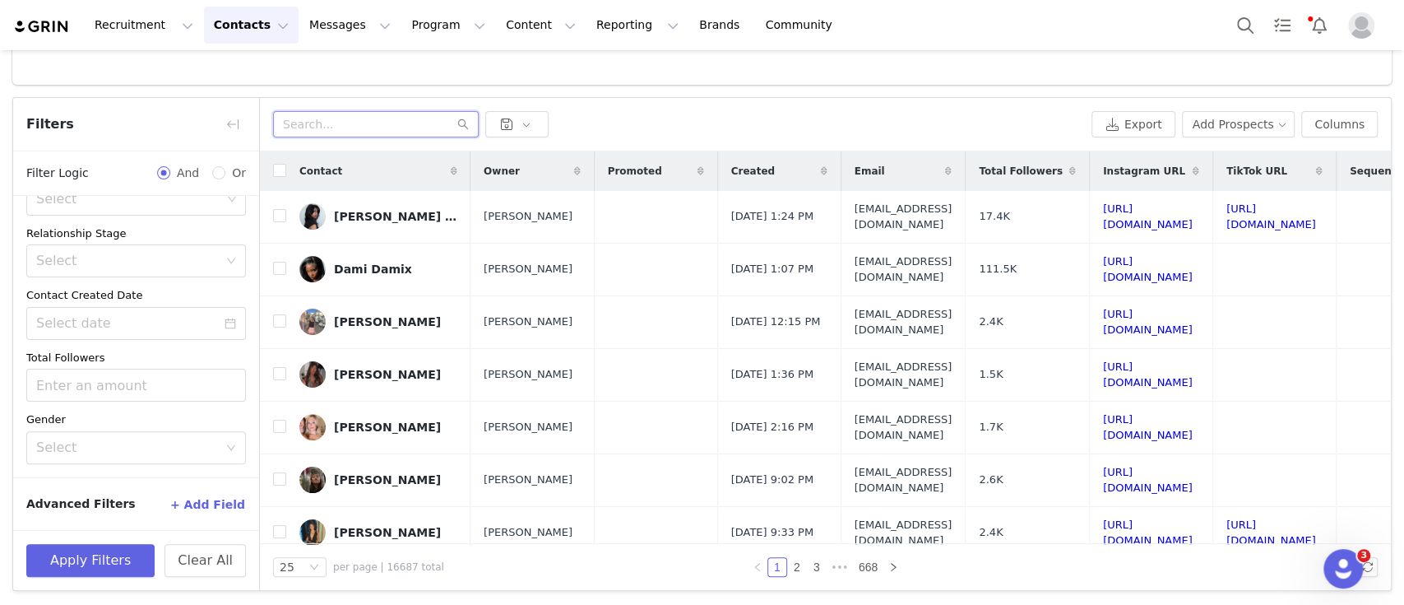
click at [319, 129] on input "text" at bounding box center [376, 124] width 206 height 26
paste input "Julie van den Hamer"
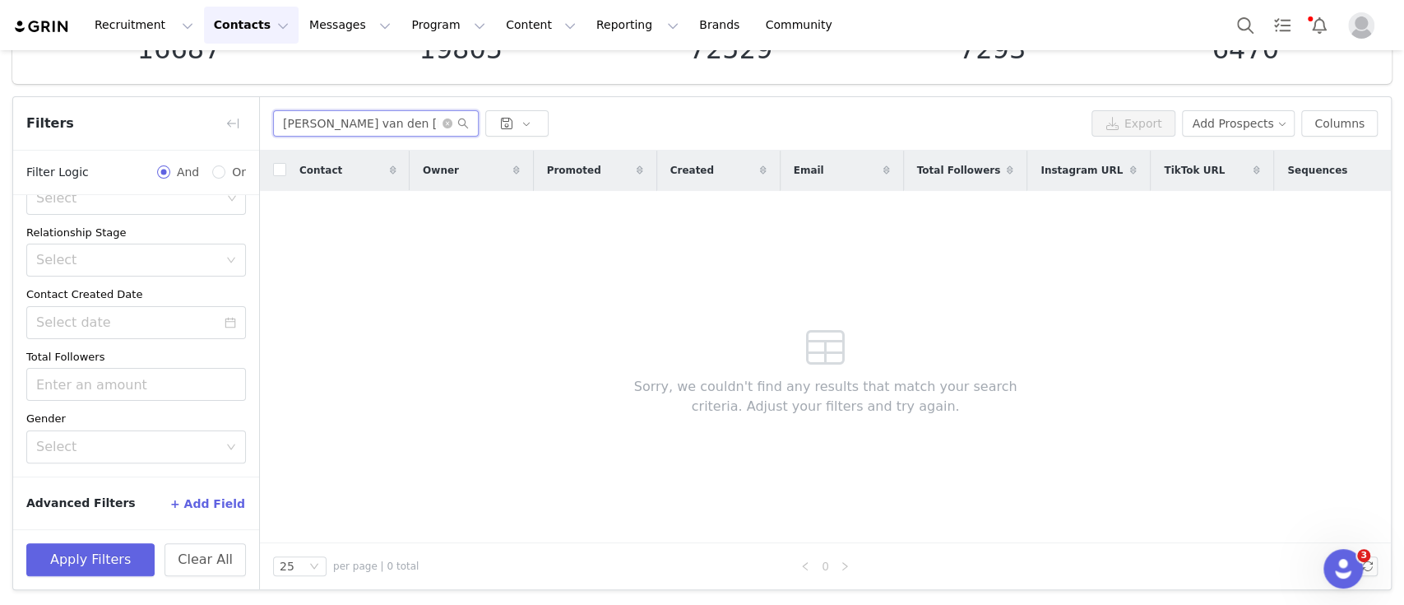
scroll to position [135, 0]
drag, startPoint x: 415, startPoint y: 118, endPoint x: 219, endPoint y: 135, distance: 196.4
click at [219, 135] on article "Filters Filter Logic And Or Disqualified Select Owner Select Activation Select …" at bounding box center [701, 344] width 1379 height 494
paste input "julievdhamer8@gmail.com"
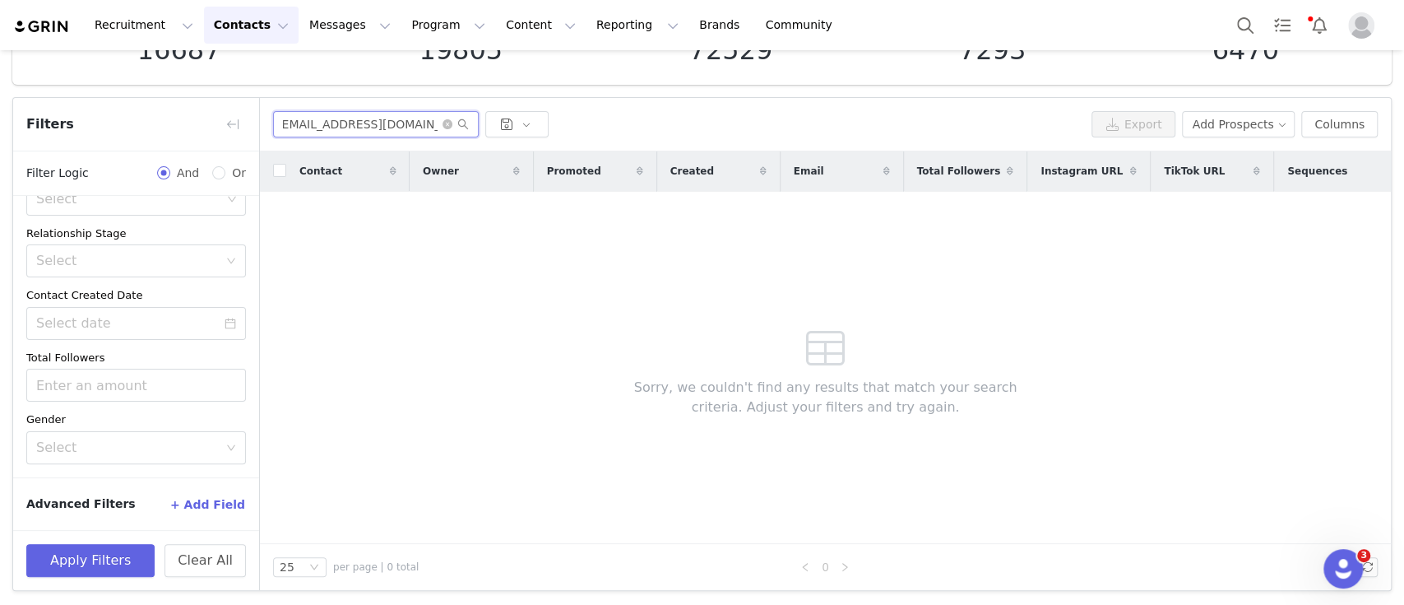
type input "julievdhamer8@gmail.com"
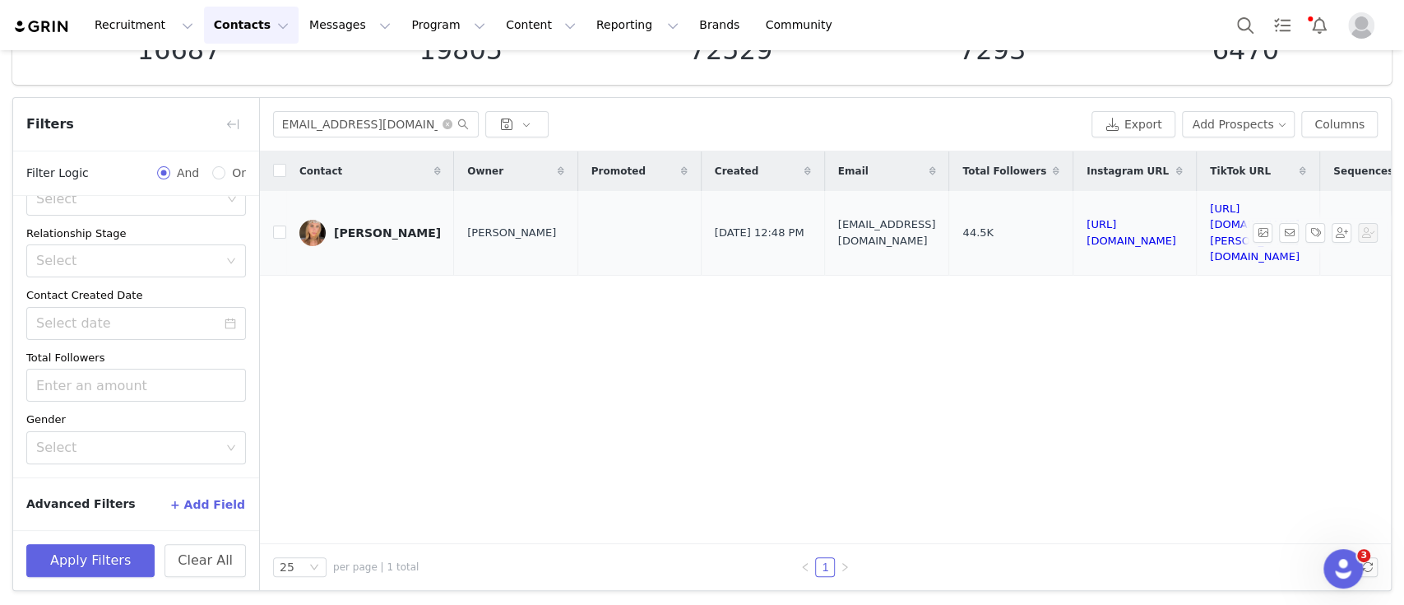
scroll to position [0, 0]
click at [313, 220] on img at bounding box center [312, 233] width 26 height 26
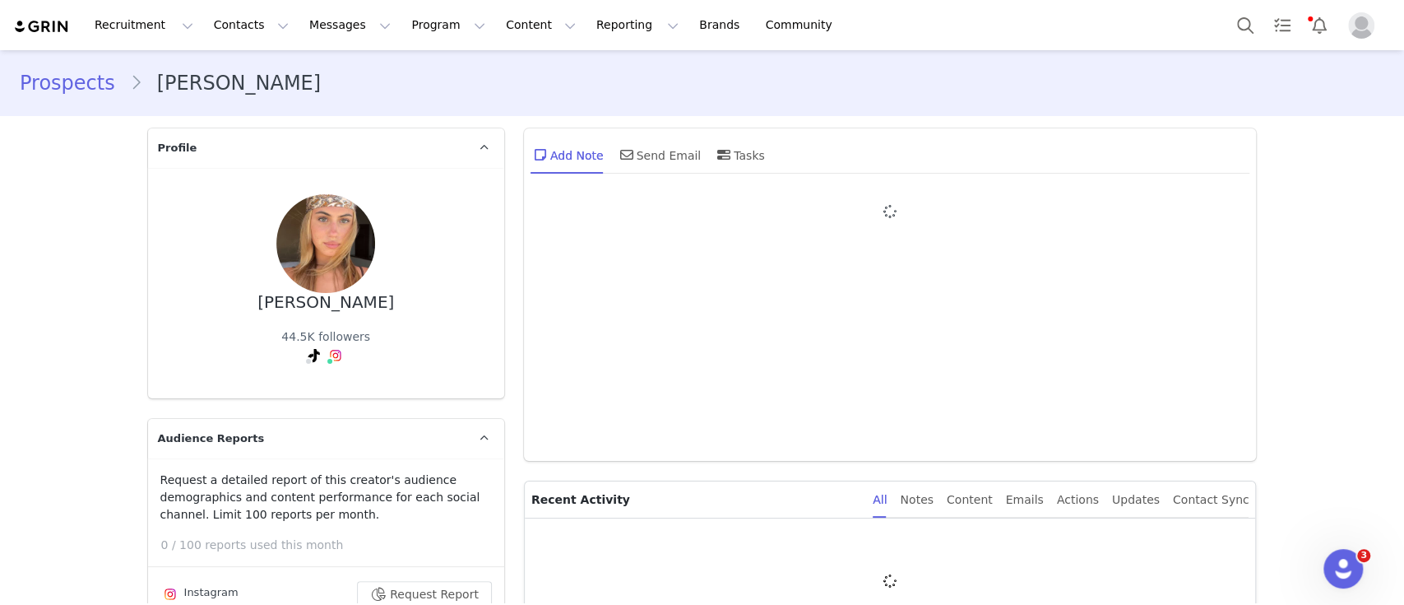
type input "+1 ([GEOGRAPHIC_DATA])"
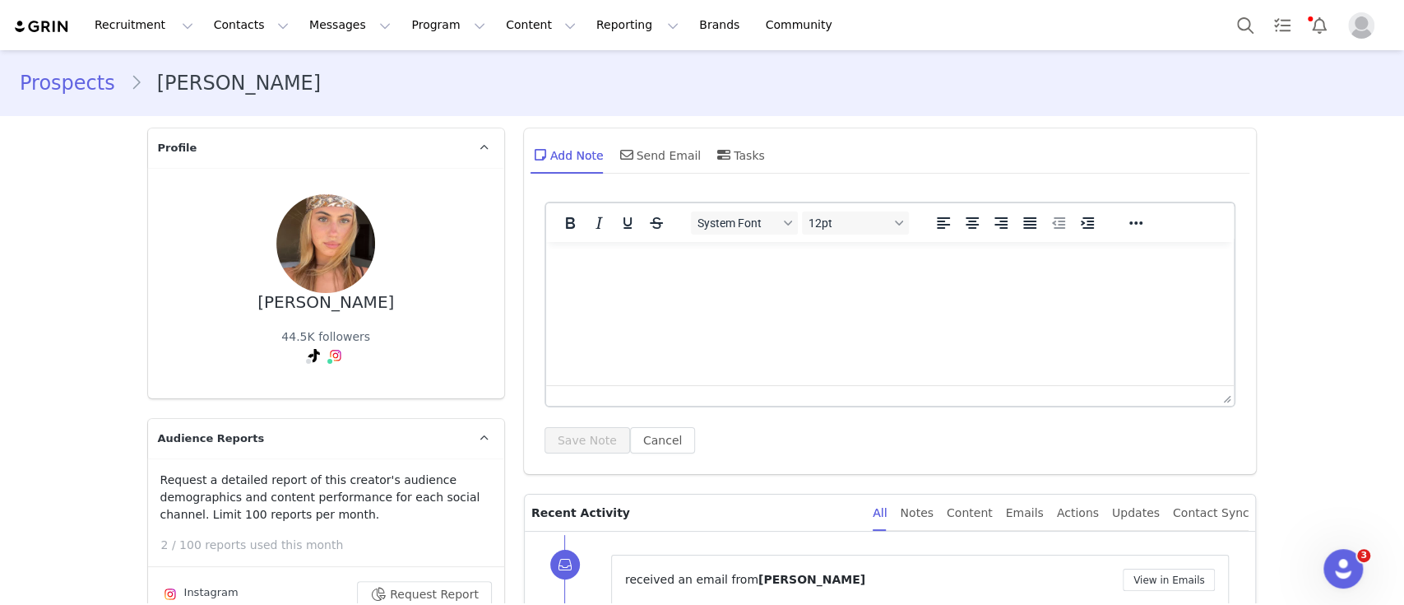
click at [648, 286] on html at bounding box center [889, 264] width 688 height 44
click at [593, 439] on button "Save Note" at bounding box center [588, 440] width 86 height 26
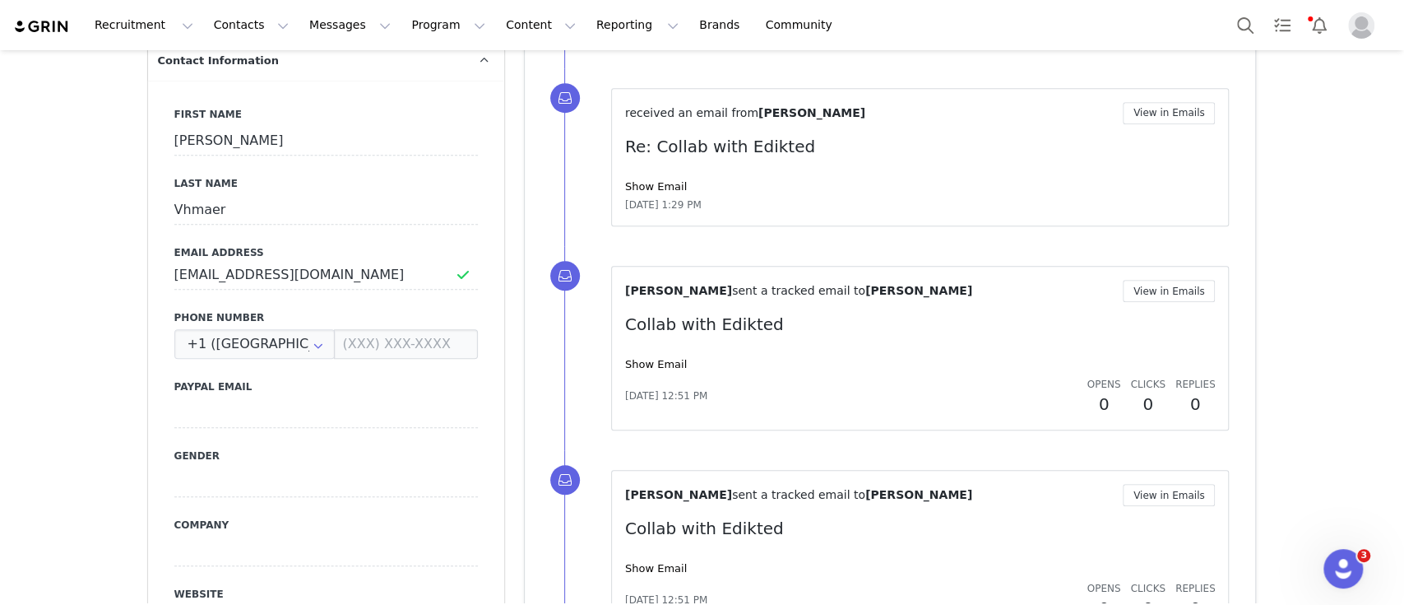
scroll to position [804, 0]
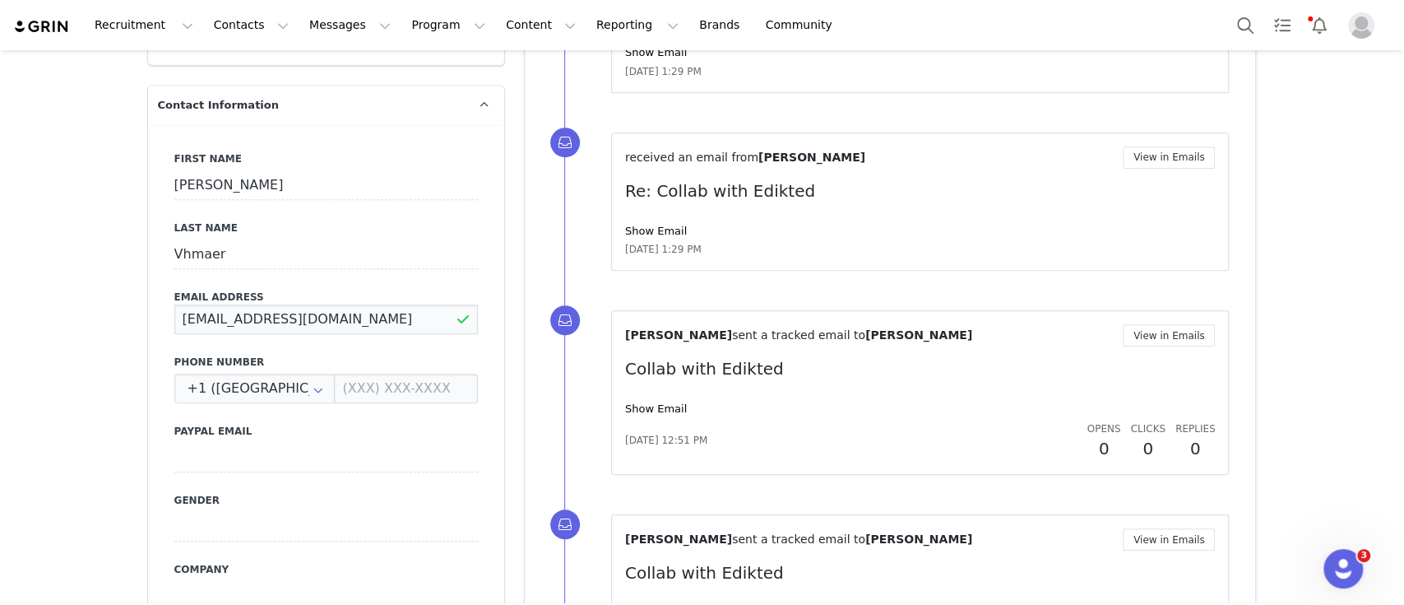
drag, startPoint x: 593, startPoint y: 439, endPoint x: 193, endPoint y: 287, distance: 427.7
click at [193, 304] on input "julievdhamer8@gmail.com" at bounding box center [326, 319] width 304 height 30
drag, startPoint x: 174, startPoint y: 289, endPoint x: 246, endPoint y: 290, distance: 71.6
click at [246, 304] on input "julievdhamer8@gmail.com" at bounding box center [326, 319] width 304 height 30
drag, startPoint x: 296, startPoint y: 287, endPoint x: 126, endPoint y: 283, distance: 170.3
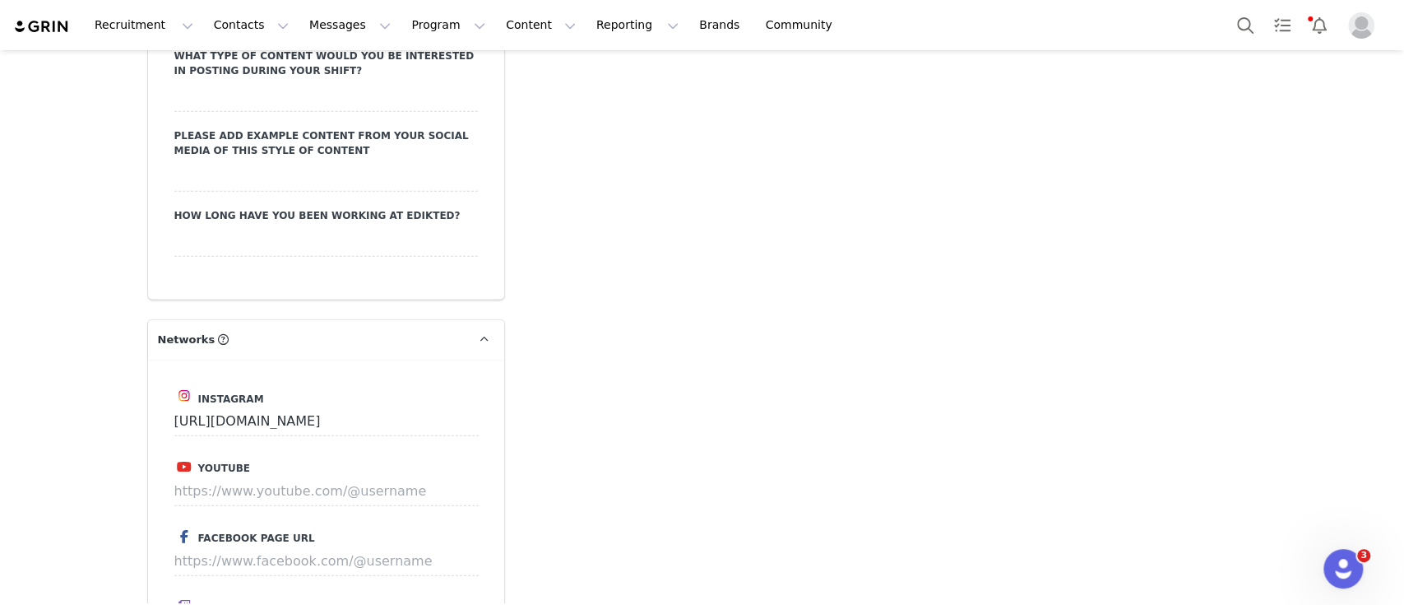
scroll to position [3394, 0]
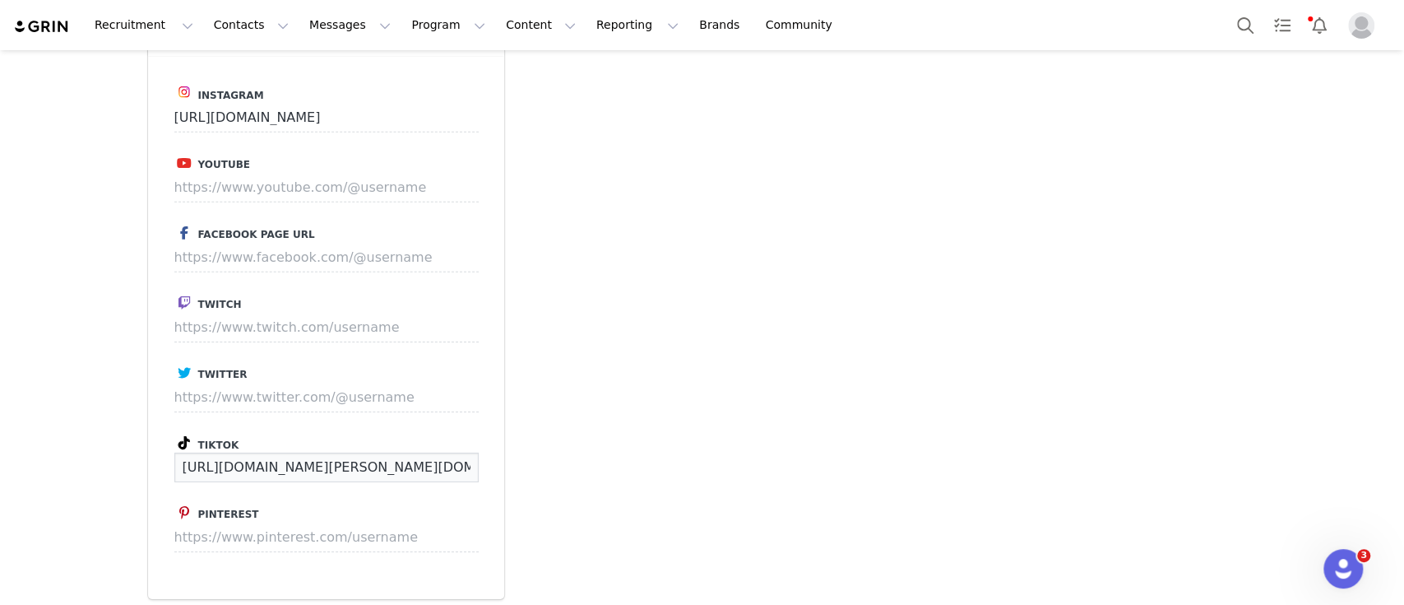
drag, startPoint x: 411, startPoint y: 392, endPoint x: 98, endPoint y: 388, distance: 313.4
drag, startPoint x: 98, startPoint y: 388, endPoint x: 421, endPoint y: 419, distance: 324.7
click at [421, 419] on div "Instagram https://www.instagram.com/julievandenhamer Youtube Facebook Page URL …" at bounding box center [326, 327] width 356 height 543
drag, startPoint x: 421, startPoint y: 396, endPoint x: 149, endPoint y: 396, distance: 272.3
click at [149, 396] on div "Instagram https://www.instagram.com/julievandenhamer Youtube Facebook Page URL …" at bounding box center [326, 327] width 356 height 543
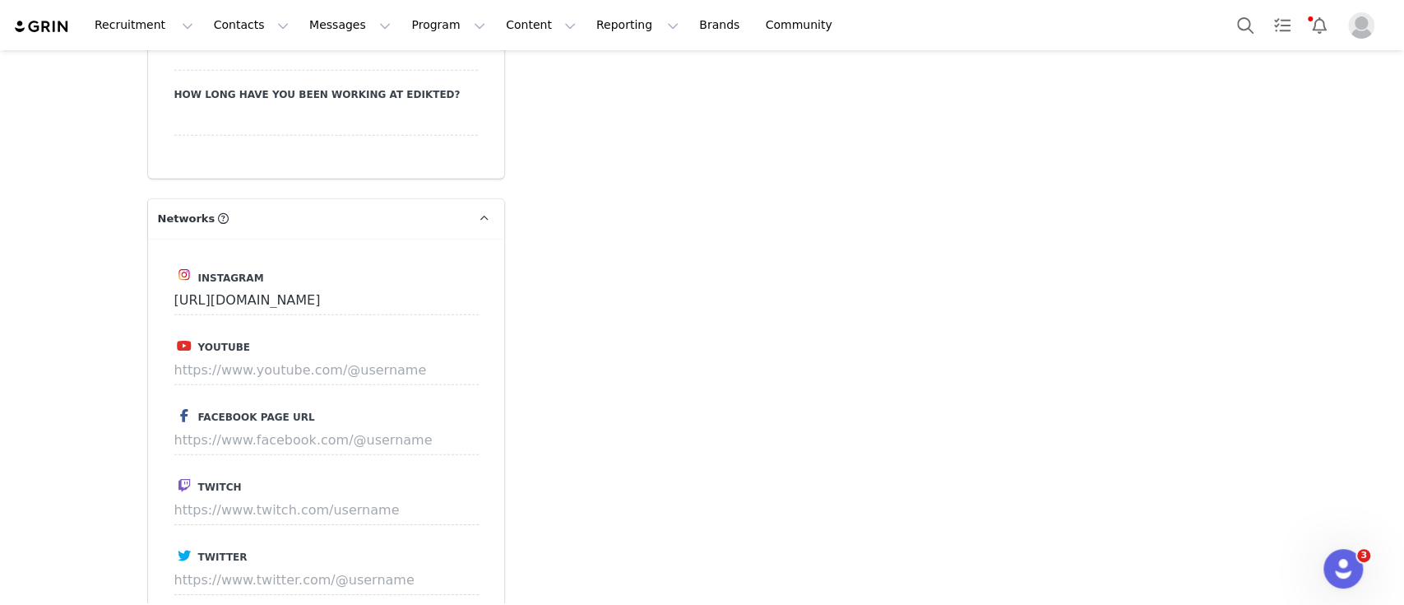
scroll to position [3209, 0]
drag, startPoint x: 387, startPoint y: 225, endPoint x: 99, endPoint y: 219, distance: 288.0
click at [401, 35] on button "Program Program" at bounding box center [448, 25] width 94 height 37
click at [415, 68] on p "Activations" at bounding box center [405, 72] width 63 height 17
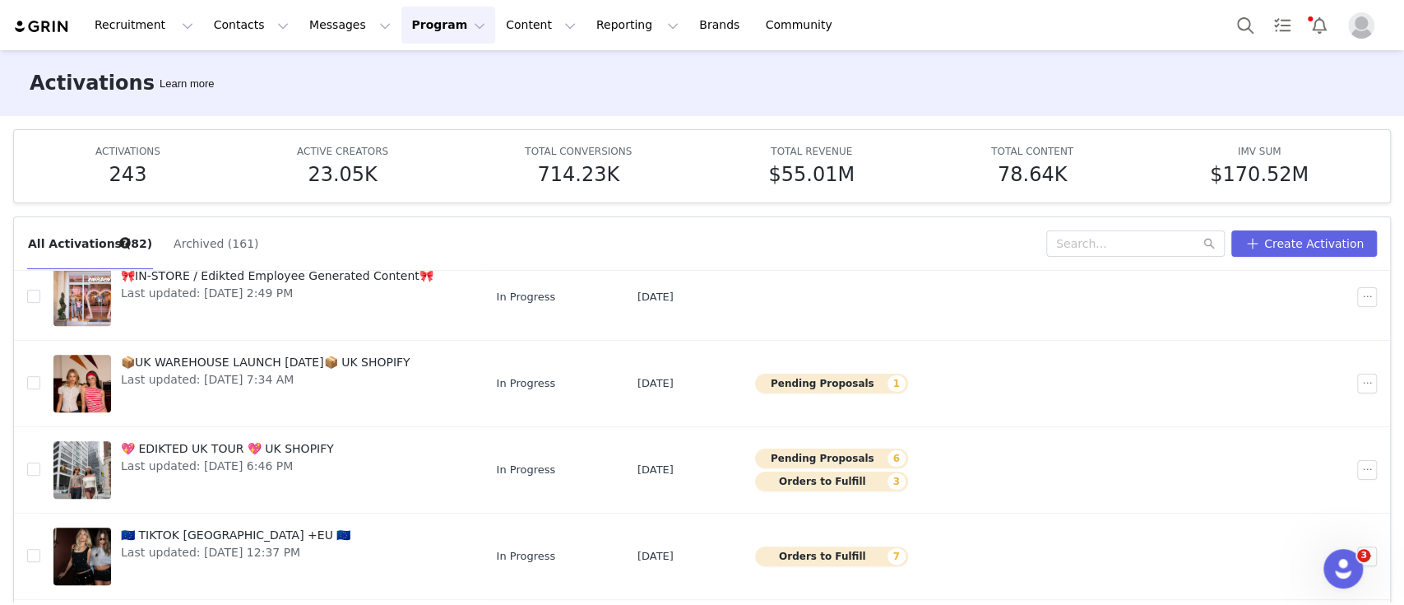
scroll to position [490, 0]
click at [1244, 34] on button "Search" at bounding box center [1245, 25] width 36 height 37
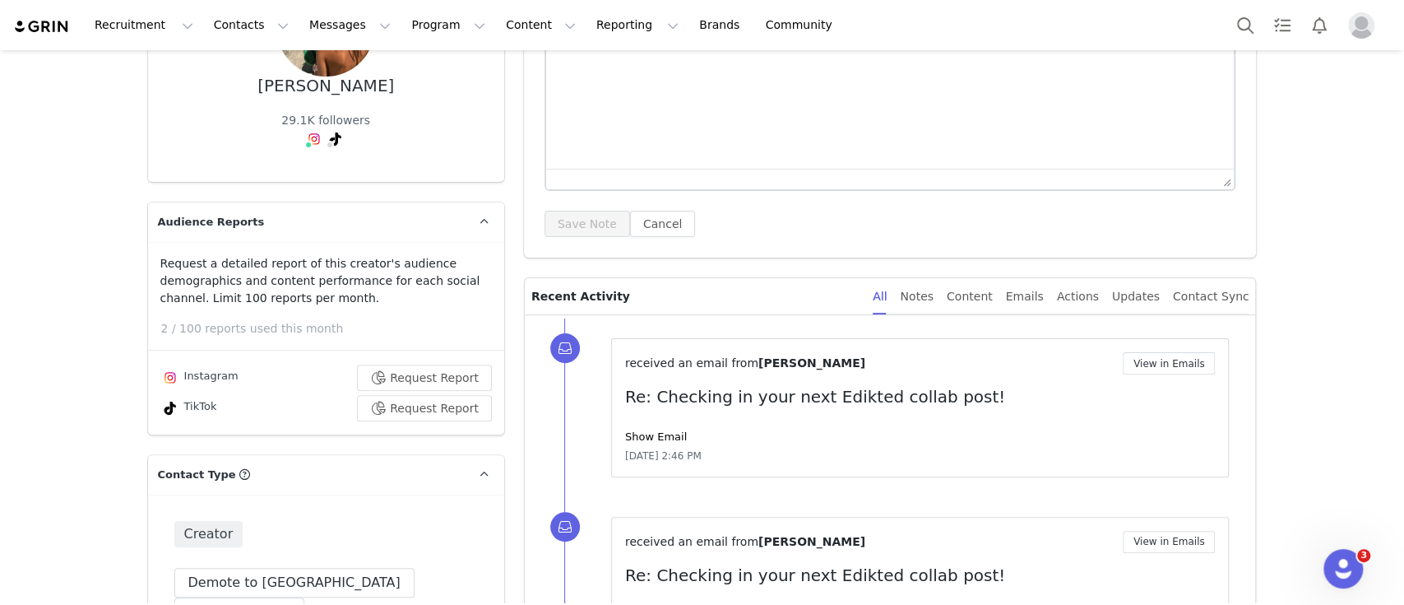
scroll to position [215, 0]
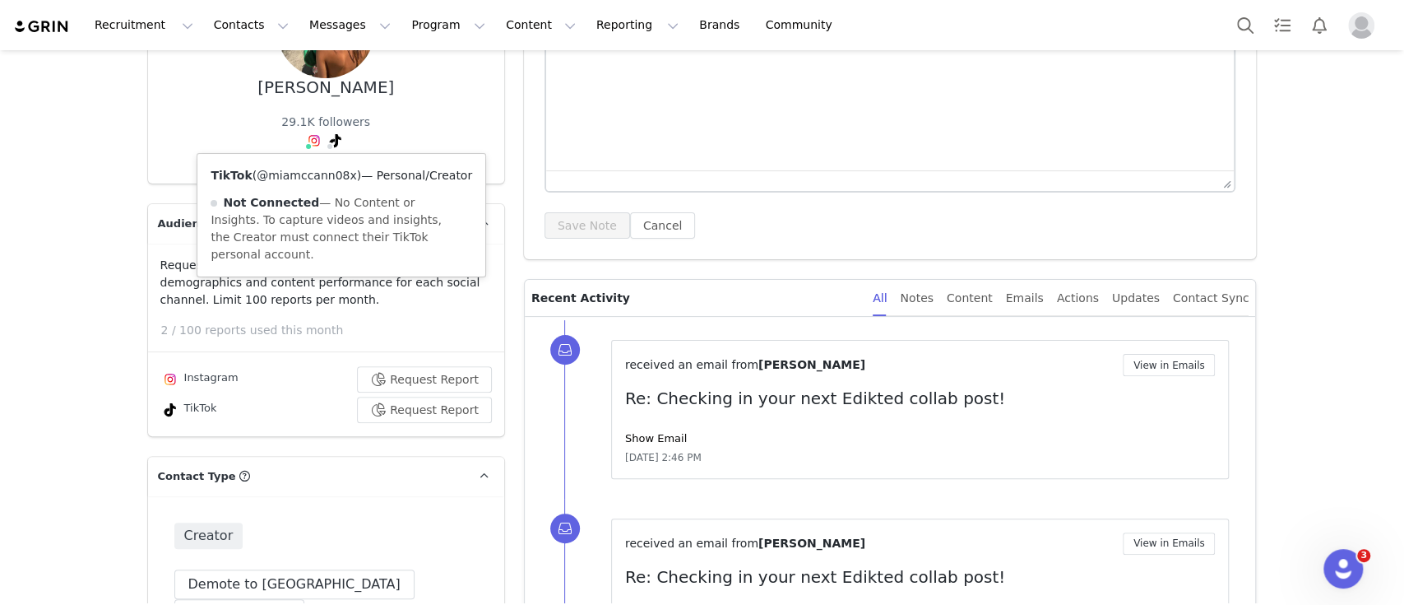
click at [309, 177] on link "@miamccann08x" at bounding box center [307, 175] width 100 height 13
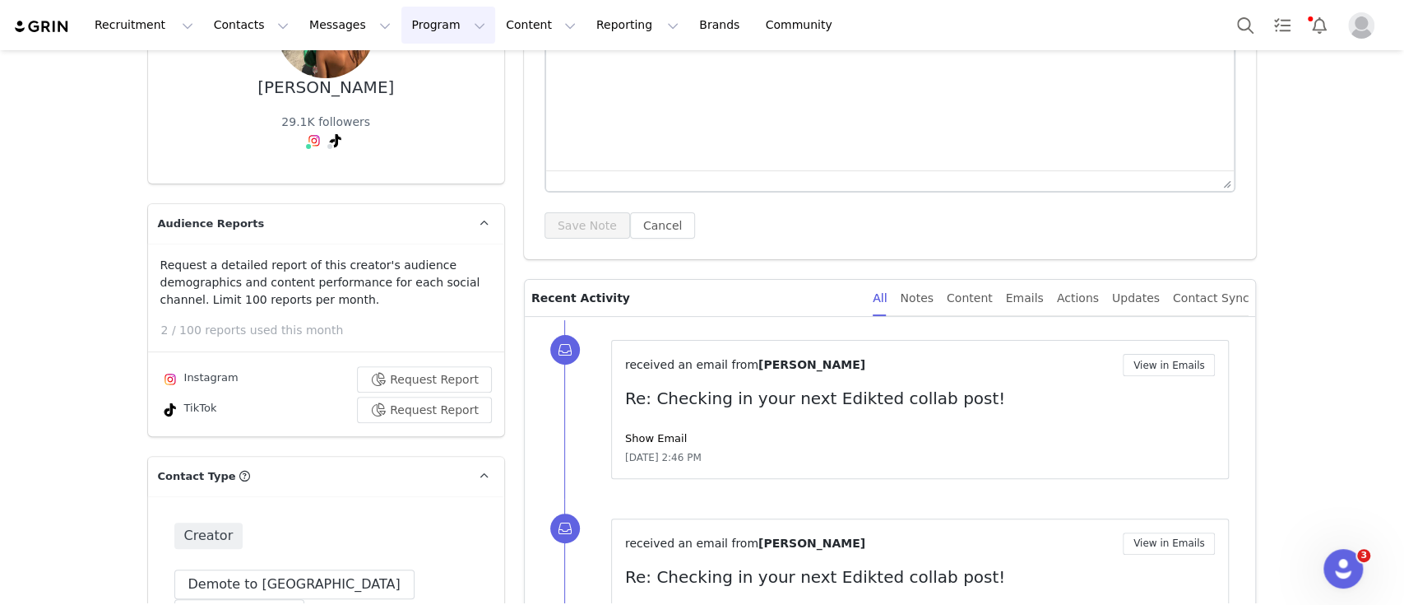
click at [401, 25] on button "Program Program" at bounding box center [448, 25] width 94 height 37
click at [383, 64] on p "Activations" at bounding box center [405, 72] width 63 height 17
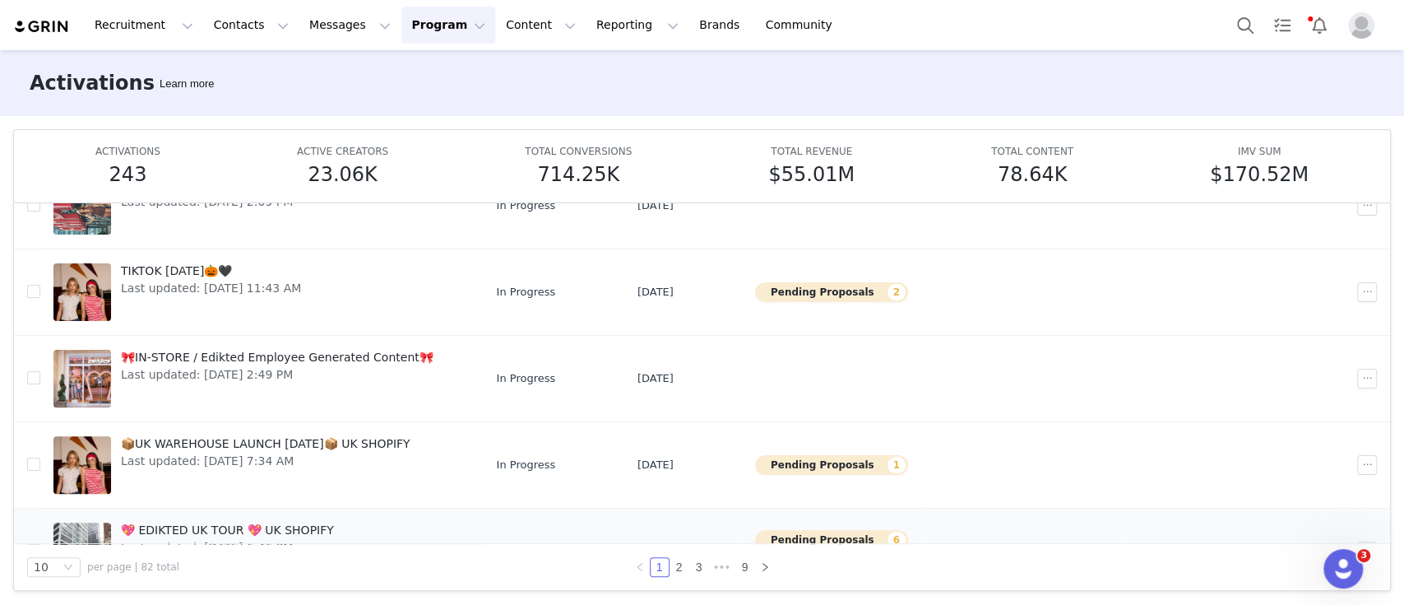
scroll to position [307, 0]
